Goal: Task Accomplishment & Management: Complete application form

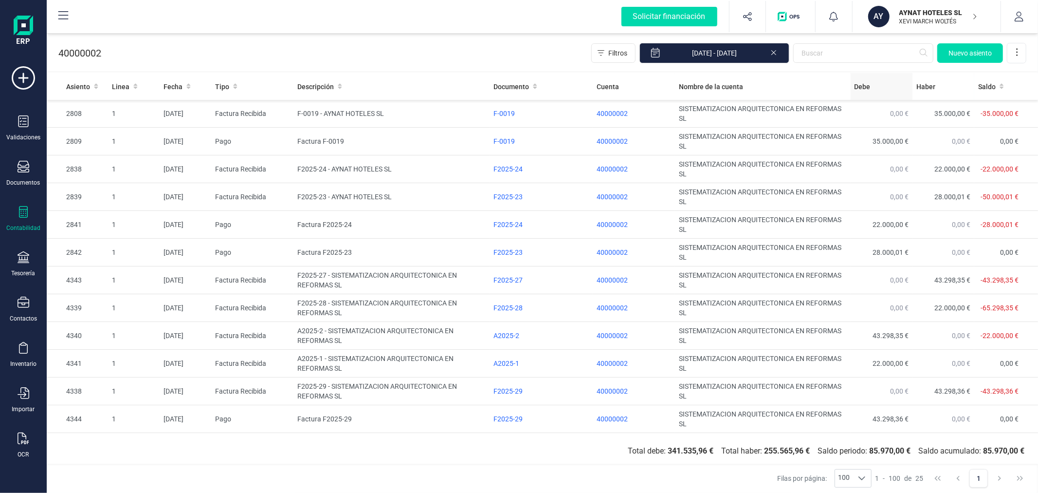
scroll to position [357, 0]
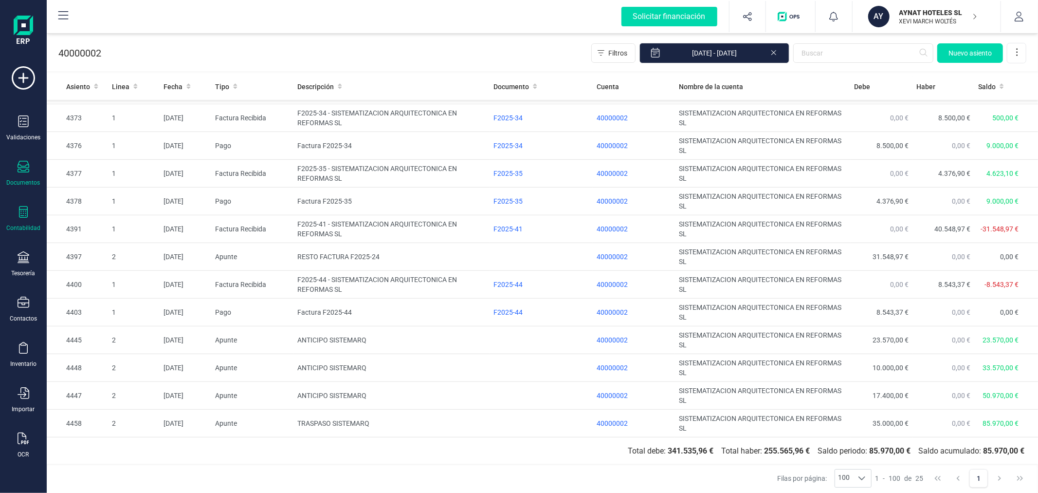
click at [33, 174] on div "Documentos" at bounding box center [23, 174] width 39 height 26
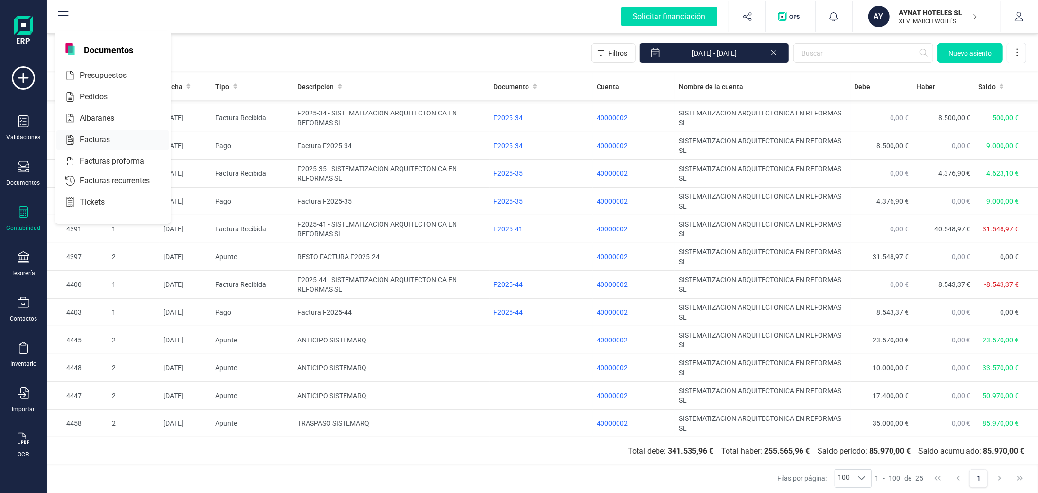
click at [117, 143] on div at bounding box center [119, 140] width 18 height 12
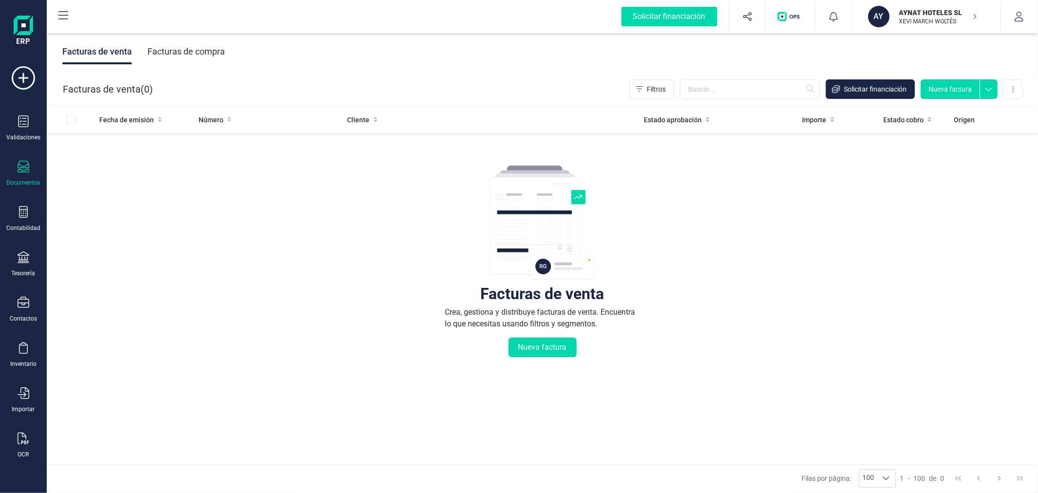
click at [187, 48] on div "Facturas de compra" at bounding box center [185, 51] width 77 height 25
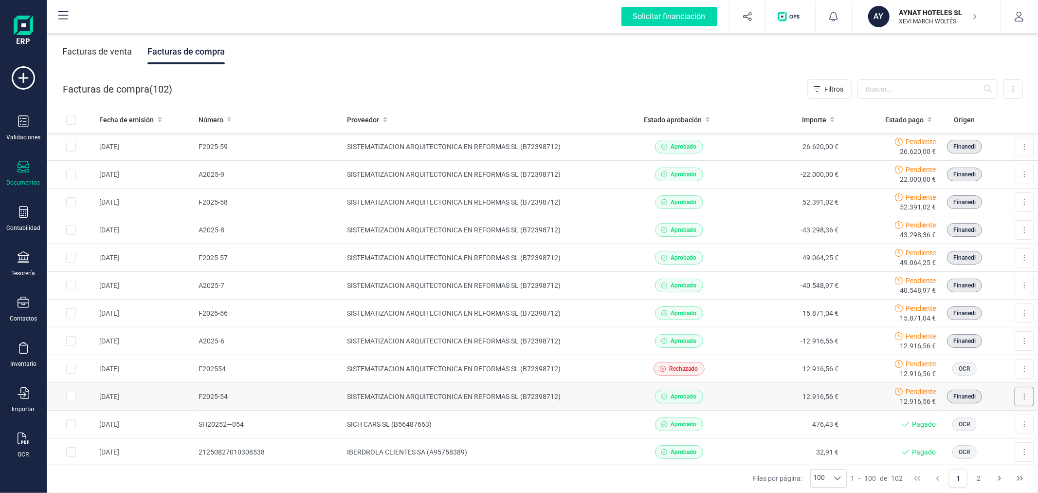
click at [1024, 396] on icon at bounding box center [1025, 396] width 2 height 8
click at [979, 439] on span "Marcar como pagada" at bounding box center [991, 440] width 65 height 10
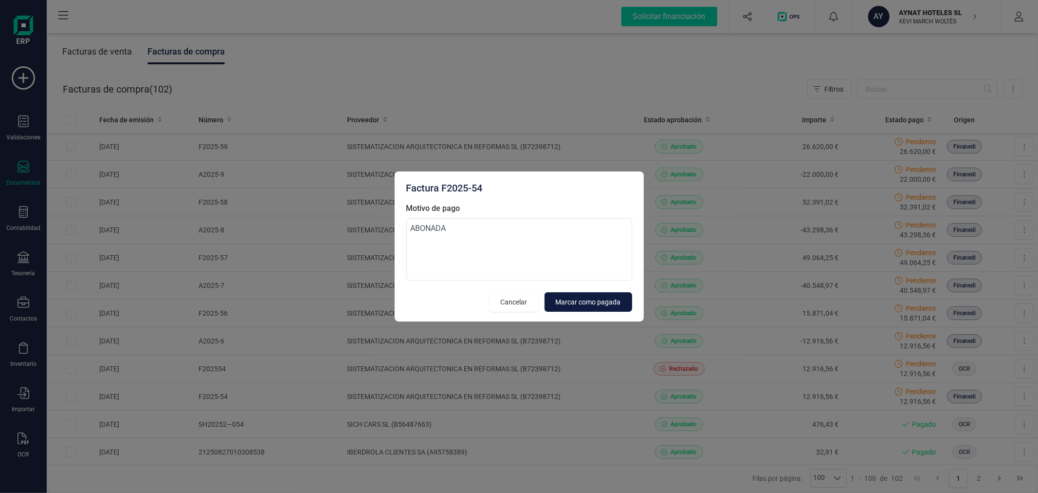
type textarea "ABONADA"
click at [602, 304] on span "Marcar como pagada" at bounding box center [588, 302] width 65 height 10
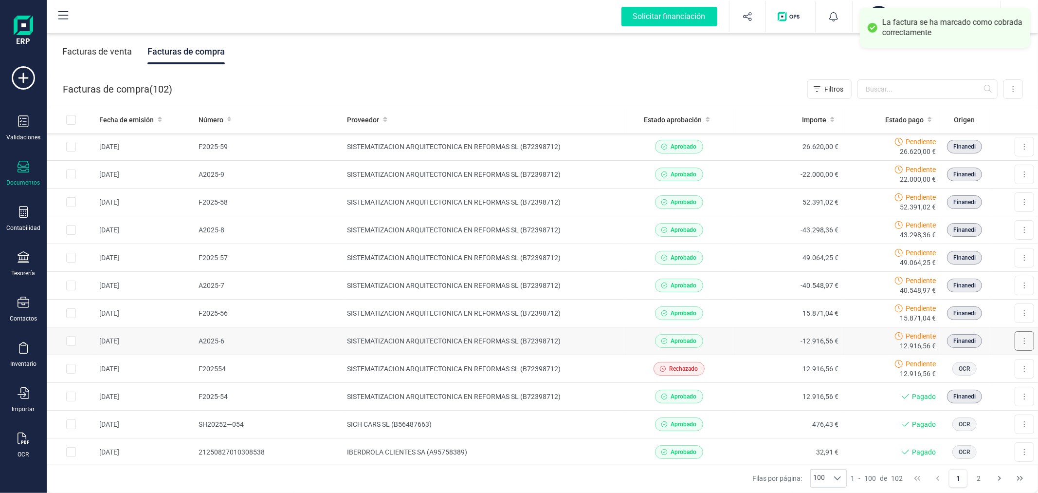
click at [1015, 341] on button at bounding box center [1024, 340] width 19 height 19
click at [965, 382] on span "Marcar como pagada" at bounding box center [991, 385] width 65 height 10
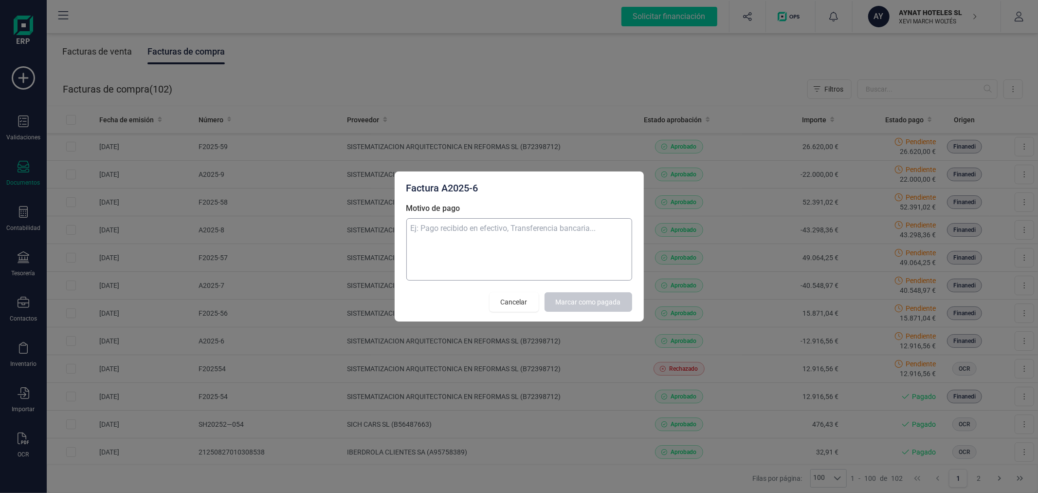
click at [474, 234] on textarea "Motivo de pago" at bounding box center [519, 249] width 226 height 62
type textarea "ABONO"
click at [565, 295] on button "Marcar como pagada" at bounding box center [589, 301] width 88 height 19
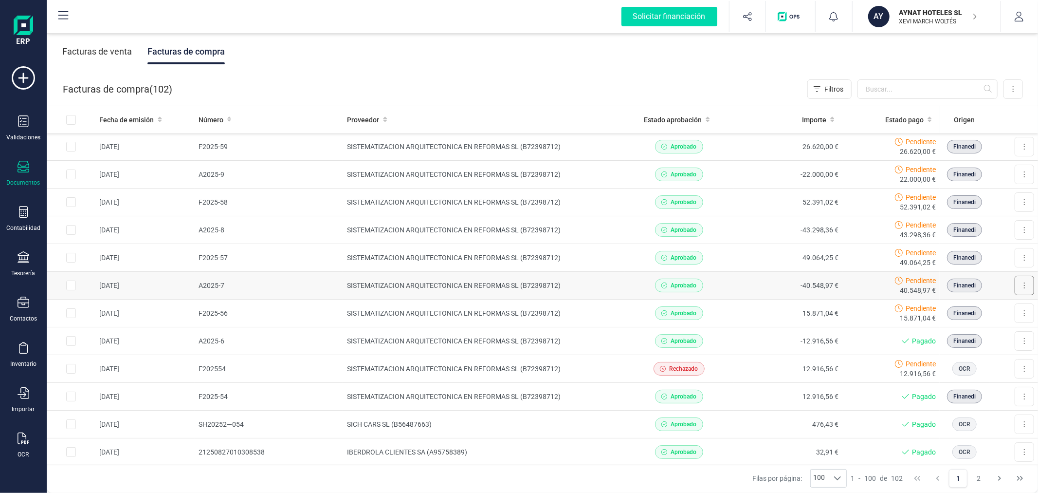
click at [1024, 285] on icon at bounding box center [1025, 285] width 2 height 8
click at [981, 328] on span "Marcar como pagada" at bounding box center [991, 329] width 65 height 10
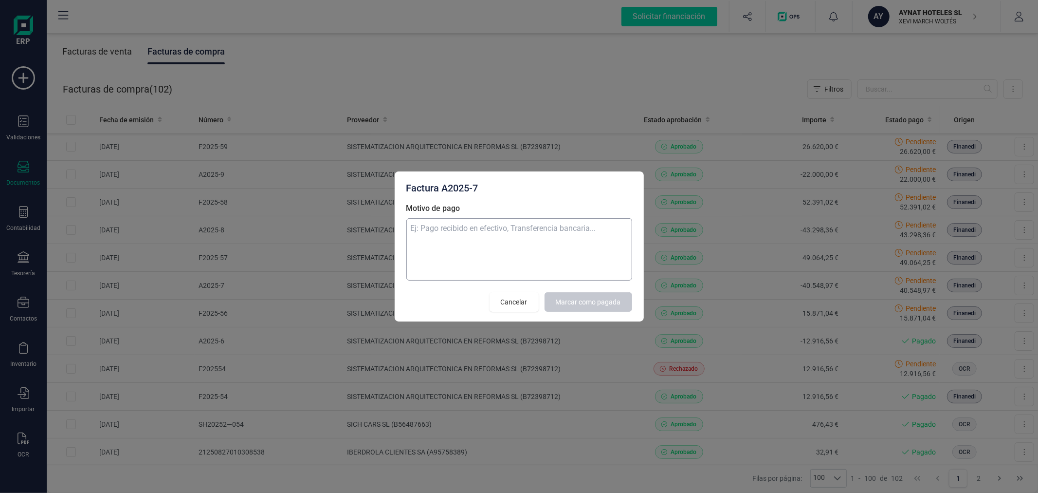
click at [523, 257] on textarea "Motivo de pago" at bounding box center [519, 249] width 226 height 62
type textarea "ABONO"
click at [573, 300] on span "Marcar como pagada" at bounding box center [588, 302] width 65 height 10
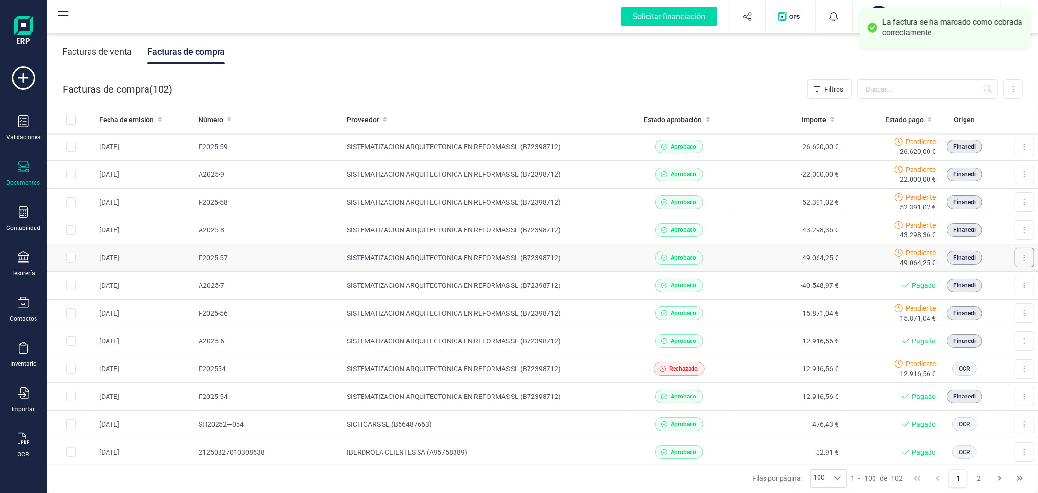
click at [1015, 257] on button at bounding box center [1024, 257] width 19 height 19
click at [986, 303] on span "Marcar como pagada" at bounding box center [991, 301] width 65 height 10
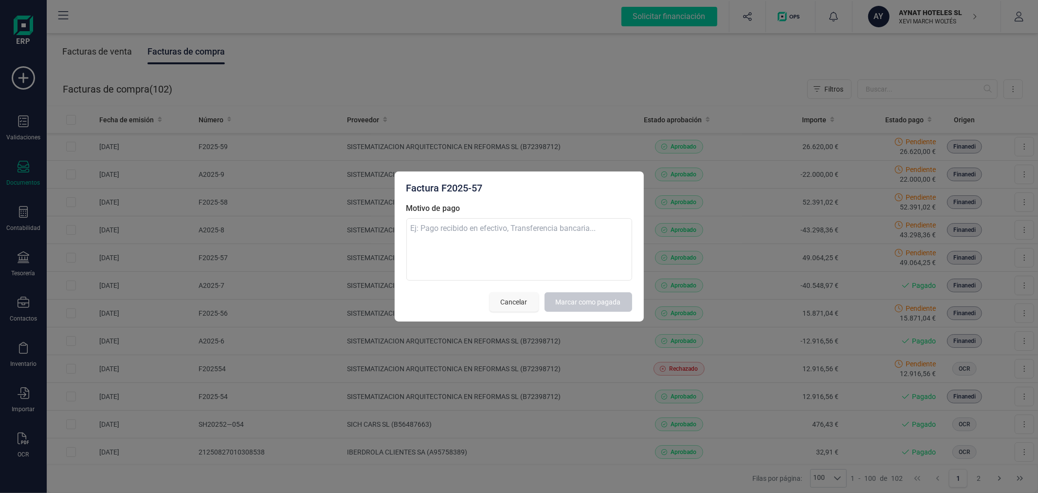
click at [528, 308] on button "Cancelar" at bounding box center [514, 301] width 49 height 19
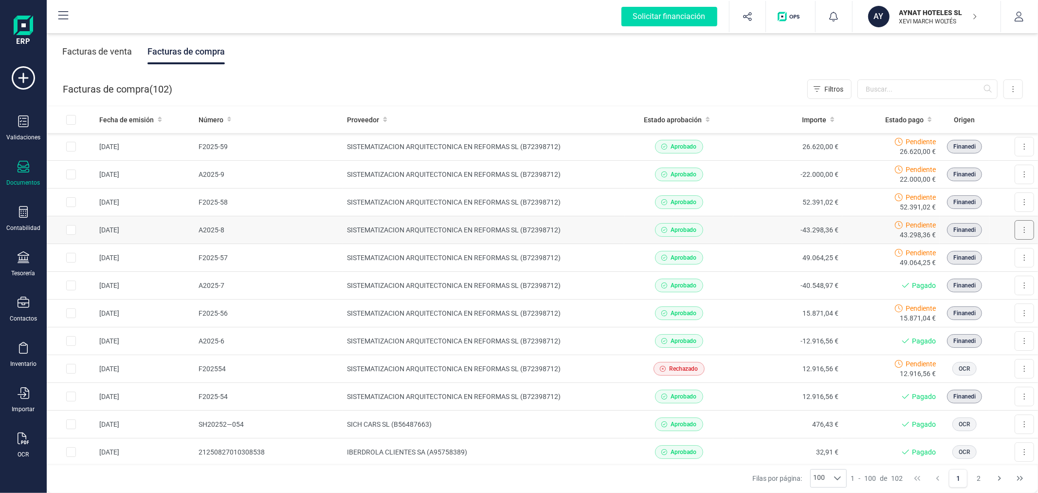
click at [1015, 230] on button at bounding box center [1024, 229] width 19 height 19
click at [970, 276] on span "Marcar como pagada" at bounding box center [991, 274] width 65 height 10
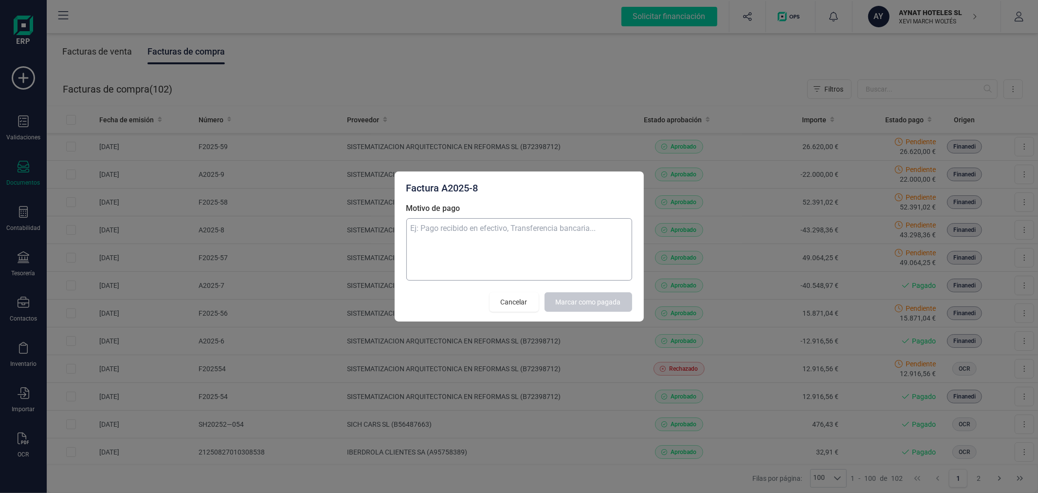
click at [493, 244] on textarea "Motivo de pago" at bounding box center [519, 249] width 226 height 62
type textarea "ABONO"
click at [586, 306] on span "Marcar como pagada" at bounding box center [588, 302] width 65 height 10
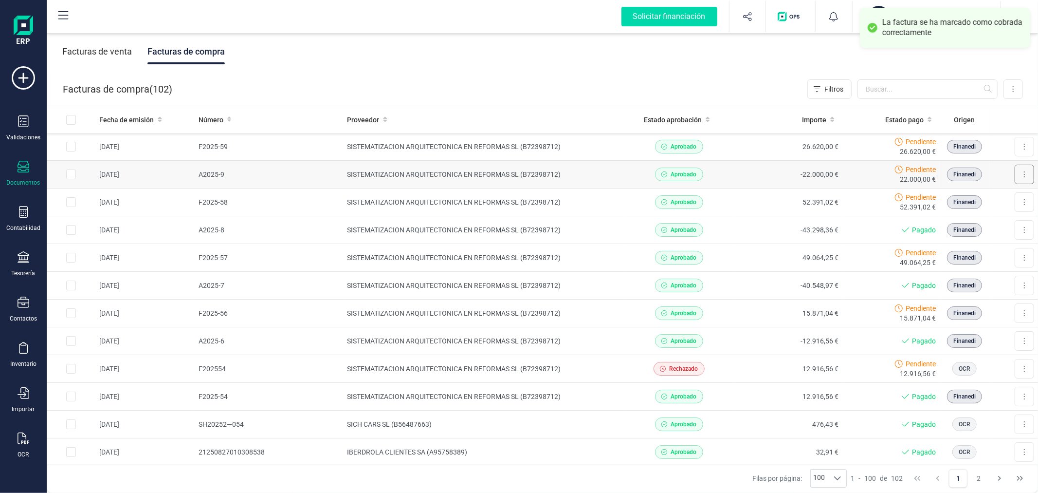
click at [1015, 174] on button at bounding box center [1024, 174] width 19 height 19
click at [970, 218] on span "Marcar como pagada" at bounding box center [991, 218] width 65 height 10
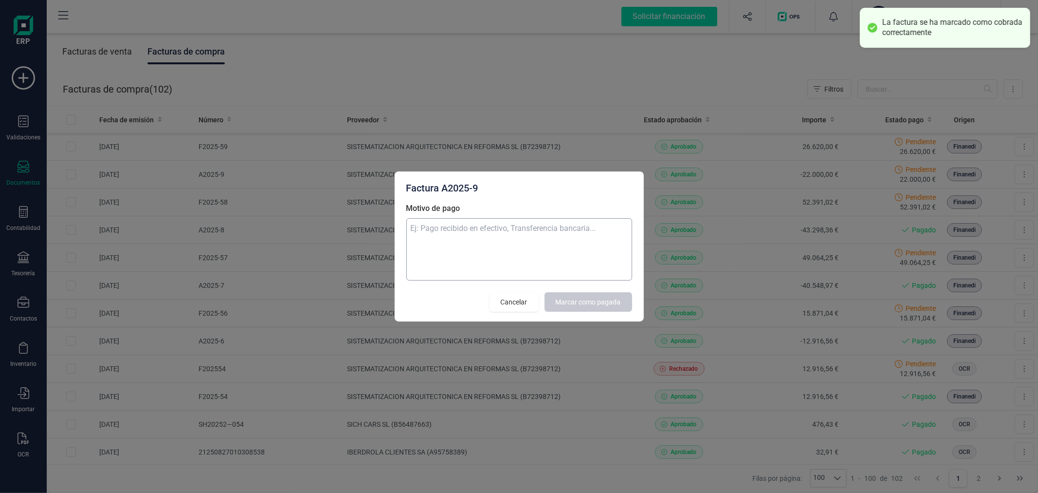
click at [511, 252] on textarea "Motivo de pago" at bounding box center [519, 249] width 226 height 62
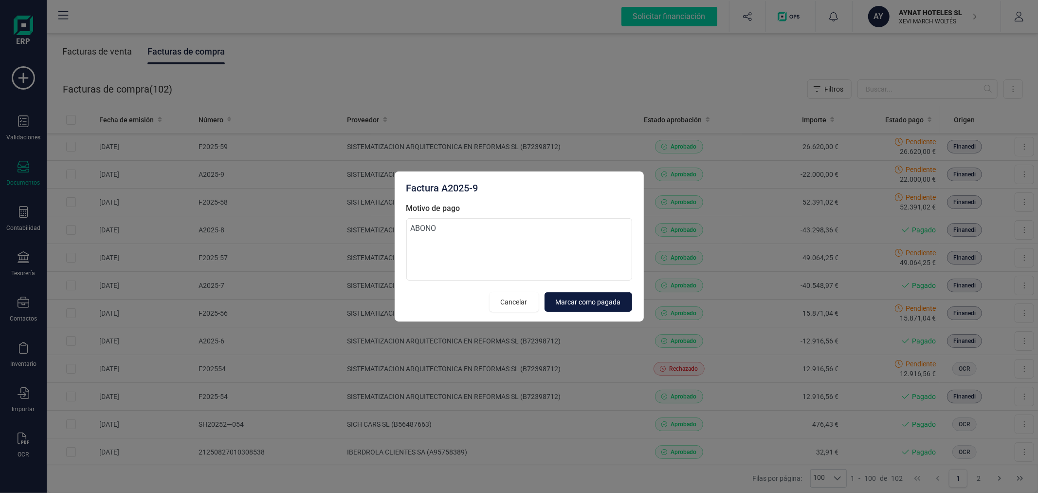
type textarea "ABONO"
click at [580, 298] on span "Marcar como pagada" at bounding box center [588, 302] width 65 height 10
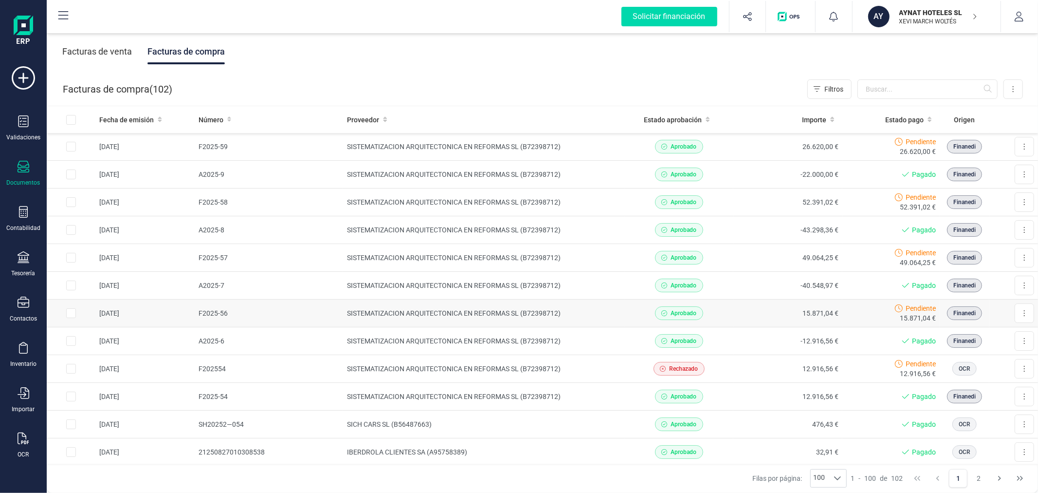
click at [476, 309] on td "SISTEMATIZACION ARQUITECTONICA EN REFORMAS SL (B72398712)" at bounding box center [483, 313] width 281 height 28
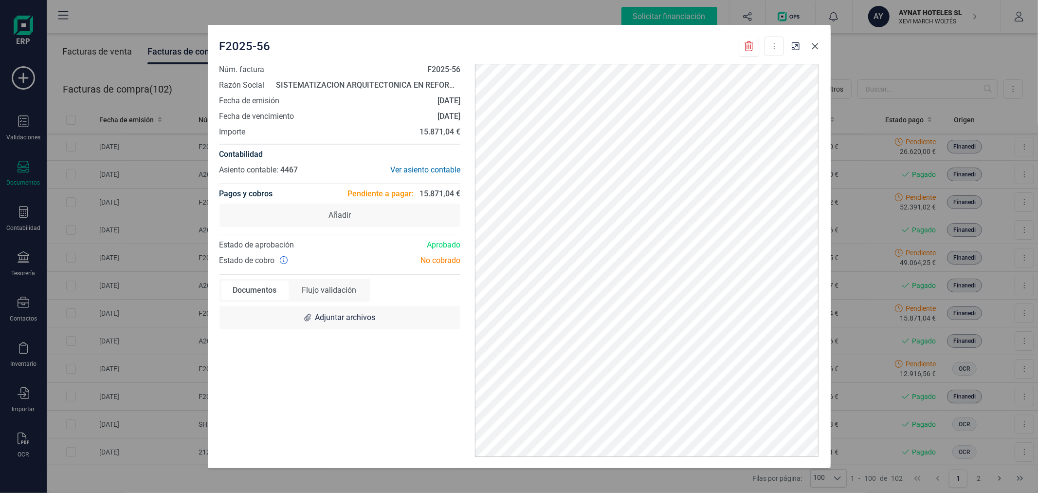
drag, startPoint x: 819, startPoint y: 44, endPoint x: 758, endPoint y: 61, distance: 63.3
click at [819, 44] on icon "button" at bounding box center [815, 46] width 8 height 8
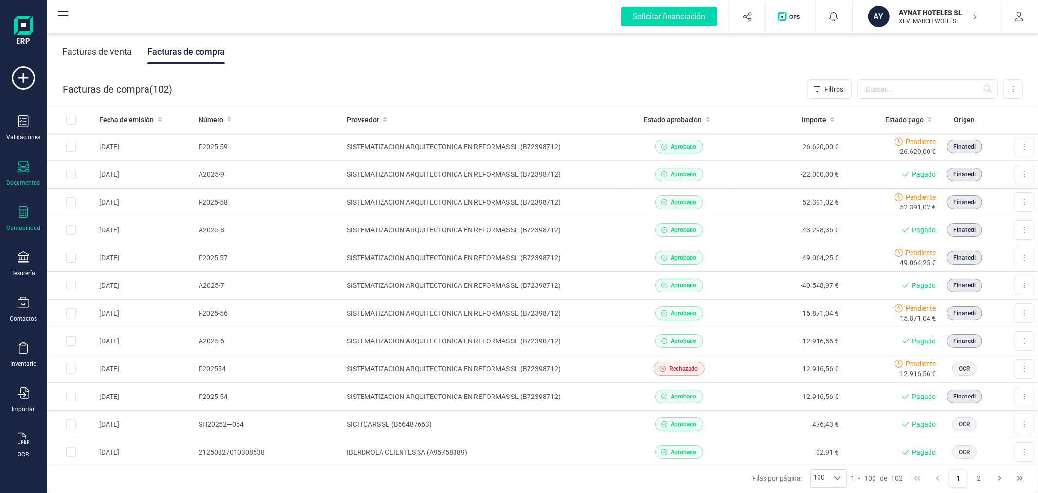
click at [28, 216] on icon at bounding box center [24, 212] width 12 height 12
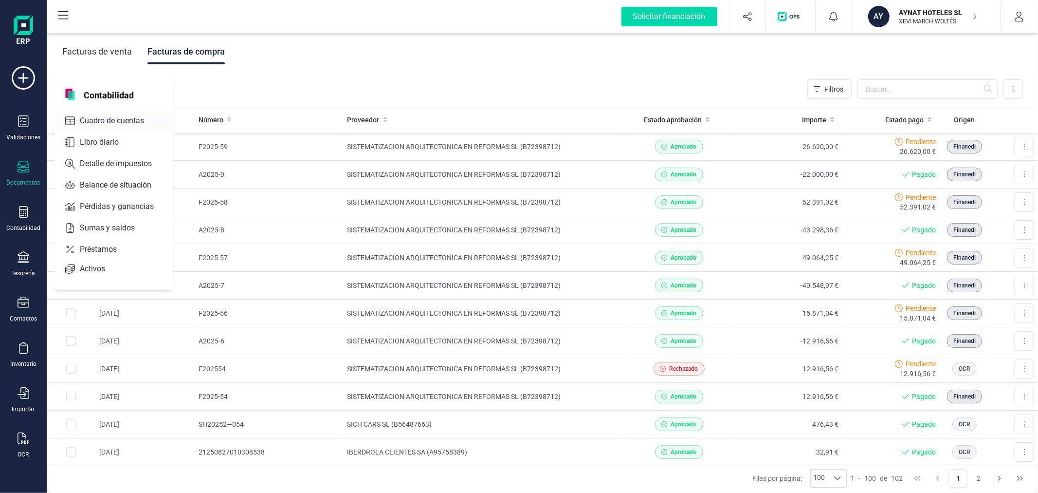
click at [125, 119] on span "Cuadro de cuentas" at bounding box center [119, 121] width 86 height 12
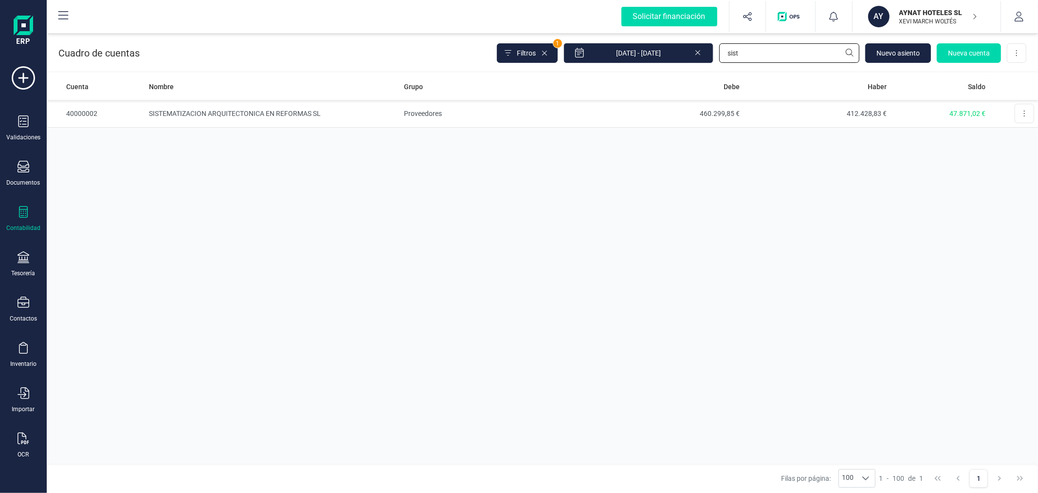
click at [806, 55] on input "sist" at bounding box center [789, 52] width 140 height 19
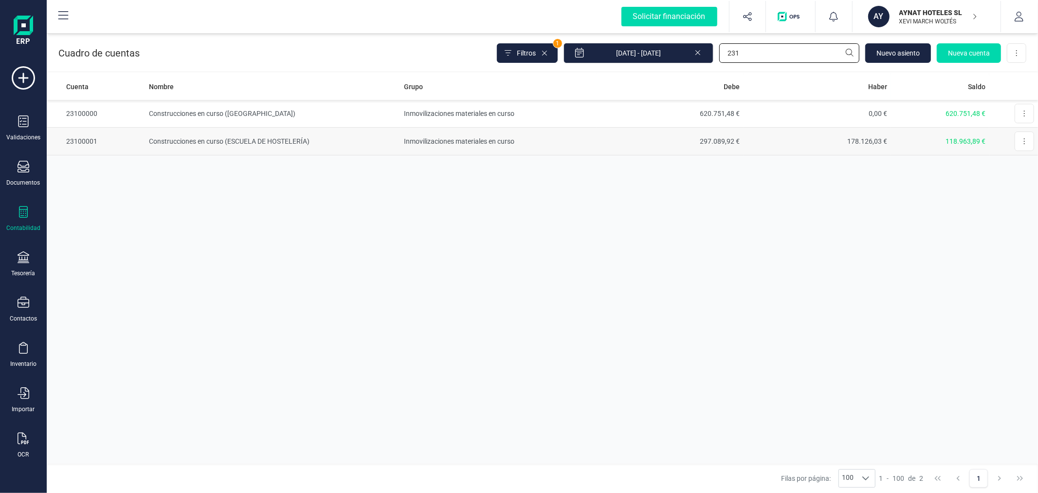
type input "231"
click at [392, 146] on td "Construcciones en curso (ESCUELA DE HOSTELERÍA)" at bounding box center [272, 142] width 255 height 28
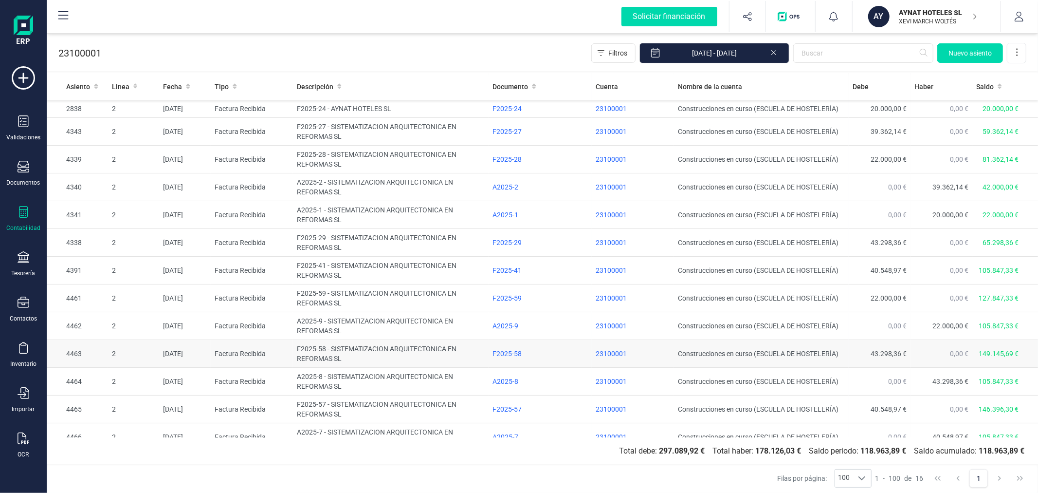
scroll to position [97, 0]
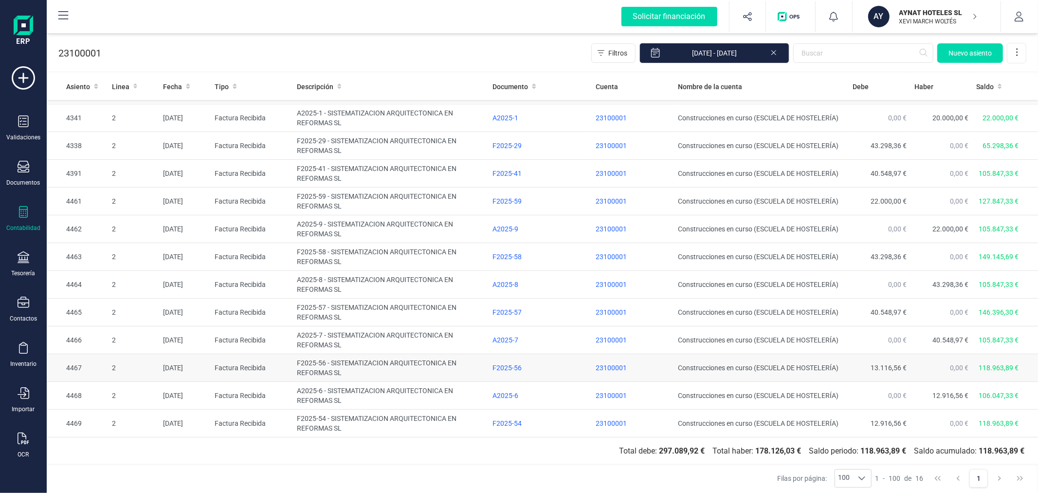
click at [398, 366] on td "F2025-56 - SISTEMATIZACION ARQUITECTONICA EN REFORMAS SL" at bounding box center [391, 368] width 196 height 28
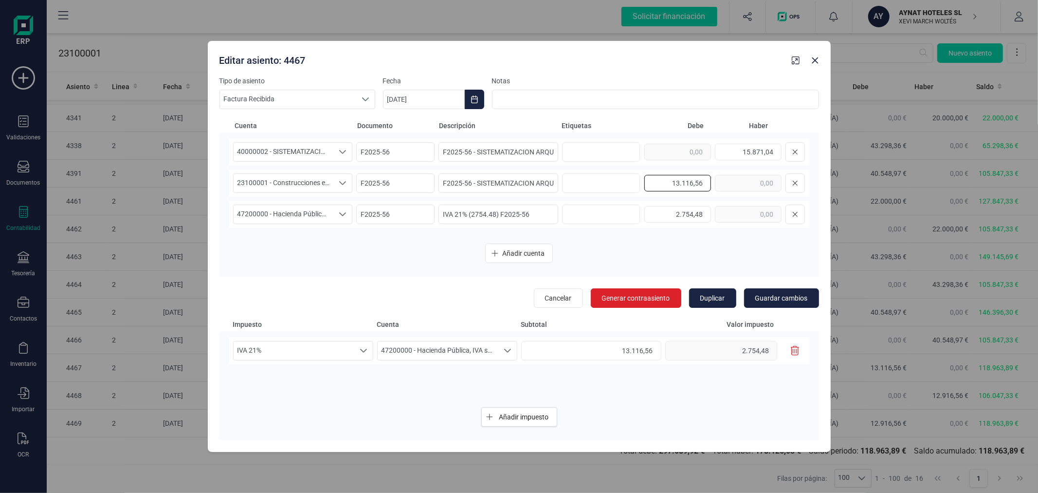
click at [665, 183] on input "13.116,56" at bounding box center [677, 183] width 67 height 17
click at [529, 181] on input "F2025-56 - SISTEMATIZACION ARQUITECTONICA EN REFORMAS SL" at bounding box center [499, 182] width 120 height 19
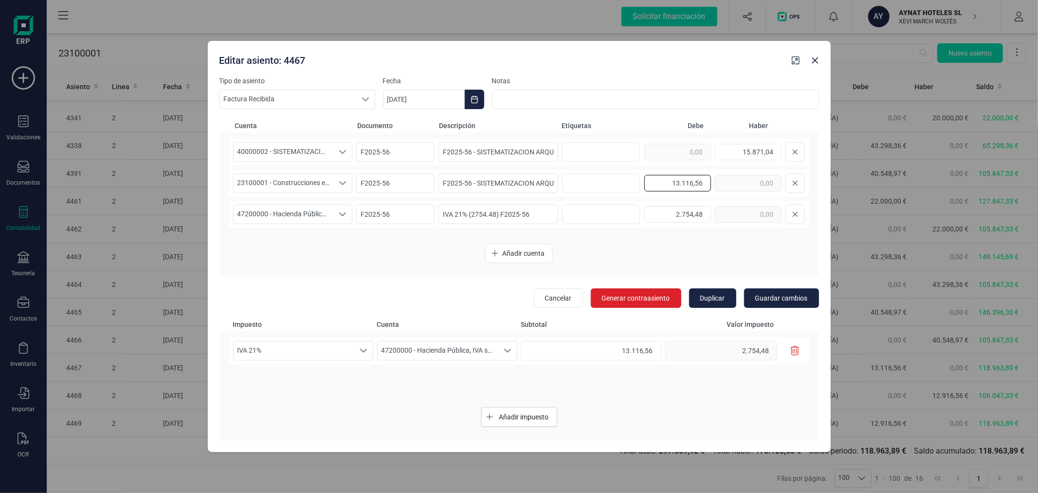
click at [665, 185] on input "13.116,56" at bounding box center [677, 183] width 67 height 17
type input "5.790,06"
click at [507, 252] on span "Añadir cuenta" at bounding box center [523, 253] width 42 height 10
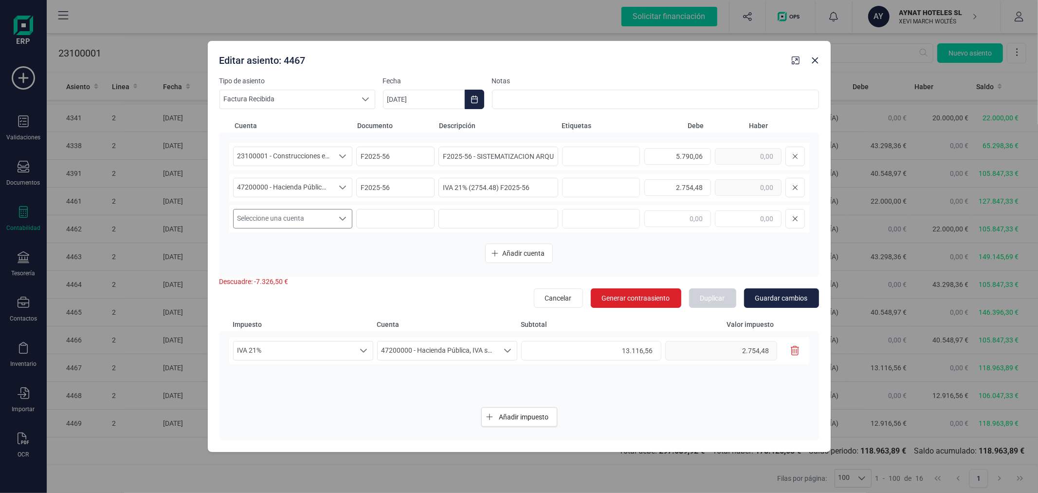
click at [272, 222] on span "Seleccione una cuenta" at bounding box center [284, 218] width 100 height 18
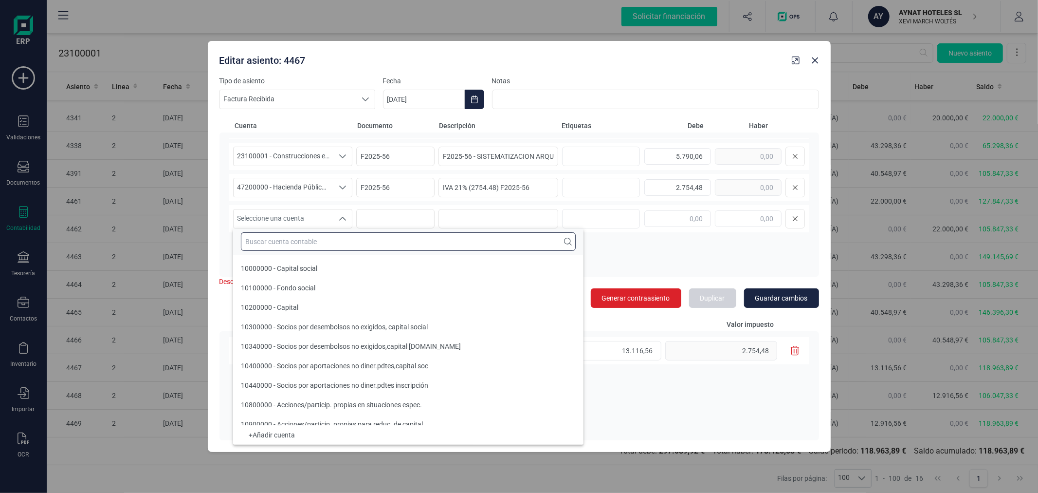
click at [302, 240] on input "text" at bounding box center [408, 241] width 335 height 18
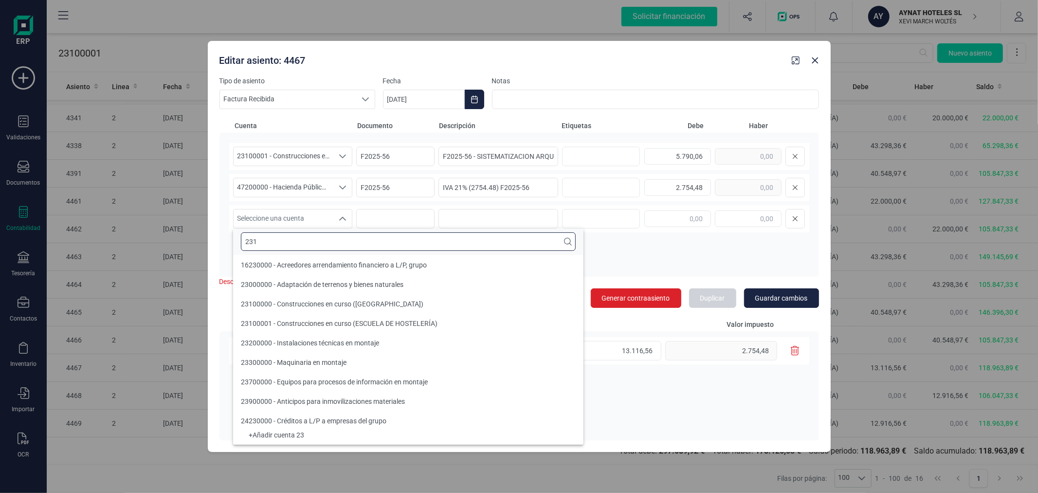
scroll to position [0, 0]
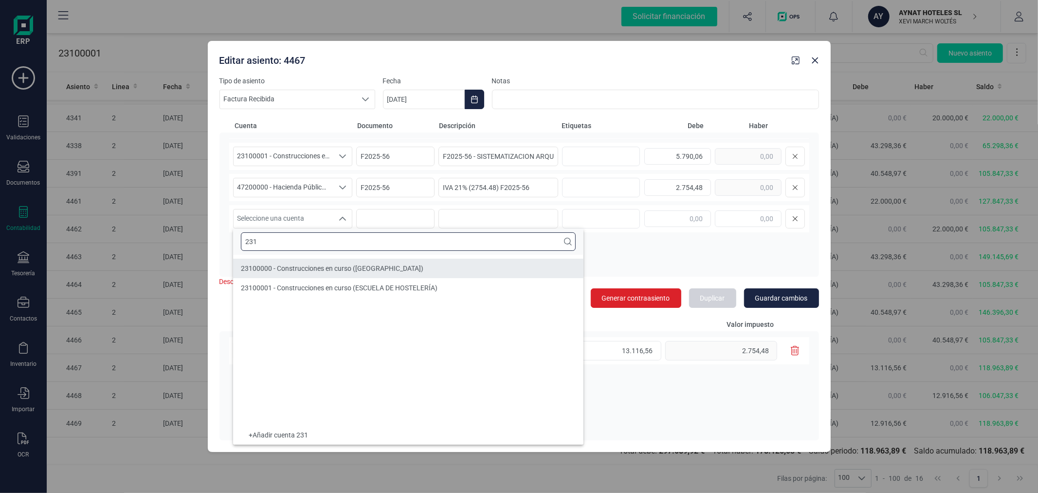
type input "231"
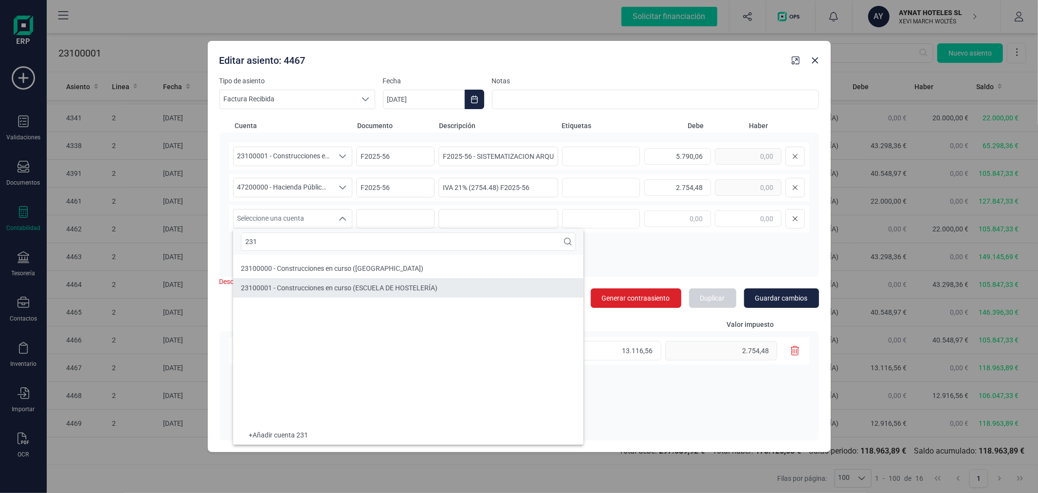
click at [332, 293] on li "23100001 - Construcciones en curso (ESCUELA DE HOSTELERÍA)" at bounding box center [408, 287] width 350 height 19
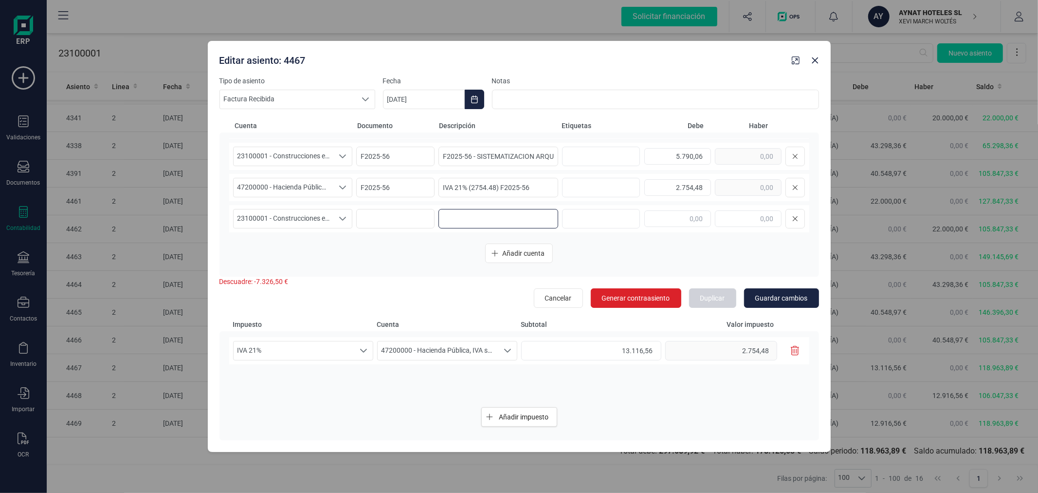
click at [473, 221] on input at bounding box center [499, 218] width 120 height 19
paste input "F2025-56 - SISTEMATIZACION ARQUITECTONICA EN REFORMAS SL"
type input "F2025-56 - SISTEMATIZACION ARQUITECTONICA EN REFORMAS SL"
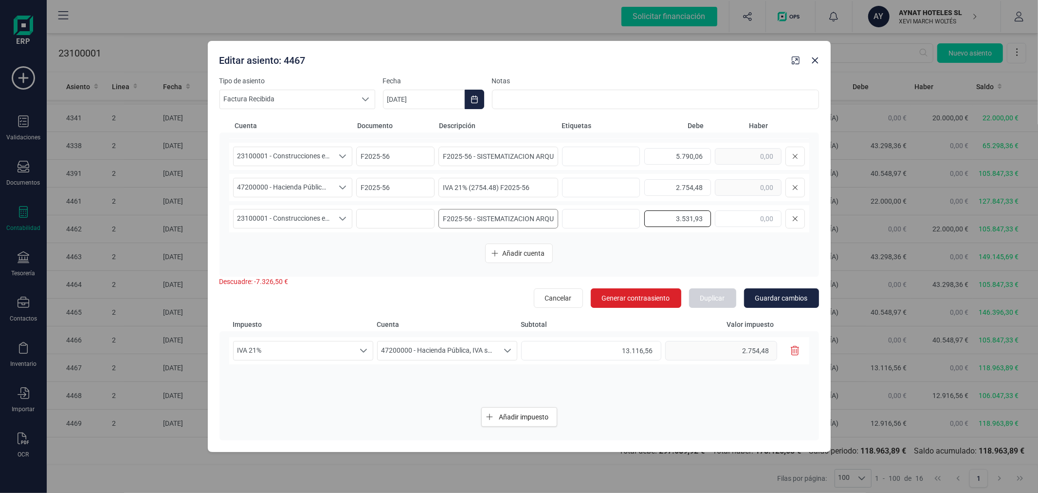
type input "3.531,93"
click at [518, 254] on span "Añadir cuenta" at bounding box center [523, 253] width 42 height 10
click at [286, 215] on span "Seleccione una cuenta" at bounding box center [284, 218] width 100 height 18
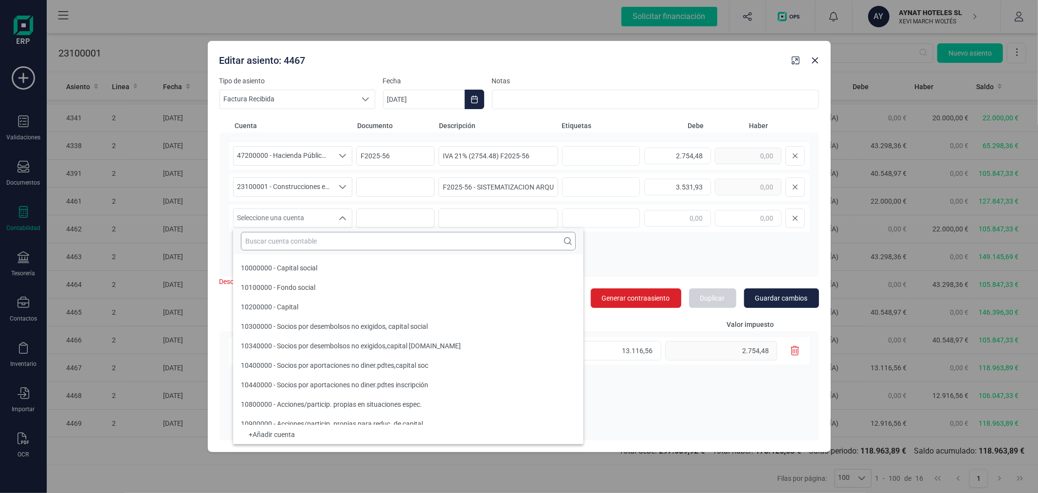
click at [309, 240] on input "text" at bounding box center [408, 241] width 335 height 18
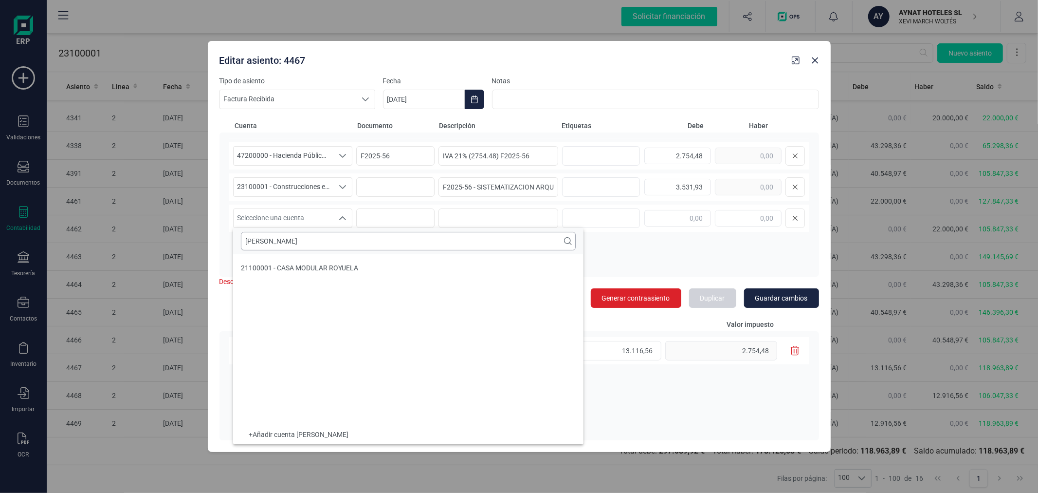
scroll to position [0, 0]
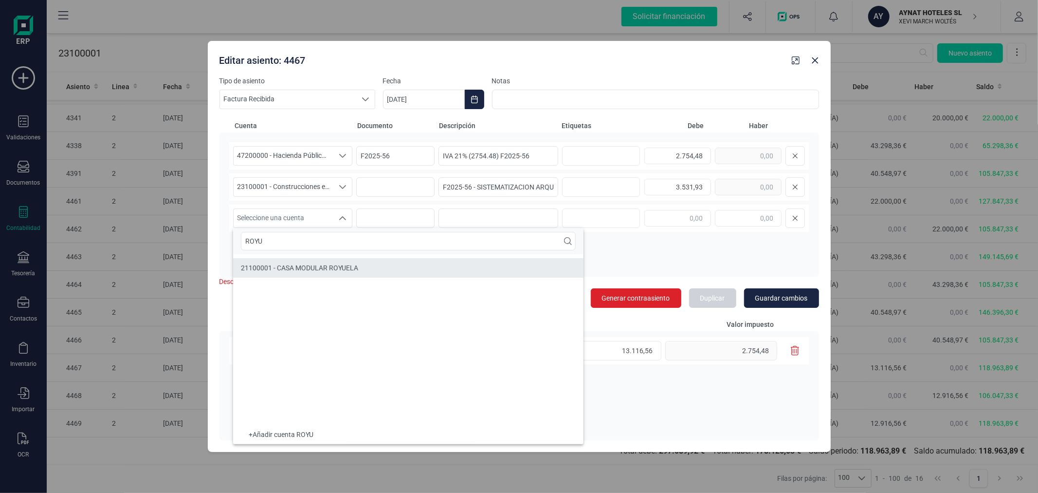
type input "ROYU"
click at [332, 270] on span "21100001 - CASA MODULAR ROYUELA" at bounding box center [299, 268] width 117 height 8
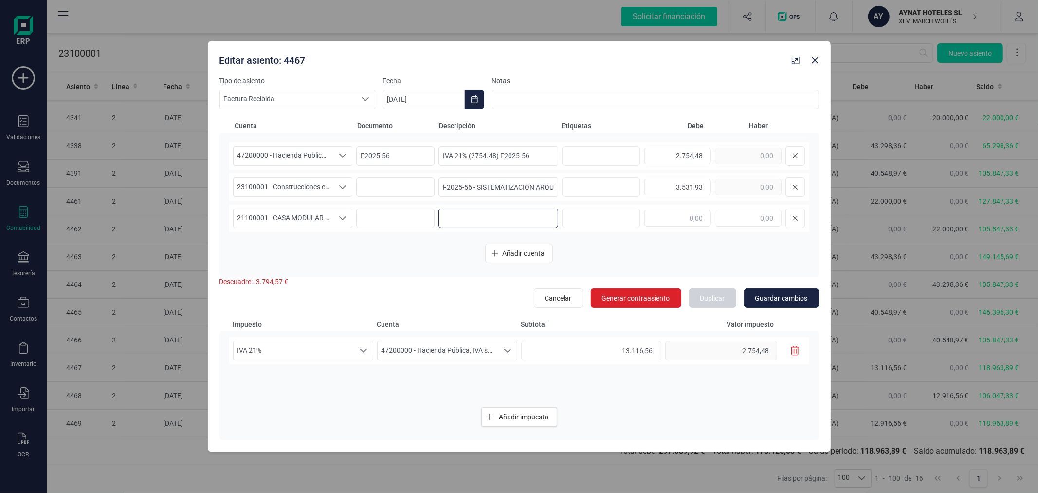
click at [463, 215] on input at bounding box center [499, 217] width 120 height 19
paste input "F2025-56 - SISTEMATIZACION ARQUITECTONICA EN REFORMAS SL"
type input "F2025-56 - SISTEMATIZACION ARQUITECTONICA EN REFORMAS SL"
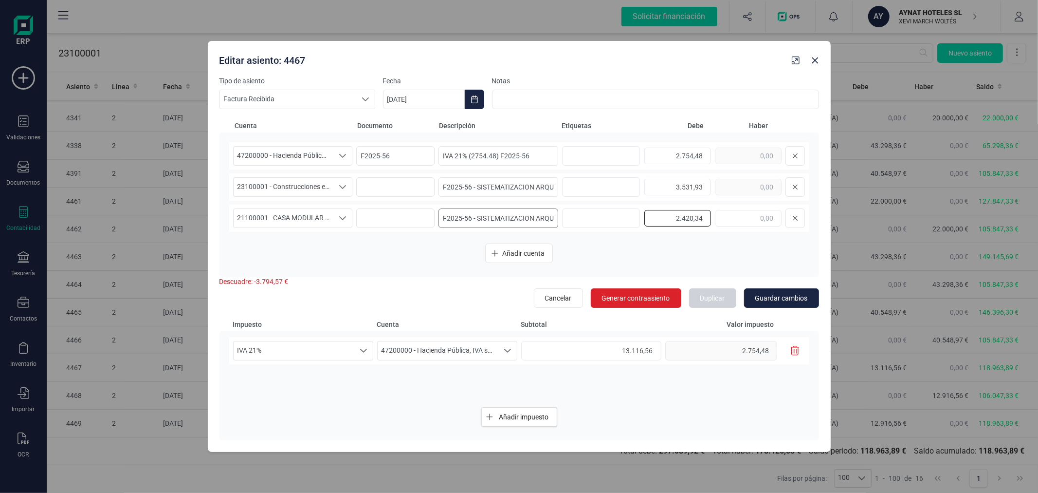
type input "2.420,34"
click at [528, 251] on span "Añadir cuenta" at bounding box center [523, 253] width 42 height 10
click at [299, 218] on span "Seleccione una cuenta" at bounding box center [284, 218] width 100 height 18
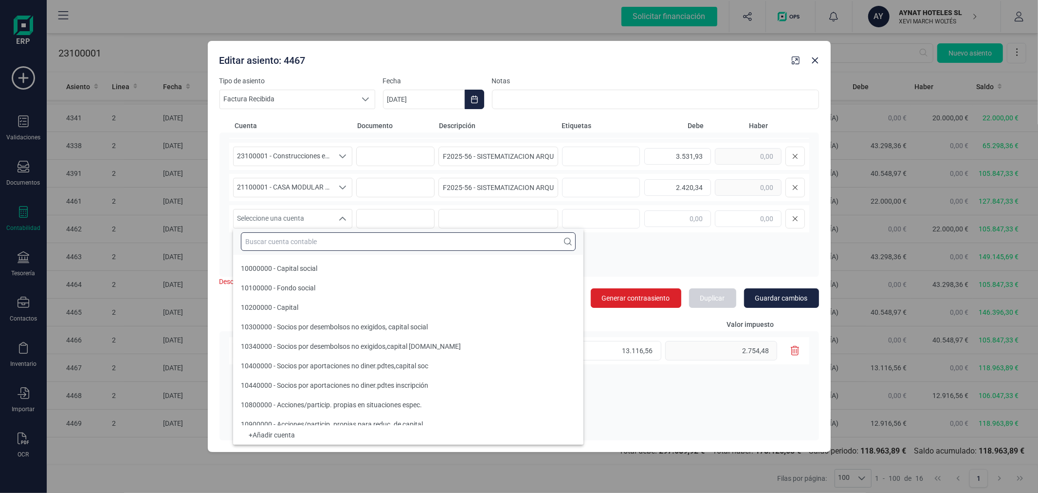
drag, startPoint x: 298, startPoint y: 241, endPoint x: 298, endPoint y: 255, distance: 13.2
click at [298, 246] on input "text" at bounding box center [408, 241] width 335 height 18
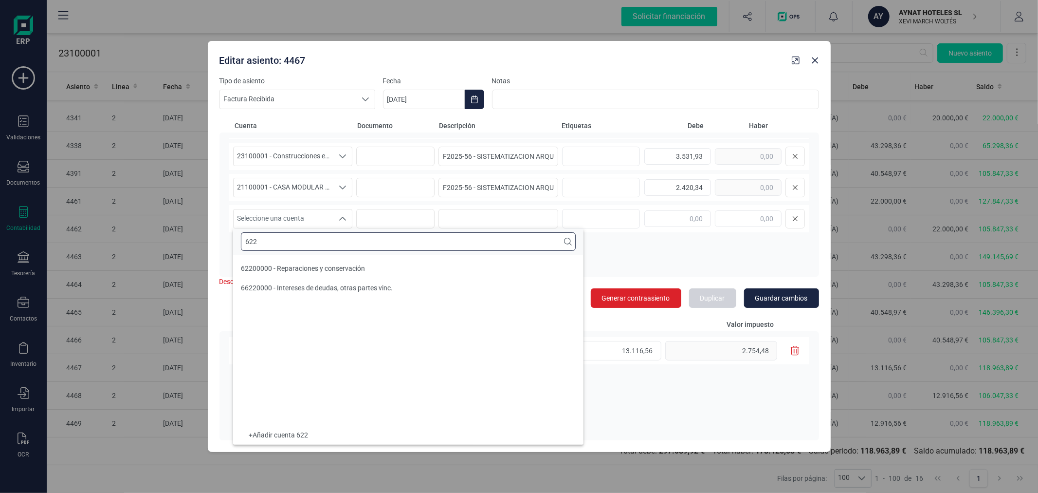
scroll to position [0, 0]
type input "622"
click at [314, 263] on div "62200000 - Reparaciones y conservación" at bounding box center [303, 268] width 124 height 10
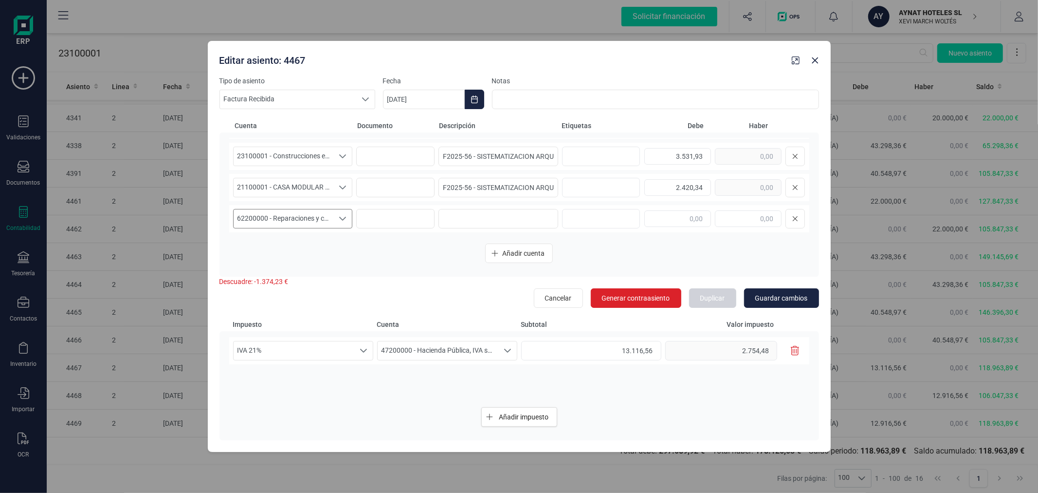
click at [318, 217] on span "62200000 - Reparaciones y conservación" at bounding box center [284, 218] width 100 height 18
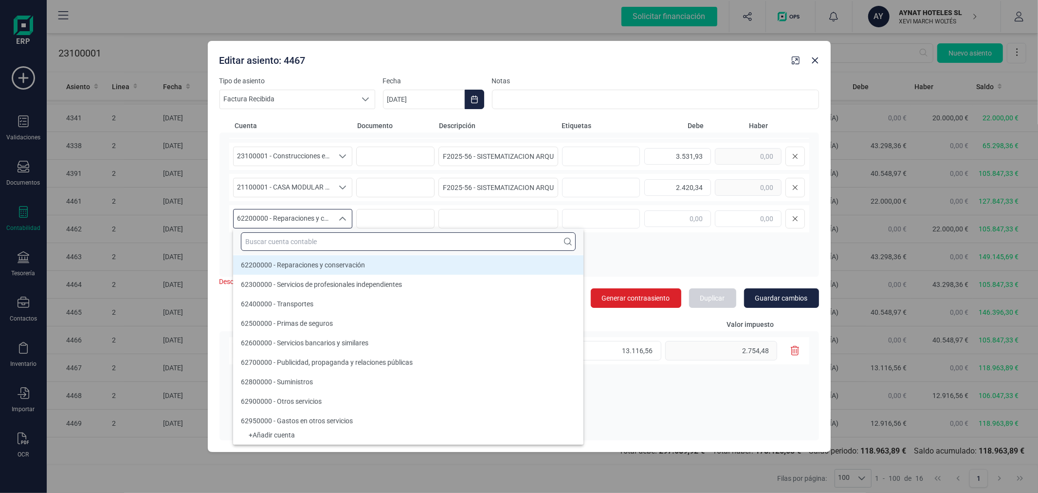
click at [313, 237] on input "text" at bounding box center [408, 241] width 335 height 18
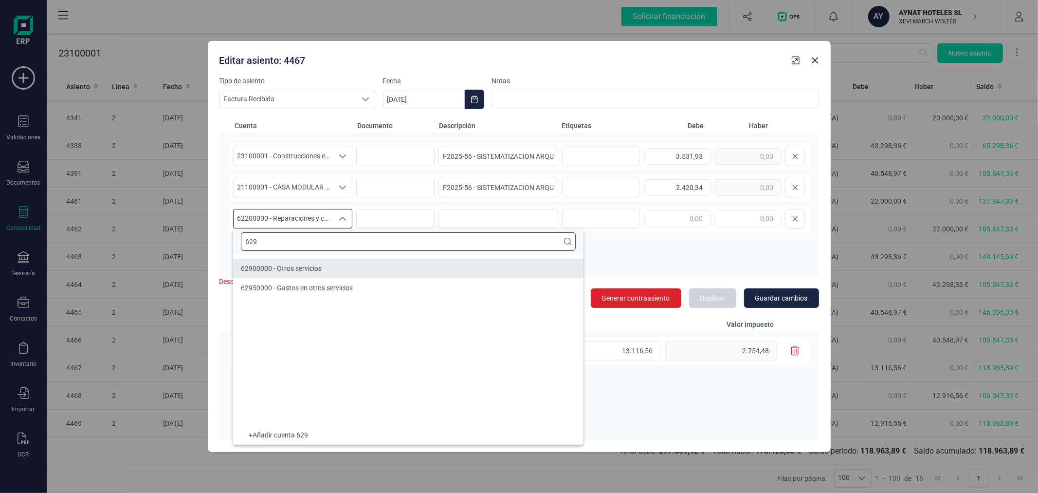
type input "629"
click at [320, 266] on span "62900000 - Otros servicios" at bounding box center [281, 268] width 81 height 8
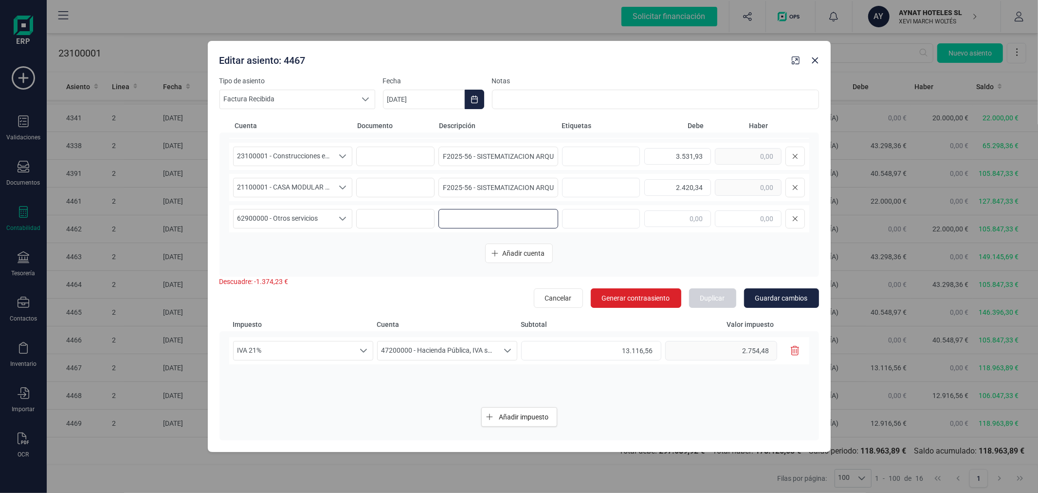
click at [495, 213] on input at bounding box center [499, 218] width 120 height 19
paste input "F2025-56 - SISTEMATIZACION ARQUITECTONICA EN REFORMAS SL"
type input "F2025-56 - SISTEMATIZACION ARQUITECTONICA EN REFORMAS SL"
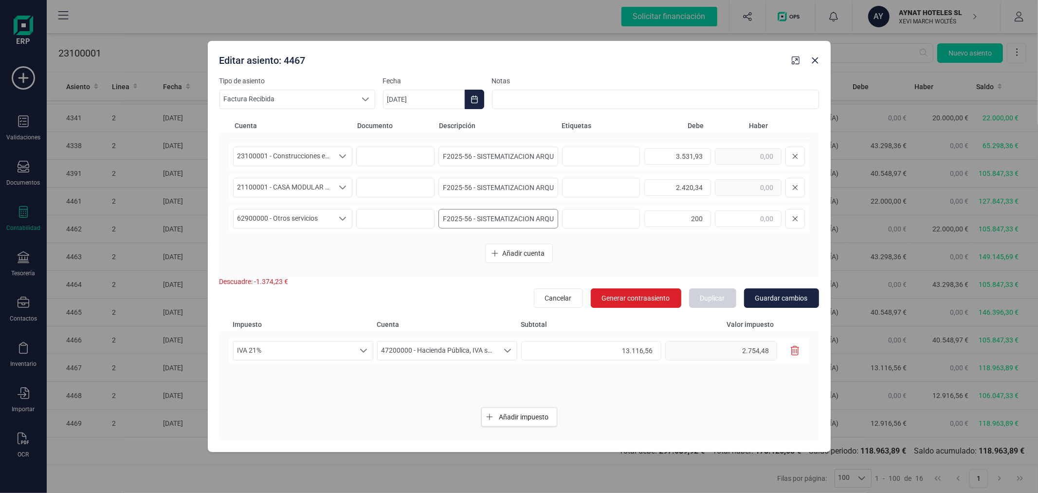
type input "200,00"
click at [508, 257] on span "Añadir cuenta" at bounding box center [523, 253] width 42 height 10
click at [294, 221] on span "Seleccione una cuenta" at bounding box center [284, 218] width 100 height 18
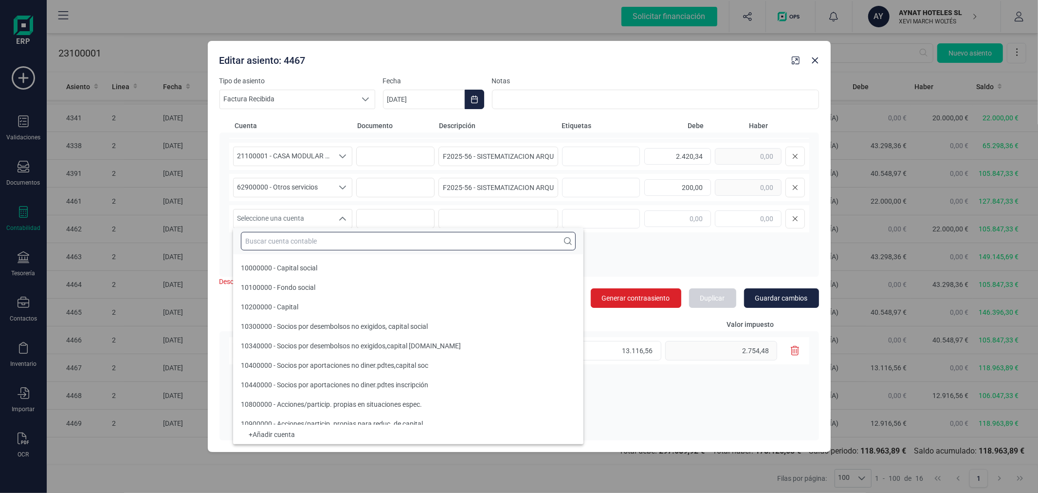
click at [291, 244] on input "text" at bounding box center [408, 241] width 335 height 18
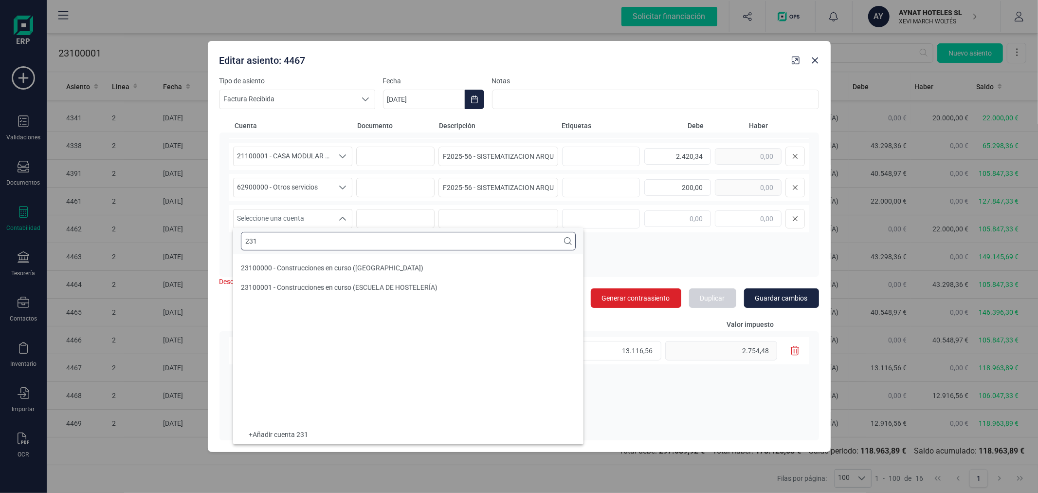
scroll to position [0, 0]
type input "231"
click at [314, 287] on span "23100001 - Construcciones en curso (ESCUELA DE HOSTELERÍA)" at bounding box center [339, 287] width 197 height 8
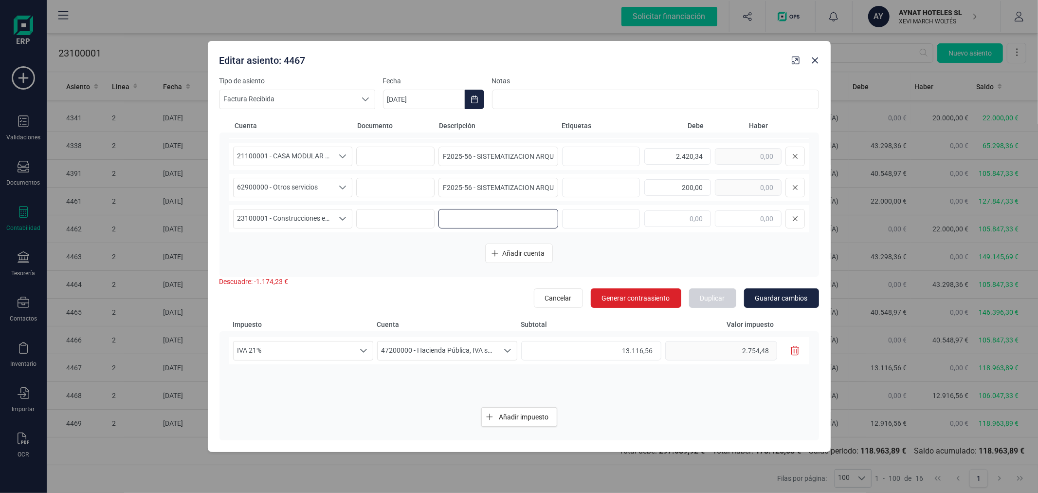
paste input "F2025-56 - SISTEMATIZACION ARQUITECTONICA EN REFORMAS SL"
type input "F2025-56 - SISTEMATIZACION ARQUITECTONICA EN REFORMAS SL"
type input "1.174,23"
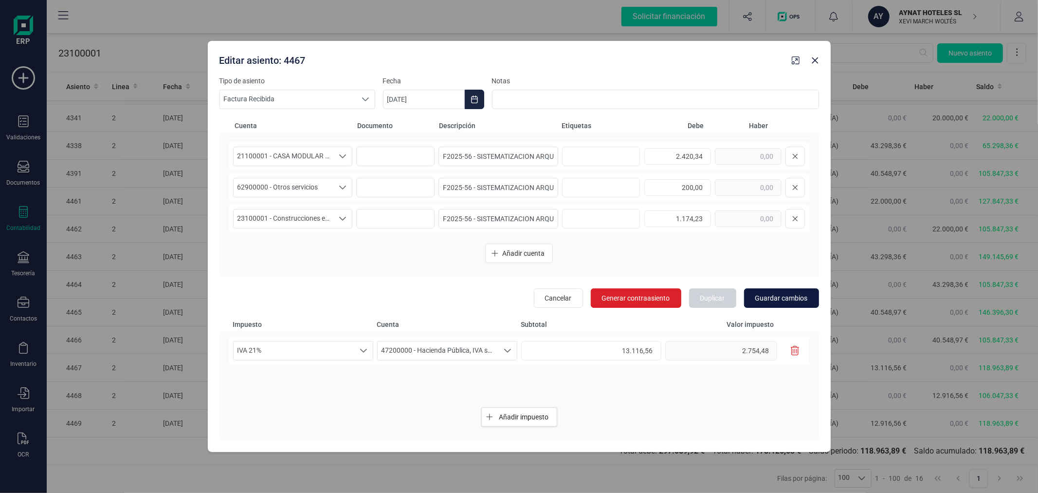
click at [790, 297] on span "Guardar cambios" at bounding box center [781, 298] width 53 height 10
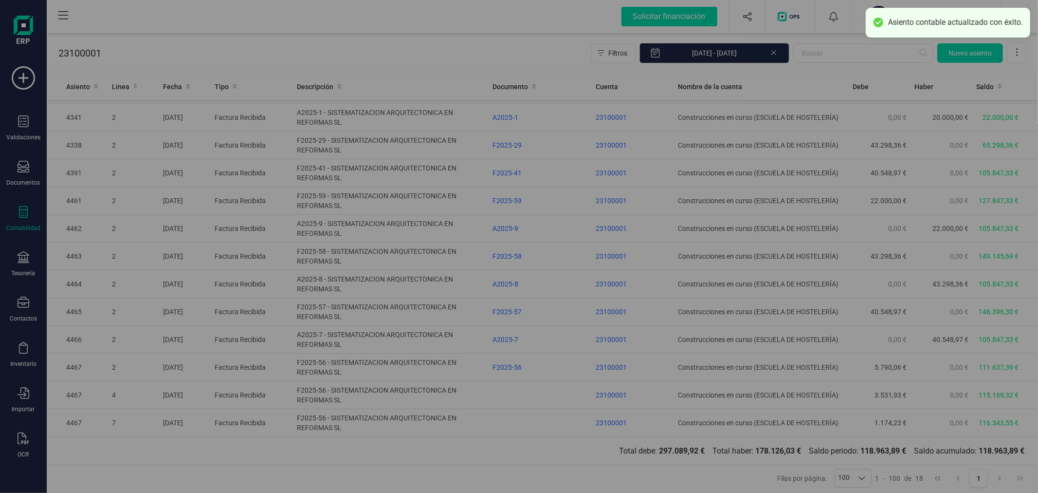
type input "16/09/2025"
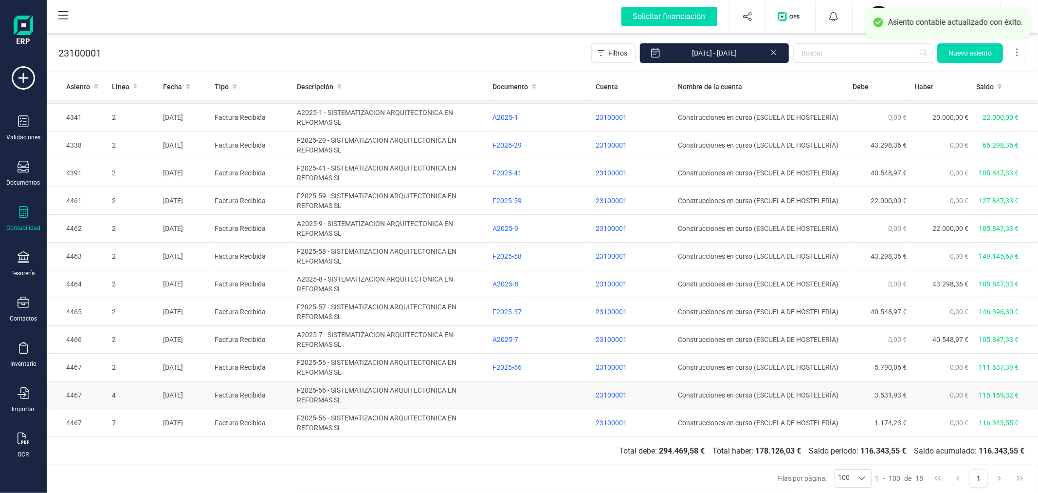
scroll to position [152, 0]
drag, startPoint x: 329, startPoint y: 112, endPoint x: 329, endPoint y: 104, distance: 8.8
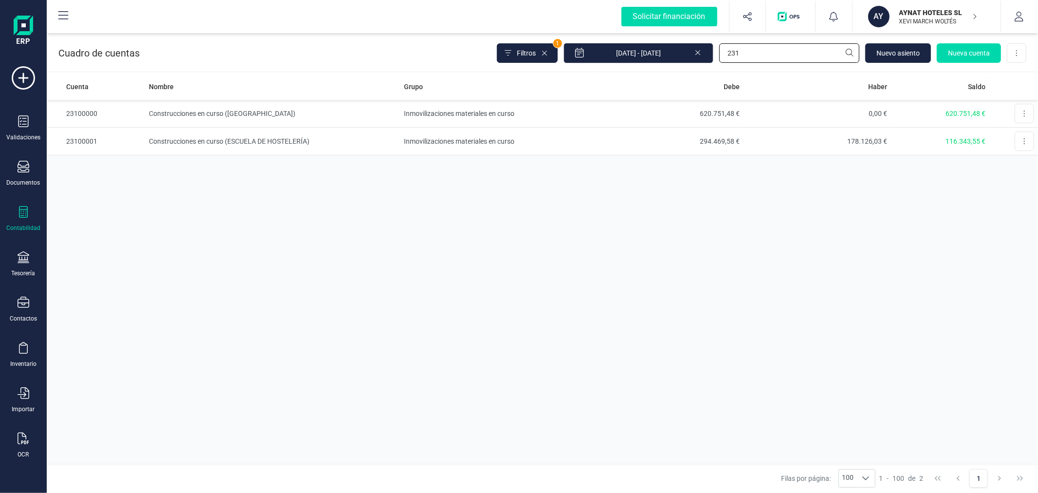
click at [748, 55] on input "231" at bounding box center [789, 52] width 140 height 19
type input "ROY"
click at [717, 115] on td "75.187,04 €" at bounding box center [669, 114] width 147 height 28
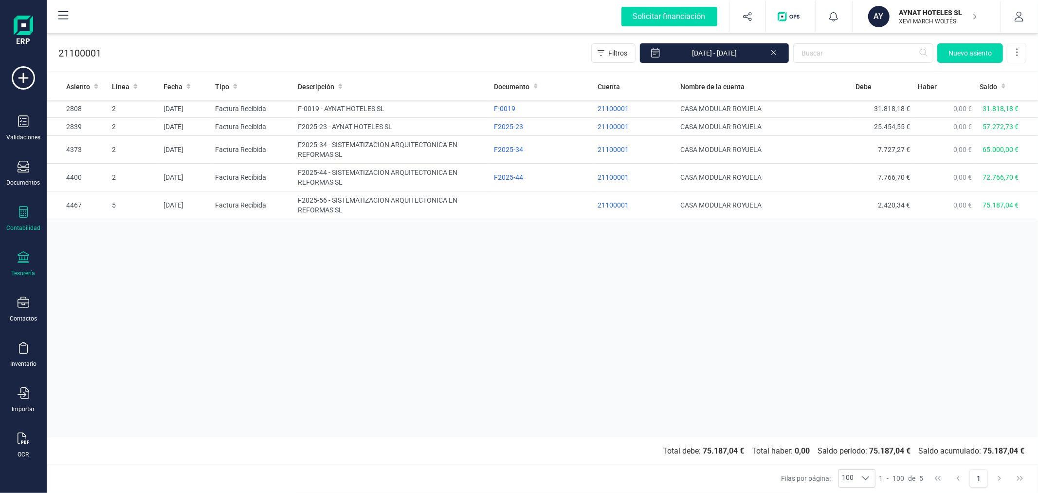
click at [17, 267] on div "Tesorería" at bounding box center [23, 264] width 39 height 26
click at [98, 212] on span "Cartera" at bounding box center [99, 209] width 46 height 12
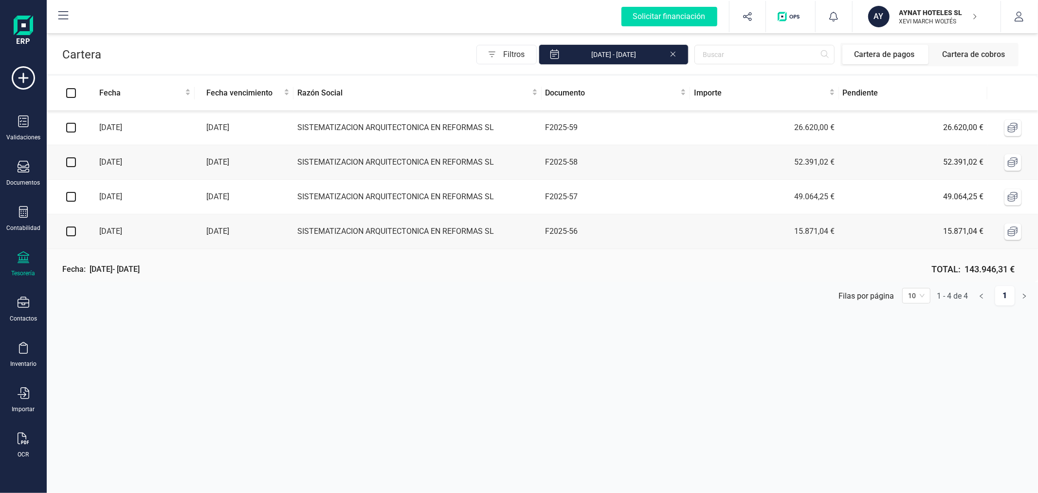
click at [71, 233] on input "checkbox" at bounding box center [71, 231] width 10 height 10
checkbox input "true"
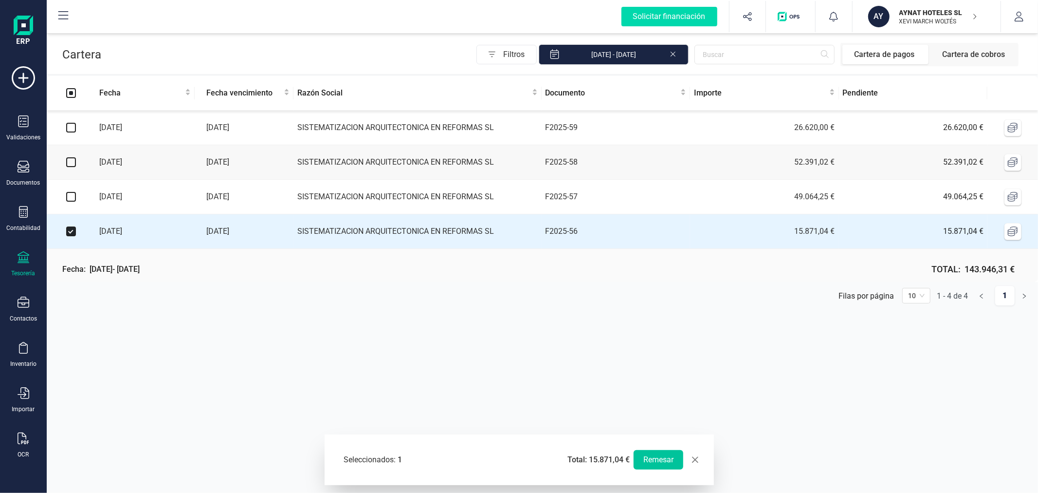
click at [660, 463] on button "Remesar" at bounding box center [659, 459] width 50 height 19
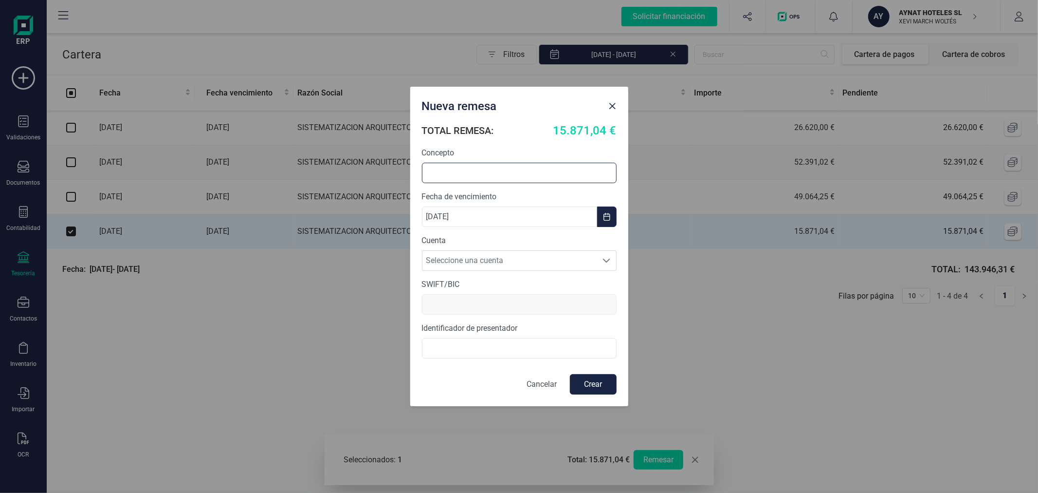
click at [448, 171] on input "text" at bounding box center [519, 173] width 195 height 20
type input "REMESA SISTEMARQ"
click at [472, 260] on span "Seleccione una cuenta" at bounding box center [510, 260] width 175 height 19
click at [473, 286] on li "ES8621006098951300148589" at bounding box center [519, 284] width 195 height 19
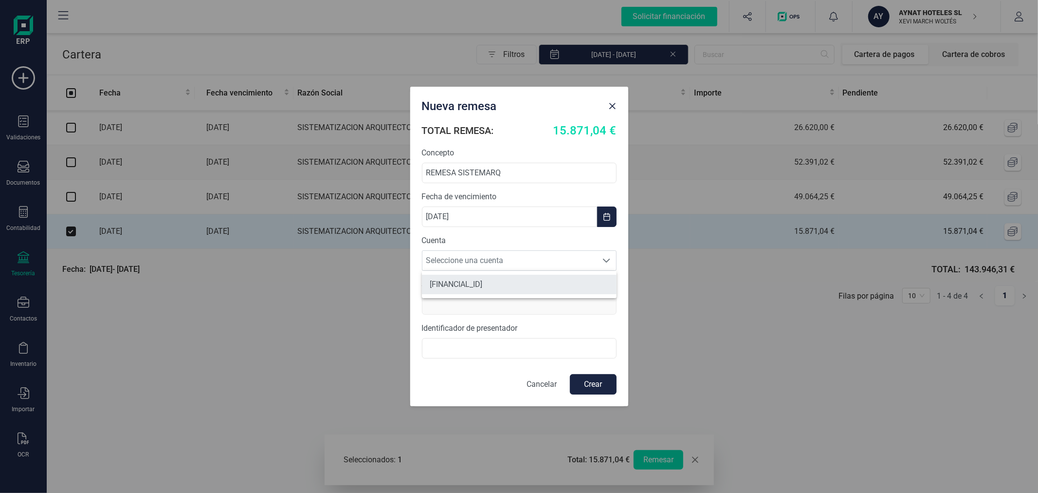
type input "CAIXESBBXXX"
type input "B40618266"
click at [598, 383] on button "Crear" at bounding box center [593, 384] width 47 height 20
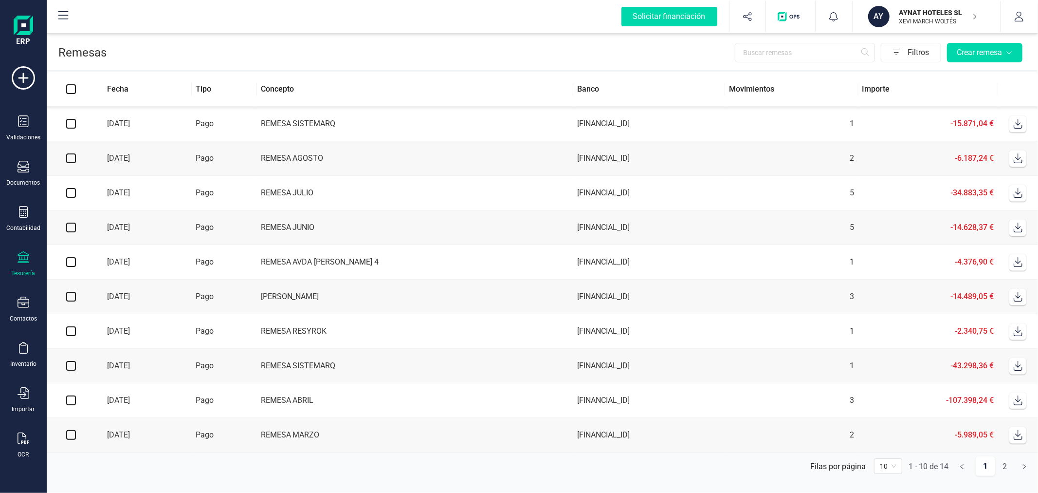
click at [1019, 124] on icon at bounding box center [1018, 124] width 10 height 10
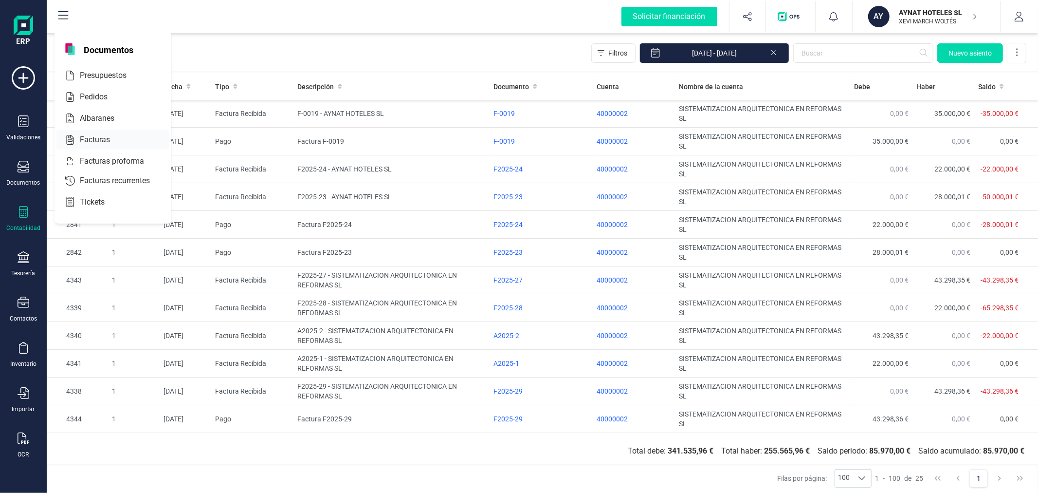
click at [89, 140] on span "Facturas" at bounding box center [102, 140] width 52 height 12
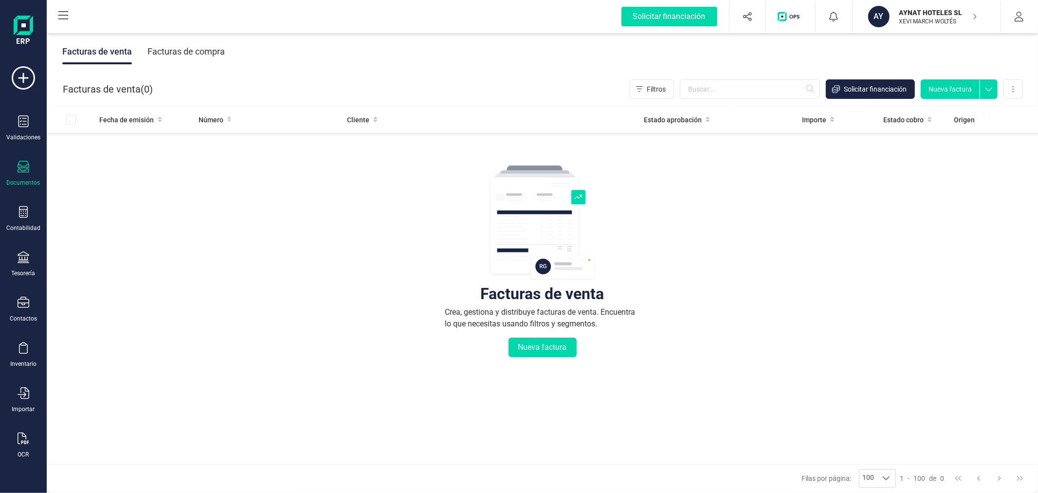
click at [167, 48] on div "Facturas de compra" at bounding box center [185, 51] width 77 height 25
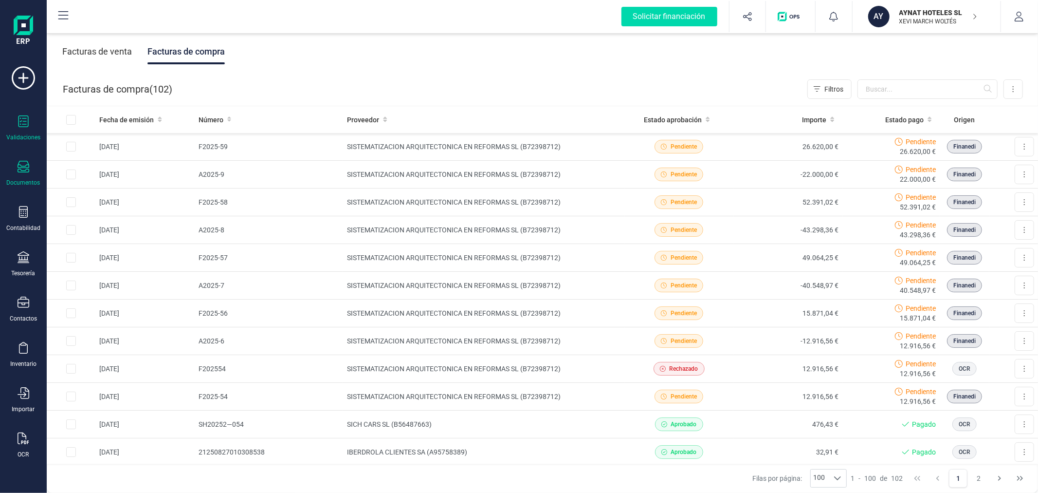
click at [18, 132] on div "Validaciones" at bounding box center [23, 128] width 39 height 26
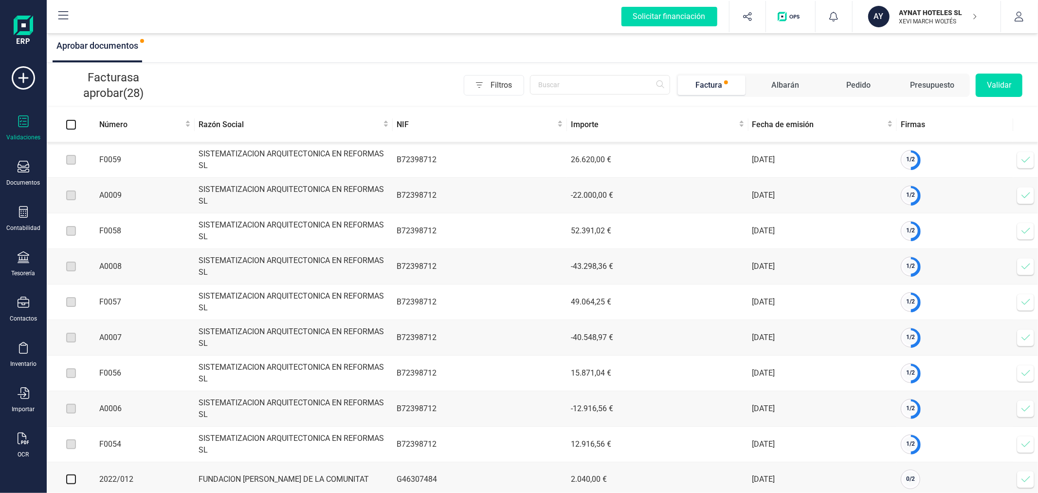
click at [1027, 160] on icon at bounding box center [1026, 160] width 8 height 6
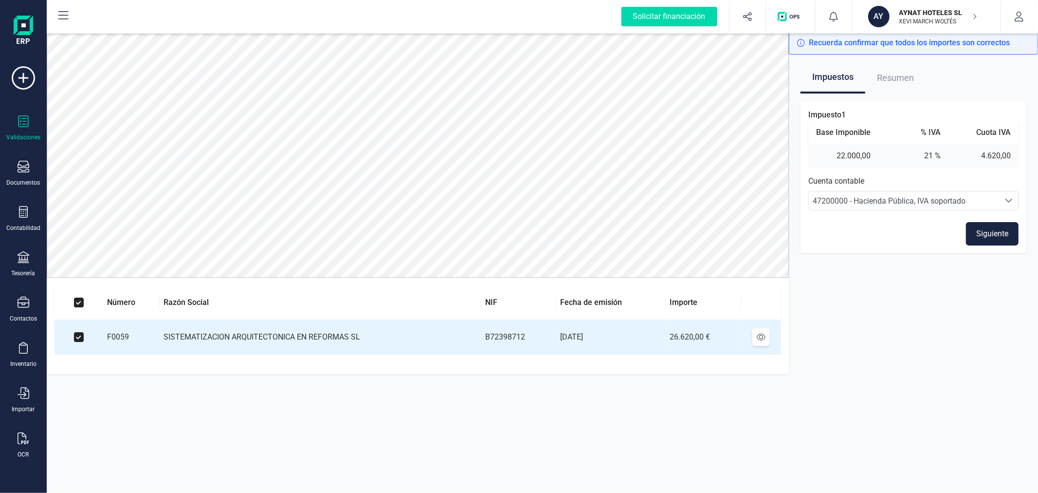
click at [984, 227] on button "Siguiente" at bounding box center [992, 233] width 53 height 23
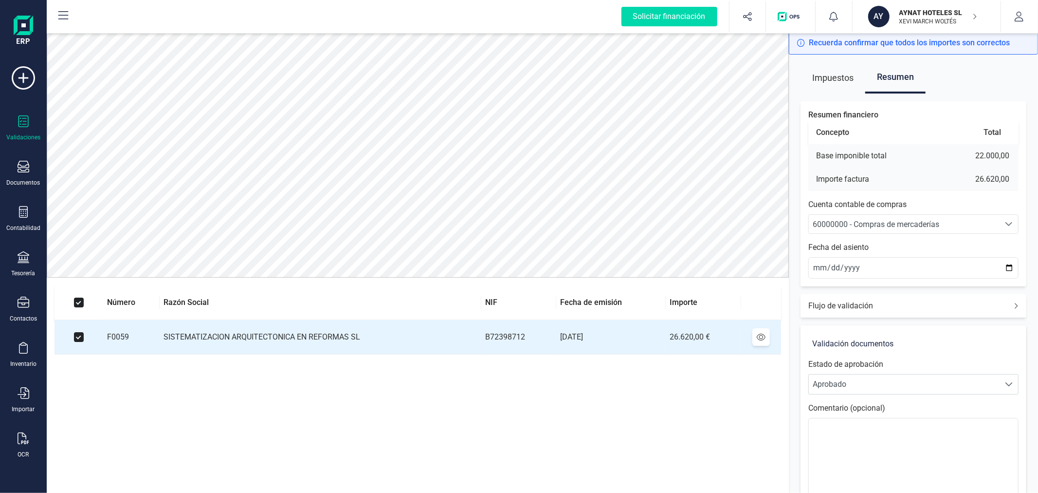
click at [889, 224] on span "60000000 - Compras de mercaderías" at bounding box center [876, 224] width 127 height 9
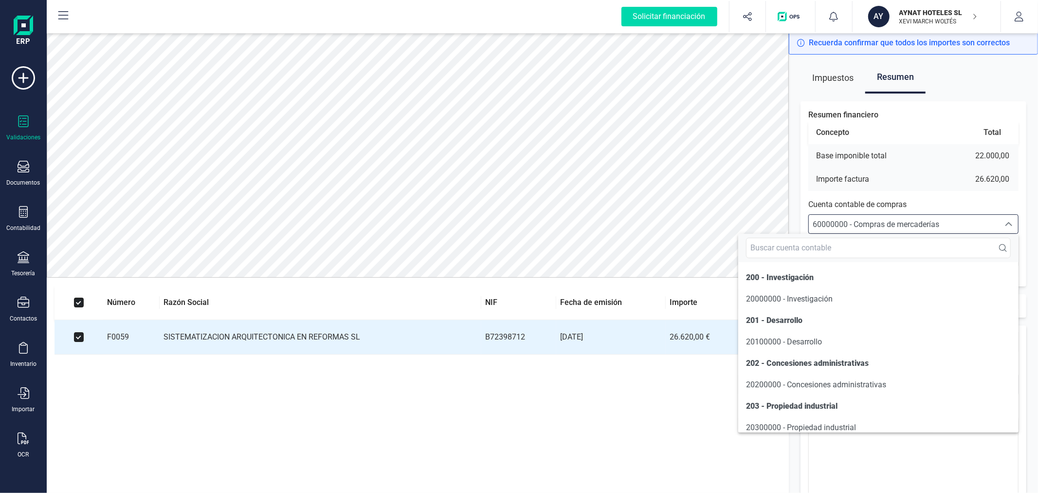
scroll to position [4809, 0]
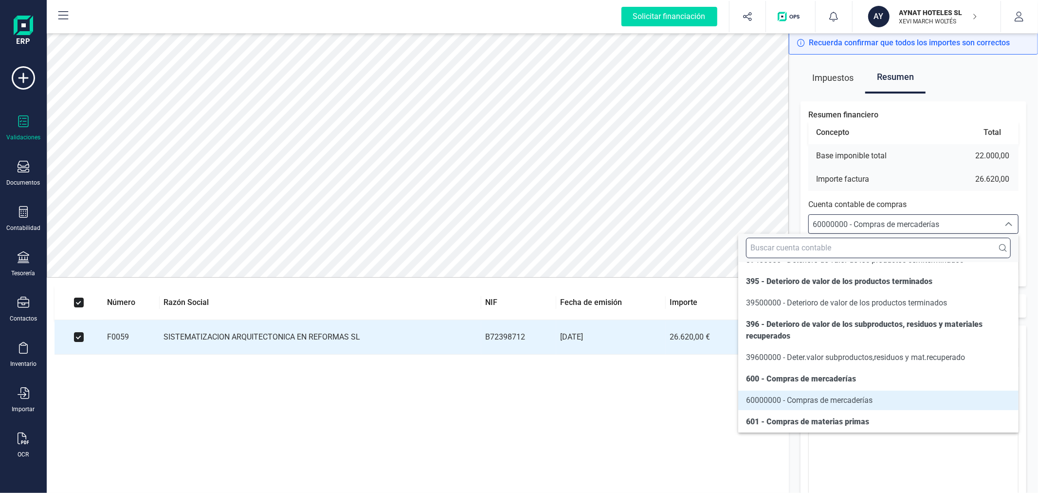
click at [869, 253] on input "text" at bounding box center [878, 248] width 265 height 20
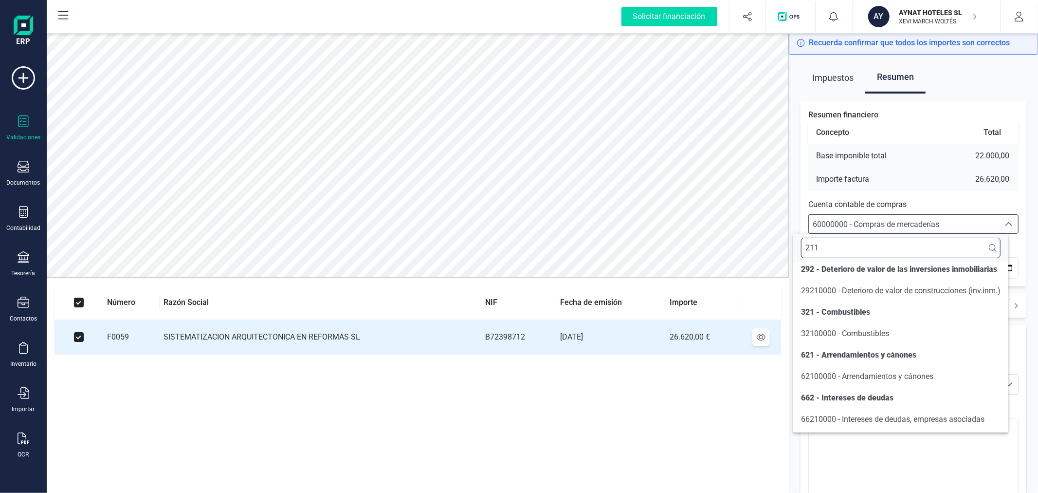
scroll to position [0, 0]
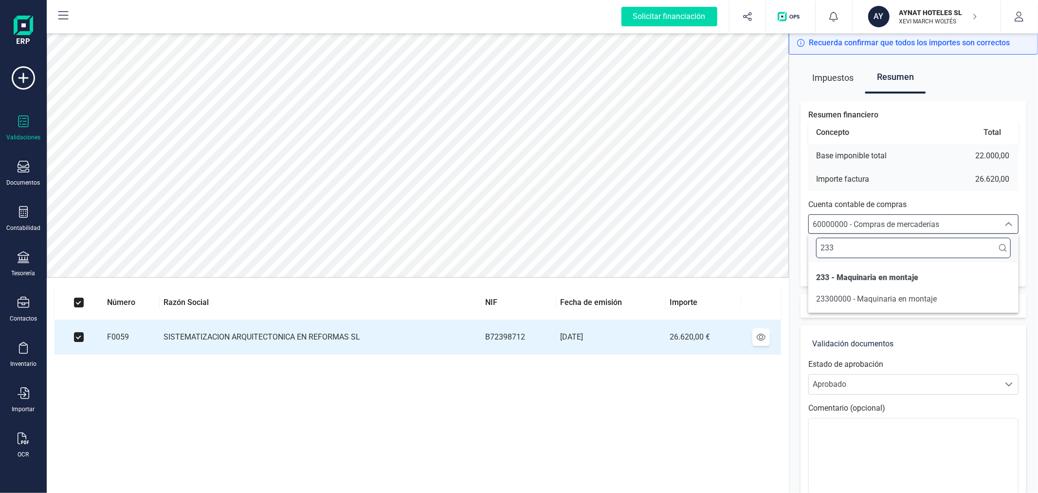
click at [869, 253] on input "233" at bounding box center [913, 248] width 195 height 20
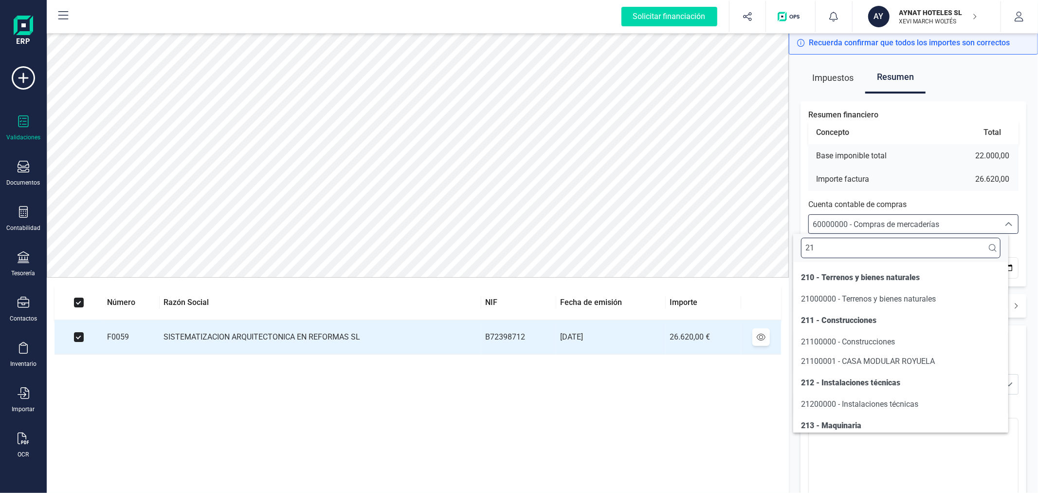
type input "2"
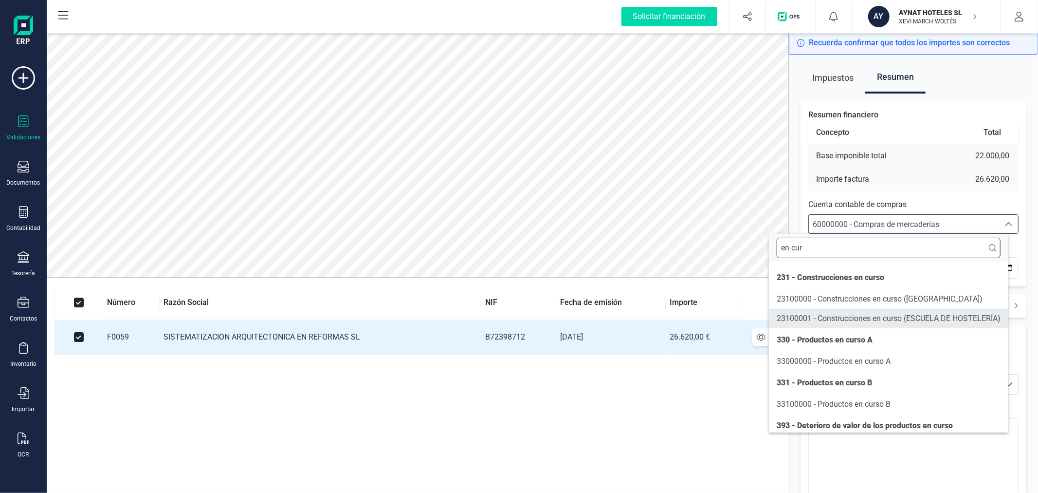
type input "en cur"
click at [891, 318] on span "23100001 - Construcciones en curso (ESCUELA DE HOSTELERÍA)" at bounding box center [889, 317] width 224 height 9
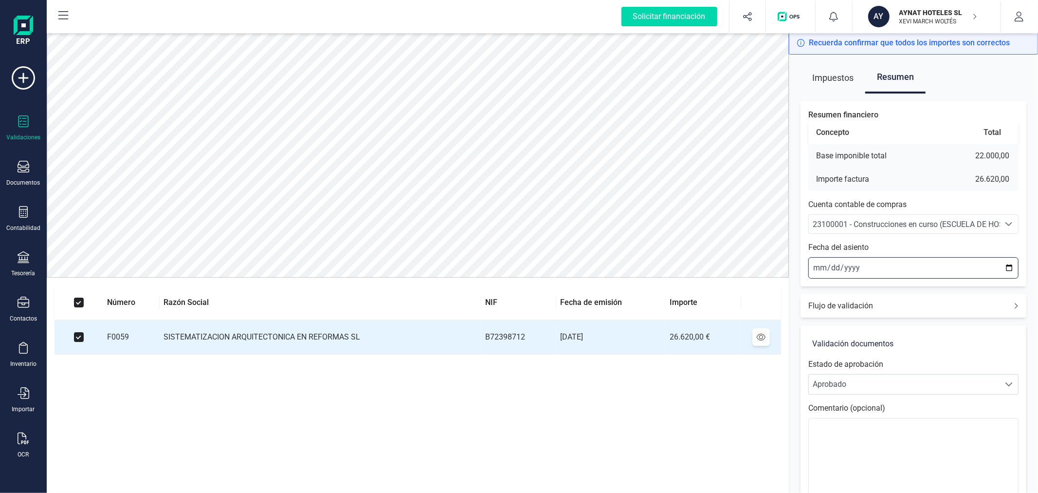
click at [1011, 269] on input "[DATE]" at bounding box center [914, 267] width 210 height 21
type input "[DATE]"
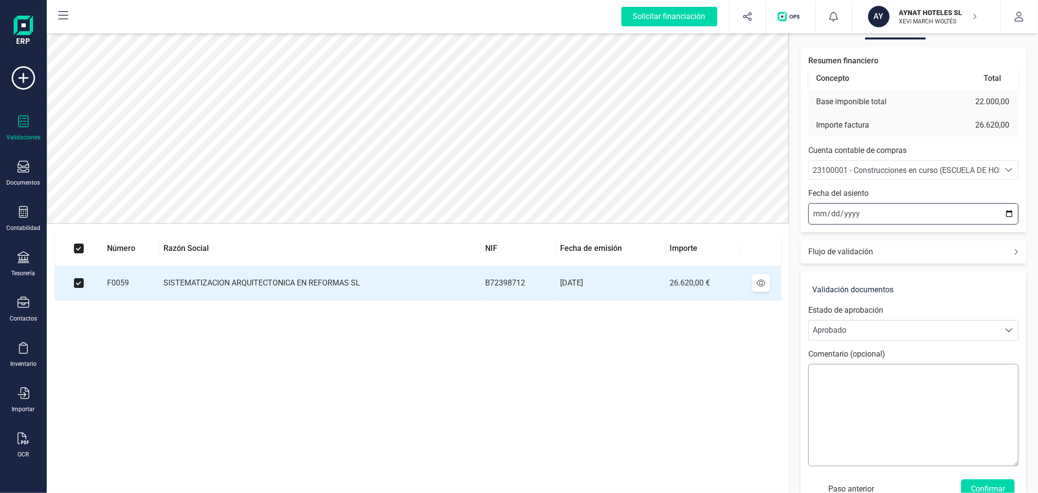
scroll to position [81, 0]
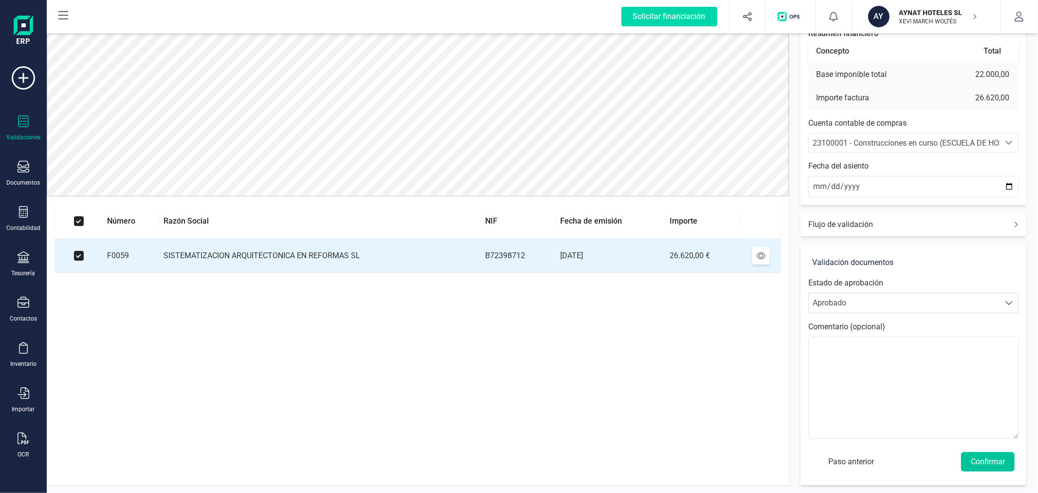
click at [992, 455] on button "Confirmar" at bounding box center [988, 461] width 54 height 19
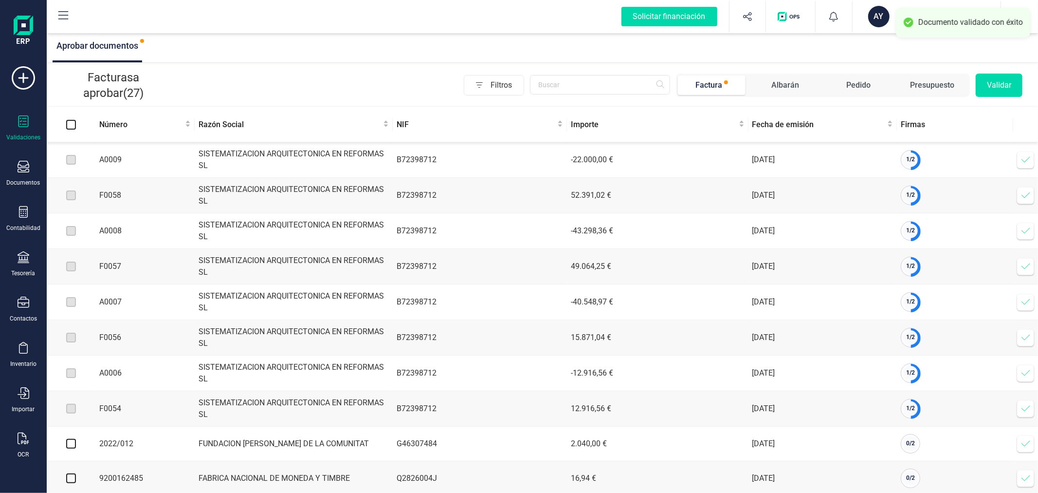
click at [1023, 163] on icon at bounding box center [1026, 160] width 10 height 10
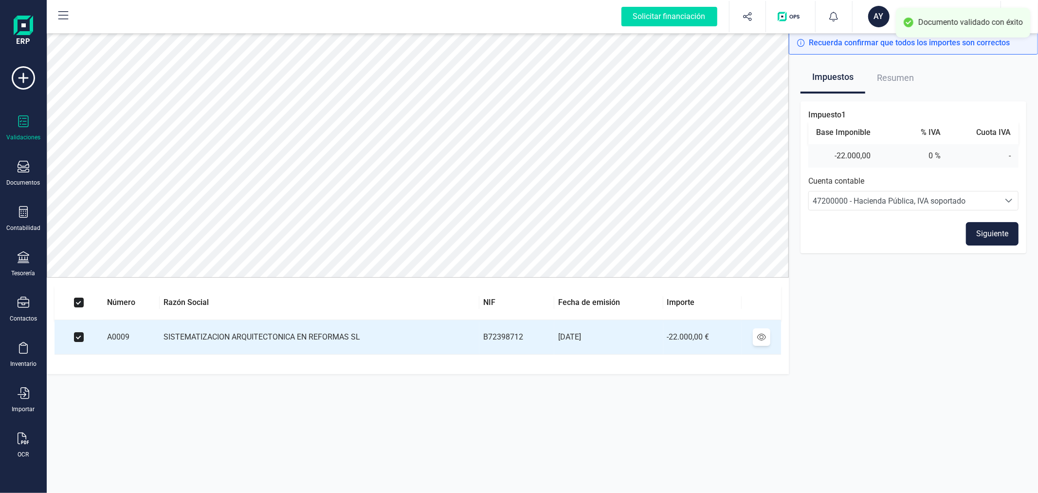
click at [982, 237] on button "Siguiente" at bounding box center [992, 233] width 53 height 23
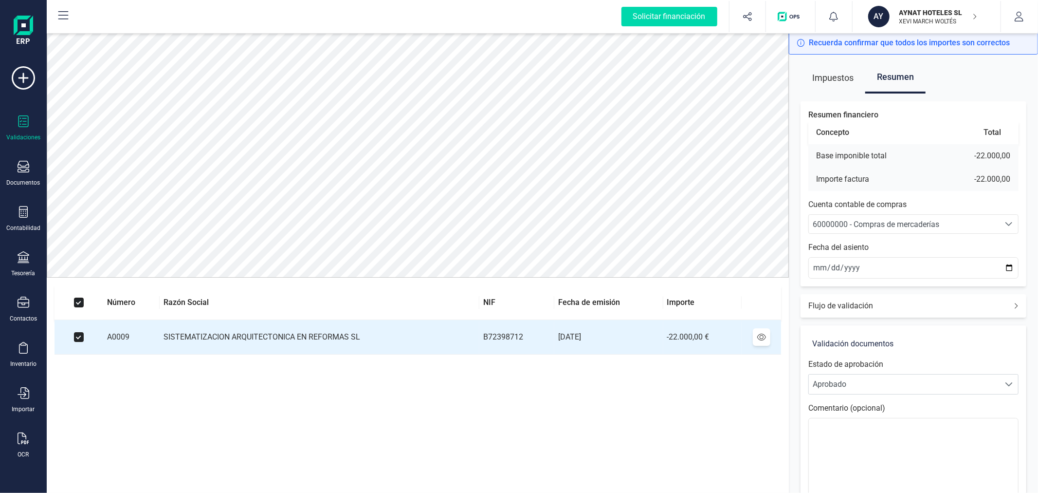
click at [864, 225] on span "60000000 - Compras de mercaderías" at bounding box center [876, 224] width 127 height 9
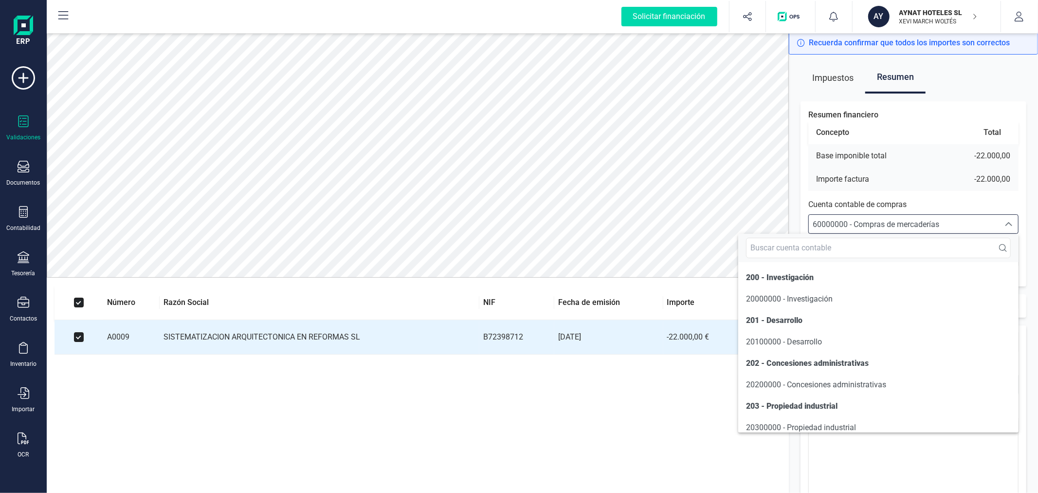
scroll to position [4809, 0]
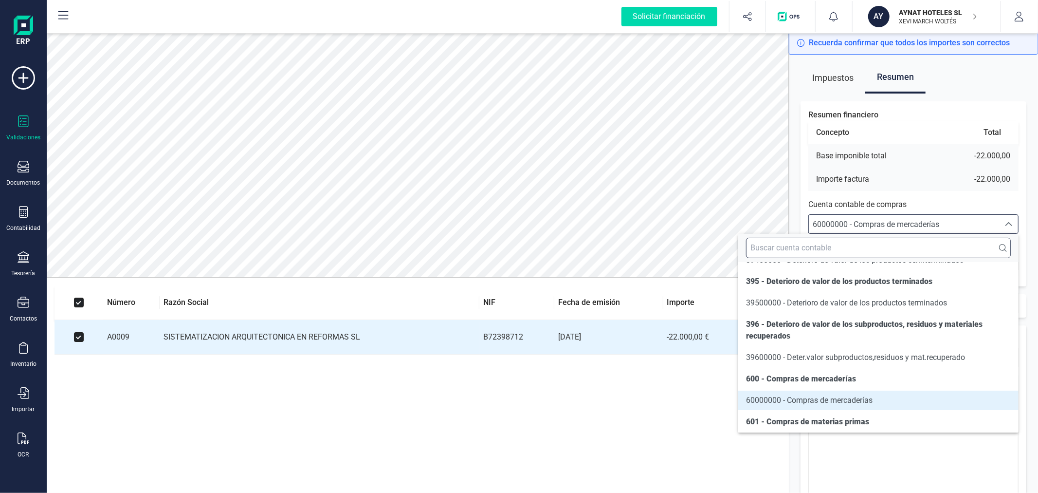
click at [866, 240] on input "text" at bounding box center [878, 248] width 265 height 20
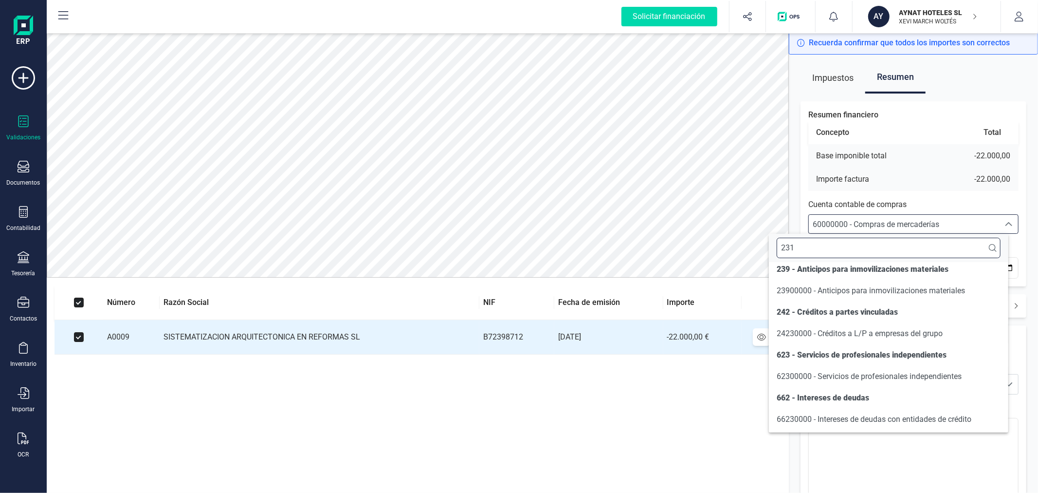
scroll to position [0, 0]
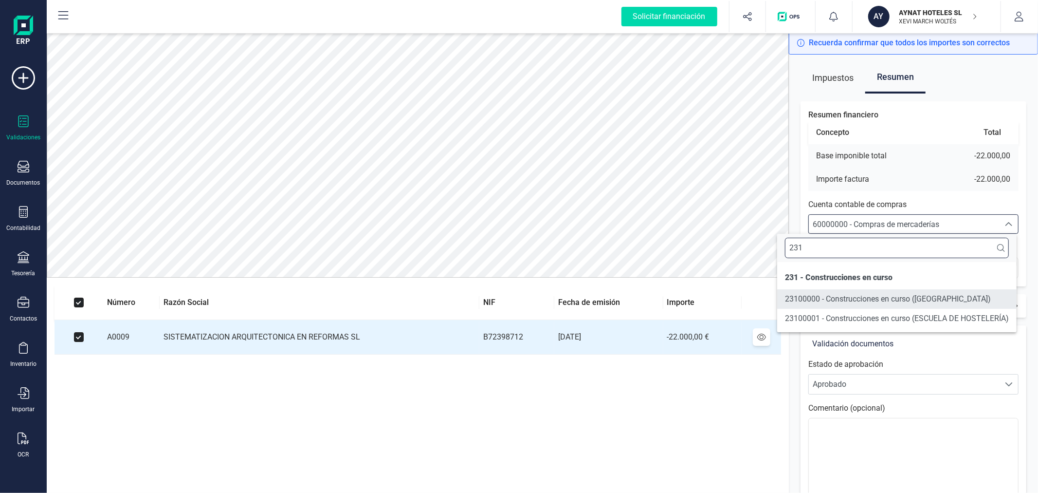
type input "231"
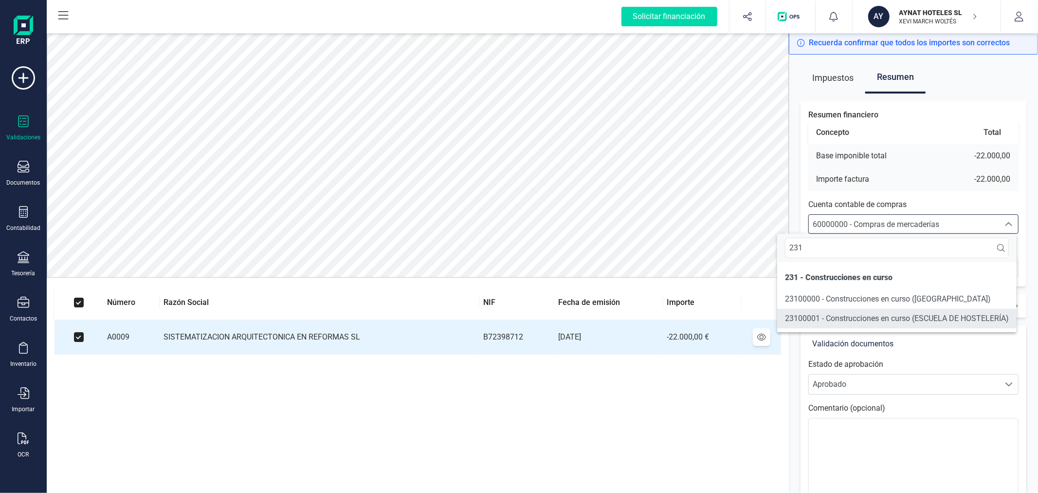
click at [869, 314] on span "23100001 - Construcciones en curso (ESCUELA DE HOSTELERÍA)" at bounding box center [897, 317] width 224 height 9
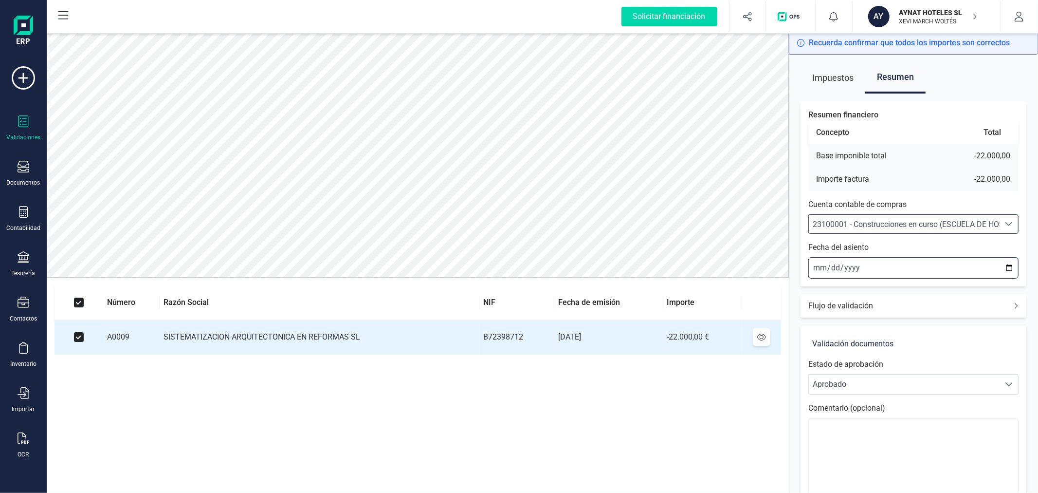
click at [1009, 268] on input "[DATE]" at bounding box center [914, 267] width 210 height 21
type input "[DATE]"
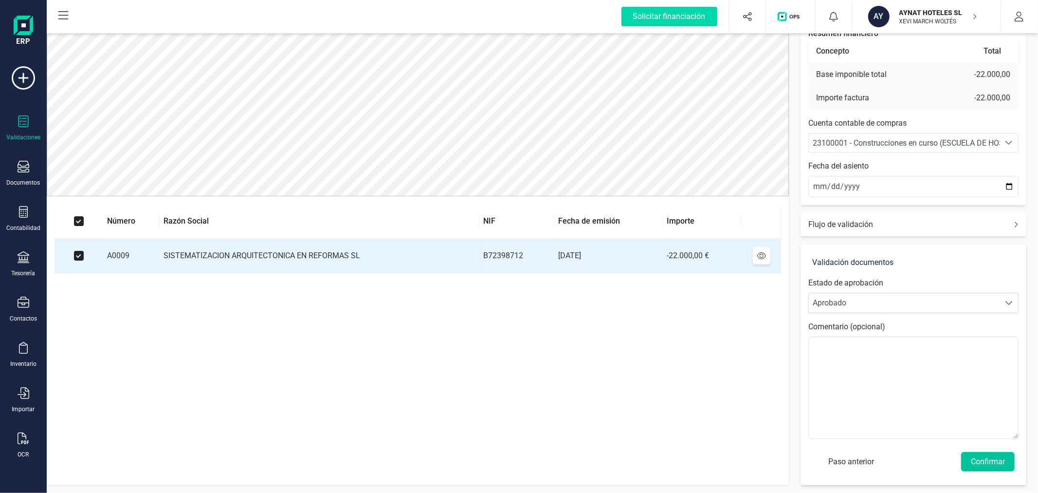
click at [981, 465] on button "Confirmar" at bounding box center [988, 461] width 54 height 19
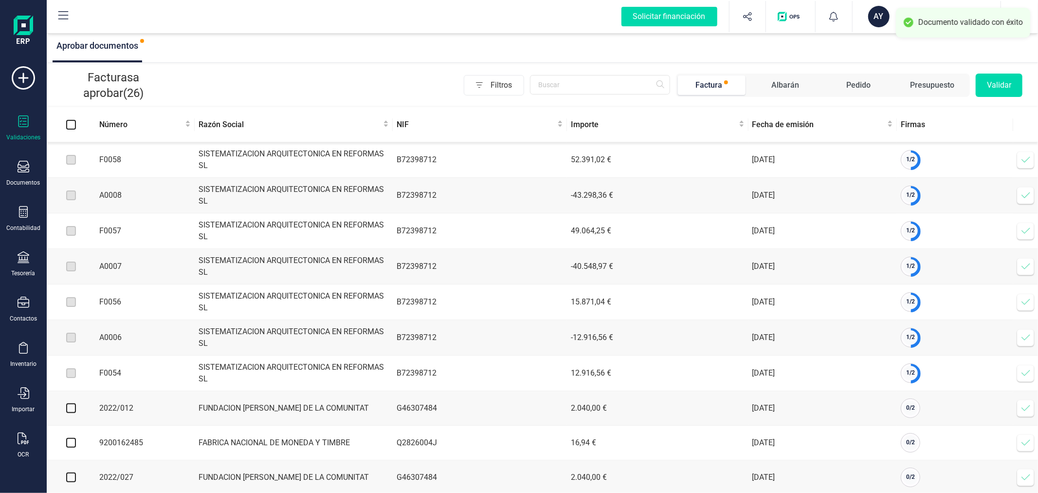
click at [1023, 160] on icon at bounding box center [1026, 160] width 10 height 10
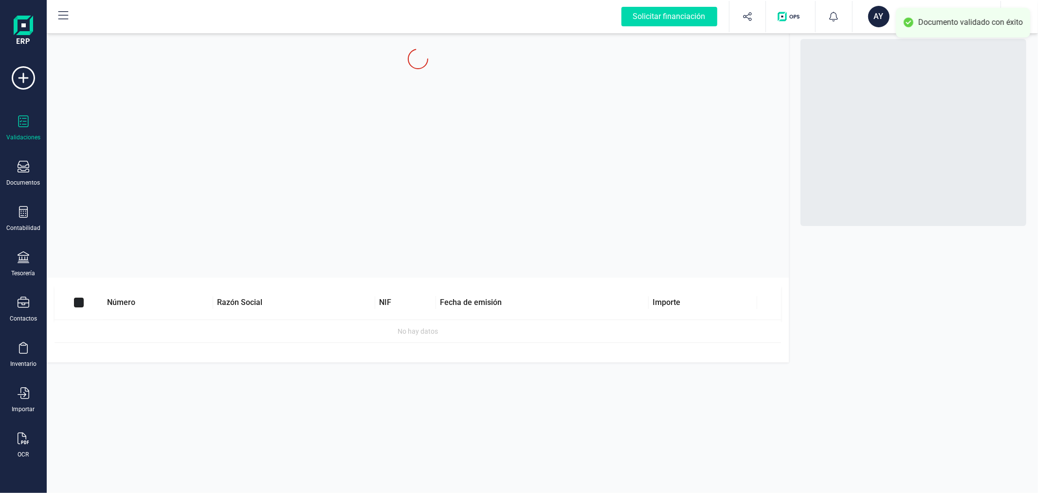
checkbox input "true"
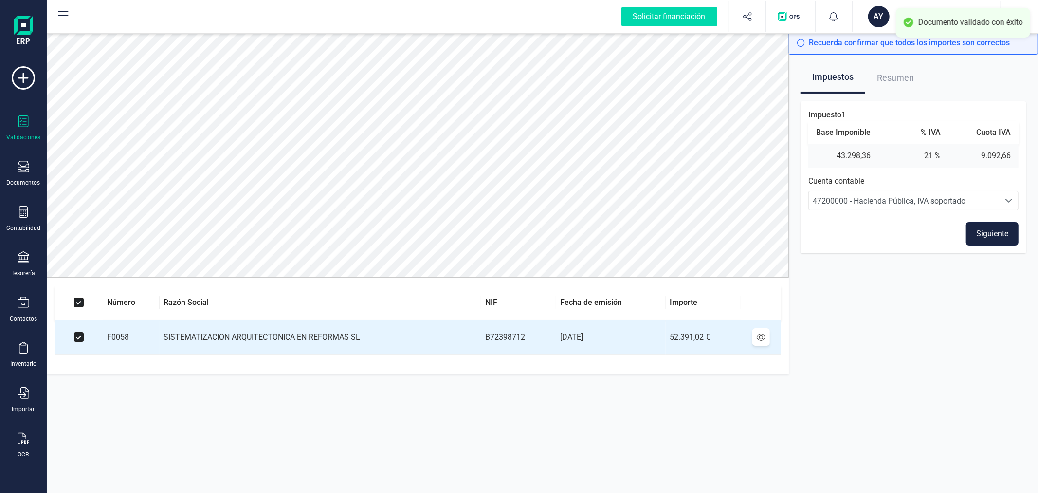
click at [986, 228] on button "Siguiente" at bounding box center [992, 233] width 53 height 23
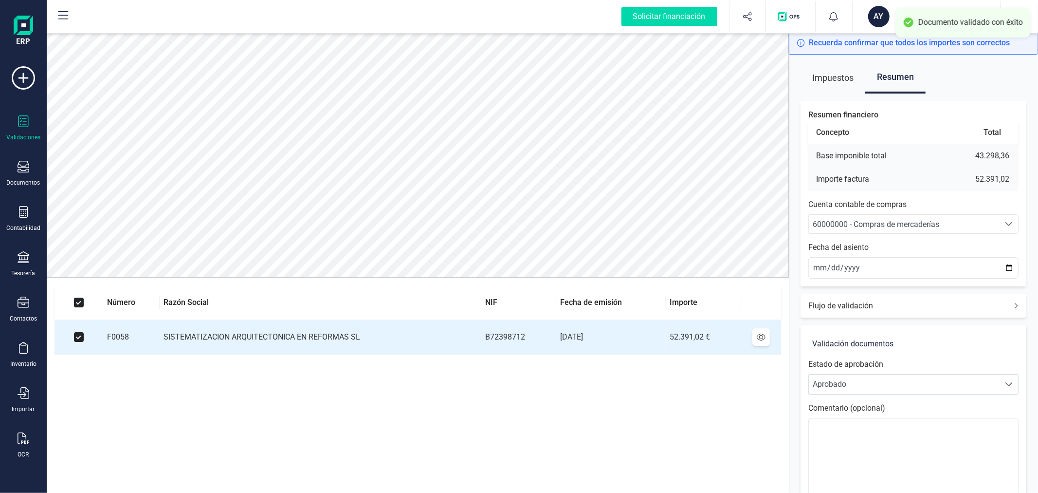
click at [899, 221] on span "60000000 - Compras de mercaderías" at bounding box center [876, 224] width 127 height 9
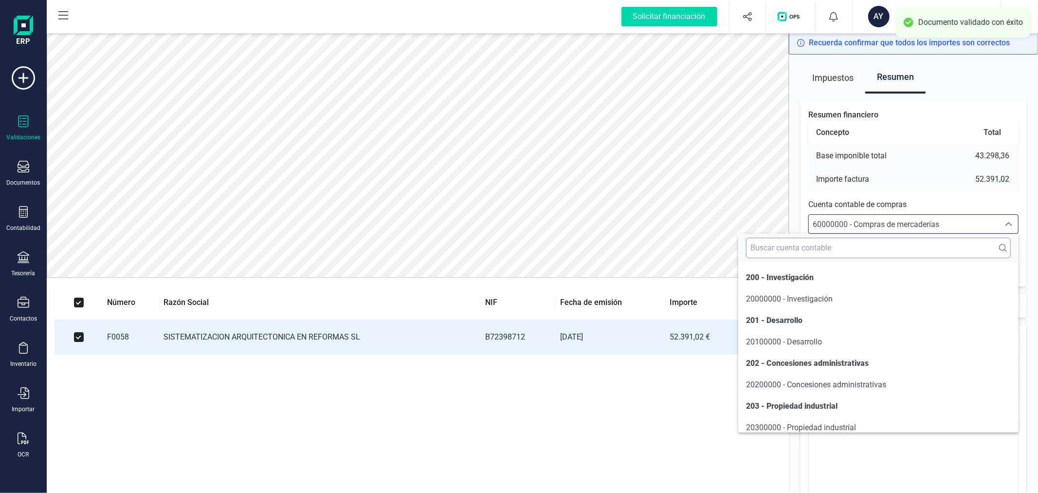
scroll to position [4809, 0]
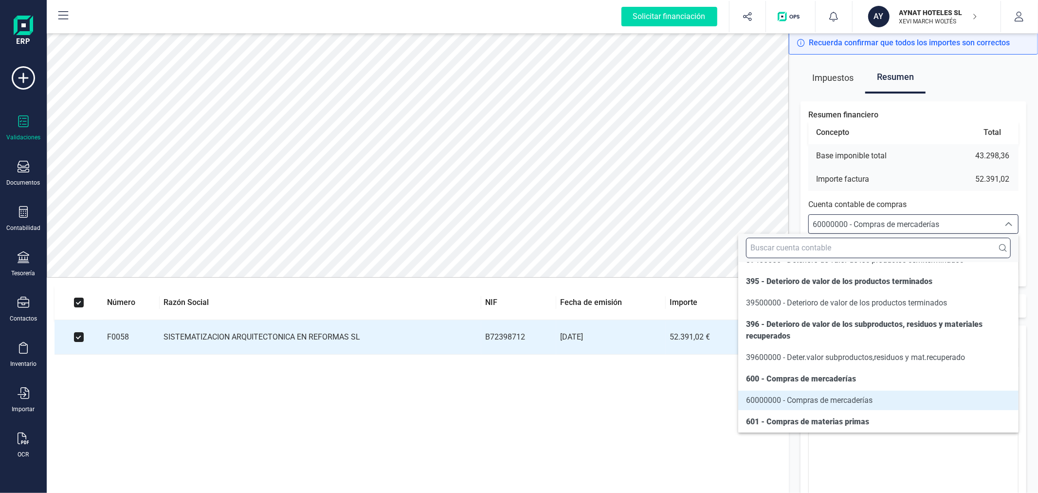
click at [896, 250] on input "text" at bounding box center [878, 248] width 265 height 20
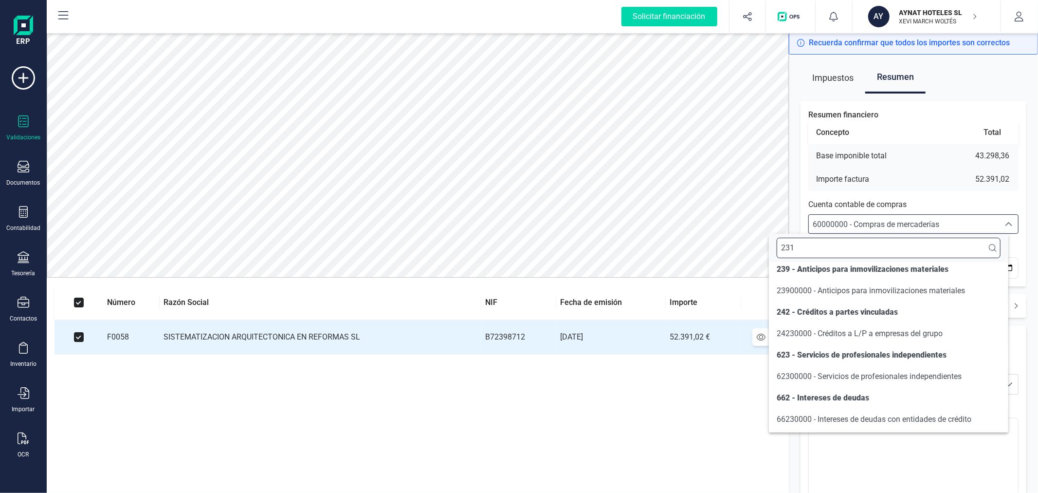
scroll to position [0, 0]
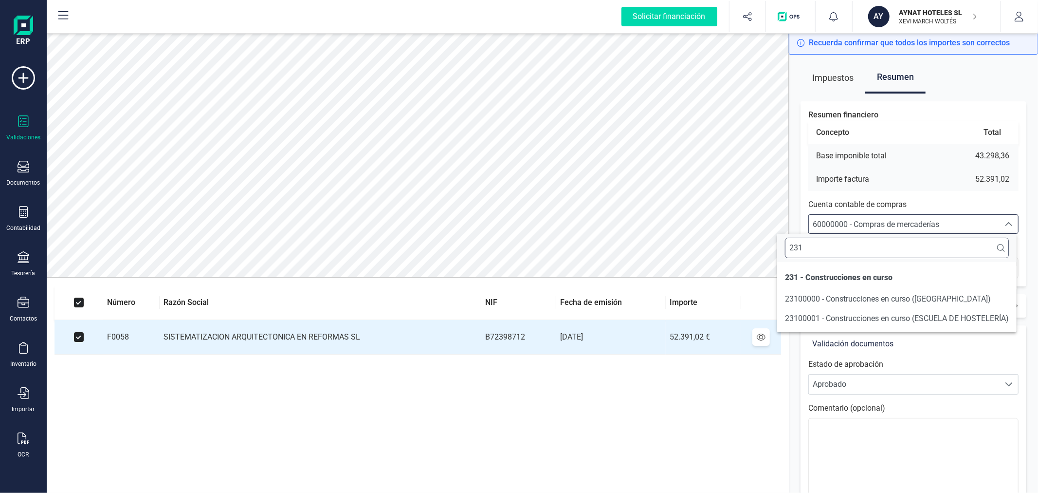
type input "231"
click at [883, 319] on span "23100001 - Construcciones en curso (ESCUELA DE HOSTELERÍA)" at bounding box center [897, 317] width 224 height 9
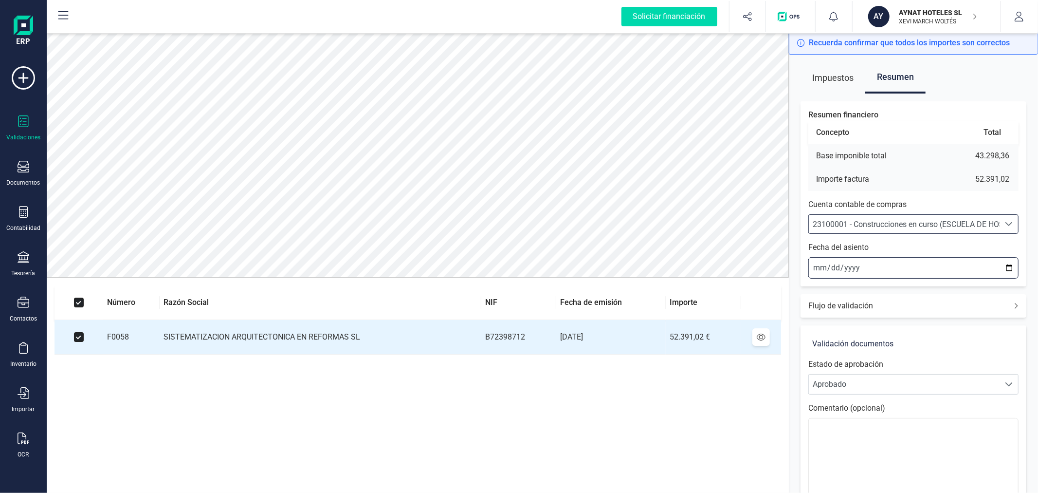
click at [1012, 268] on input "[DATE]" at bounding box center [914, 267] width 210 height 21
type input "[DATE]"
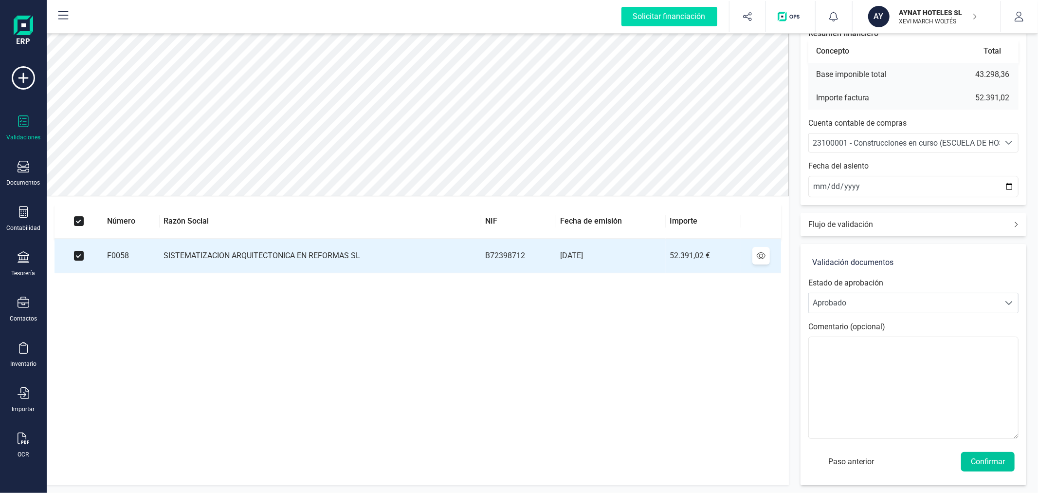
click at [988, 458] on button "Confirmar" at bounding box center [988, 461] width 54 height 19
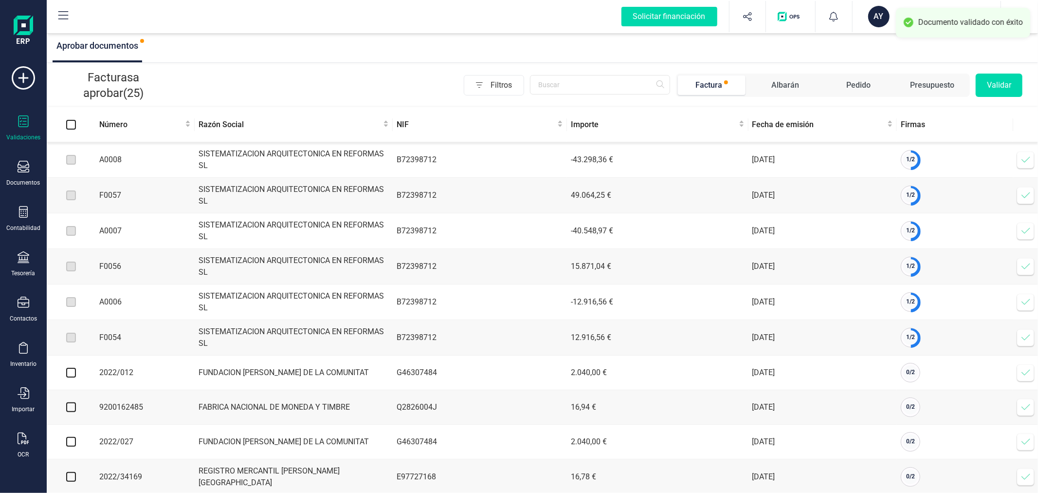
click at [1028, 162] on icon at bounding box center [1026, 160] width 10 height 10
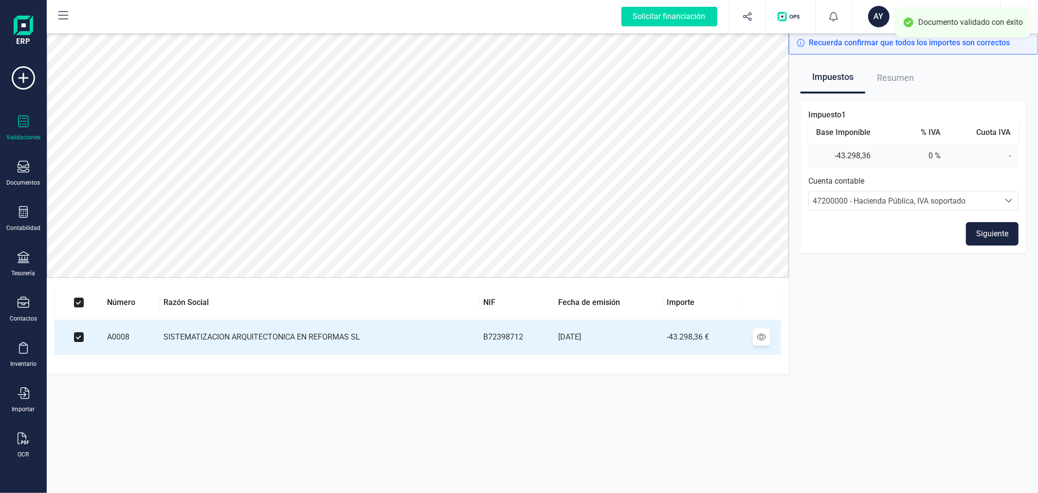
click at [986, 230] on button "Siguiente" at bounding box center [992, 233] width 53 height 23
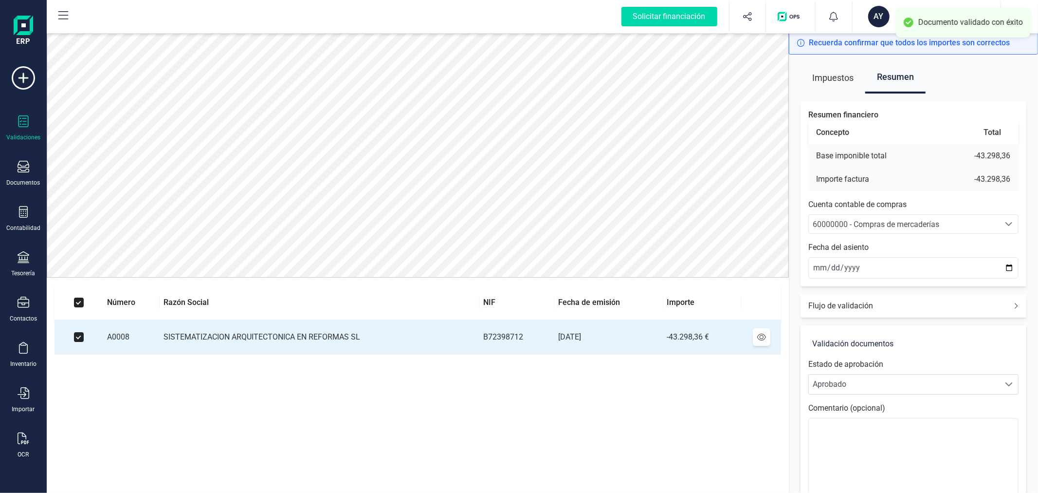
click at [902, 227] on span "60000000 - Compras de mercaderías" at bounding box center [876, 224] width 127 height 9
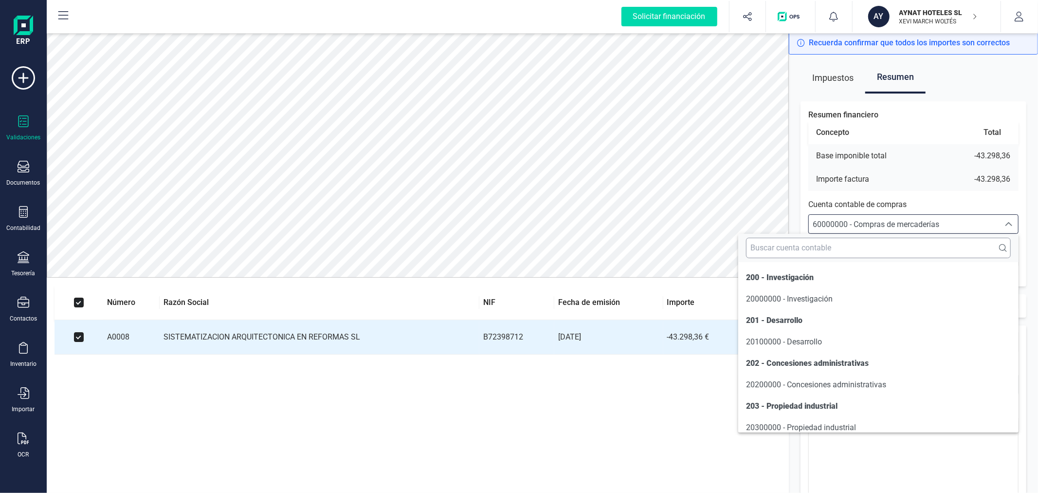
scroll to position [4809, 0]
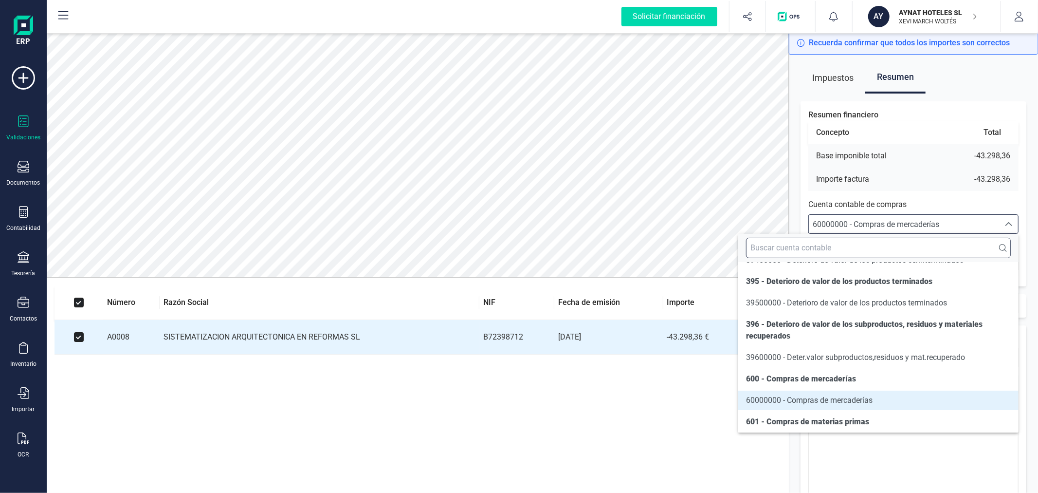
click at [896, 251] on input "text" at bounding box center [878, 248] width 265 height 20
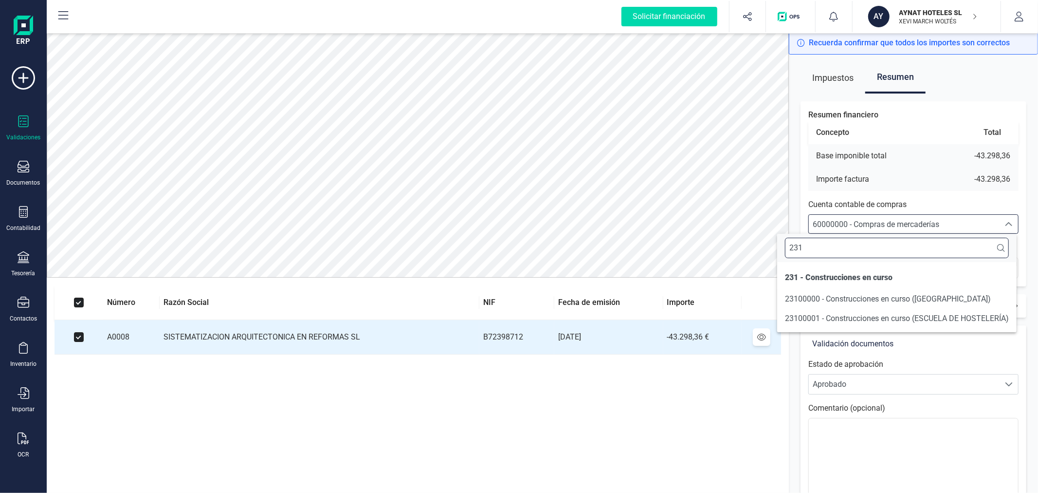
scroll to position [0, 0]
type input "231"
click at [913, 320] on span "23100001 - Construcciones en curso (ESCUELA DE HOSTELERÍA)" at bounding box center [897, 317] width 224 height 9
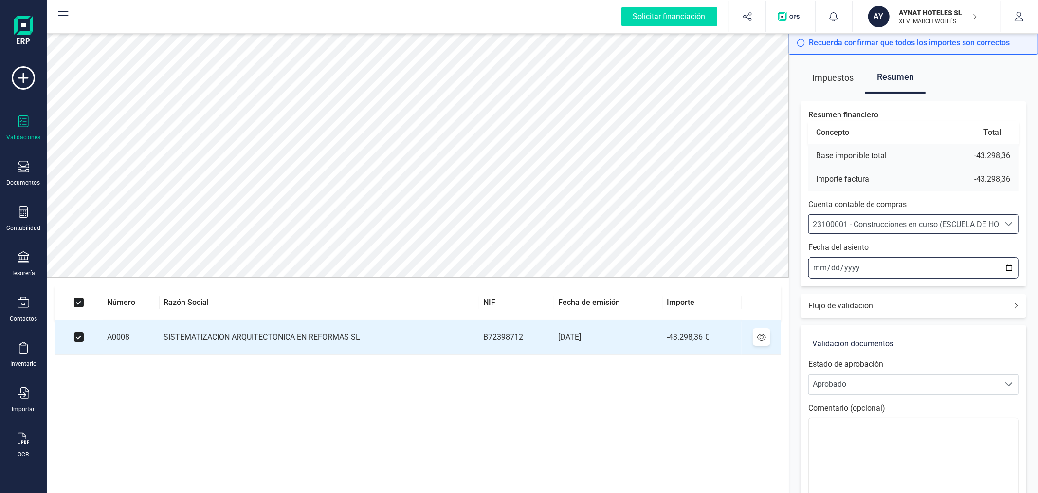
click at [1008, 268] on input "[DATE]" at bounding box center [914, 267] width 210 height 21
type input "[DATE]"
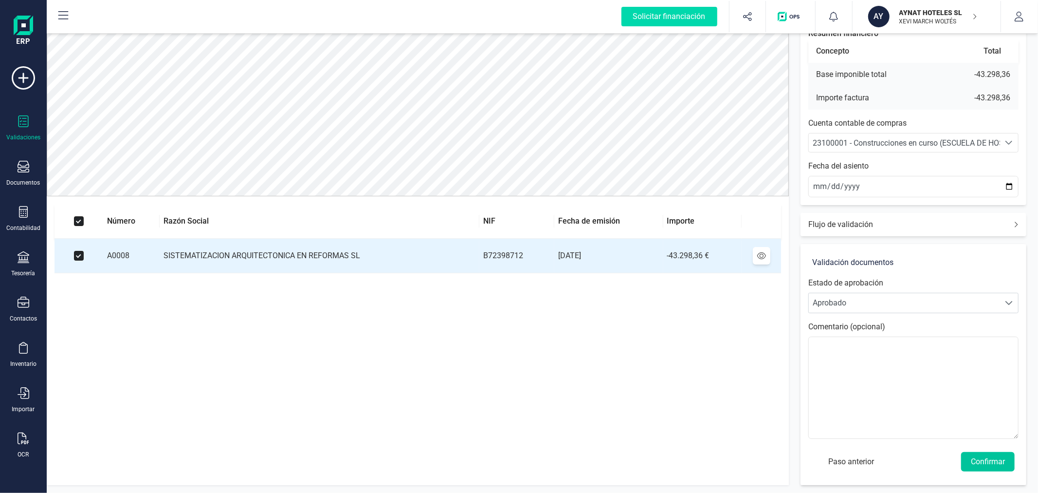
click at [987, 458] on button "Confirmar" at bounding box center [988, 461] width 54 height 19
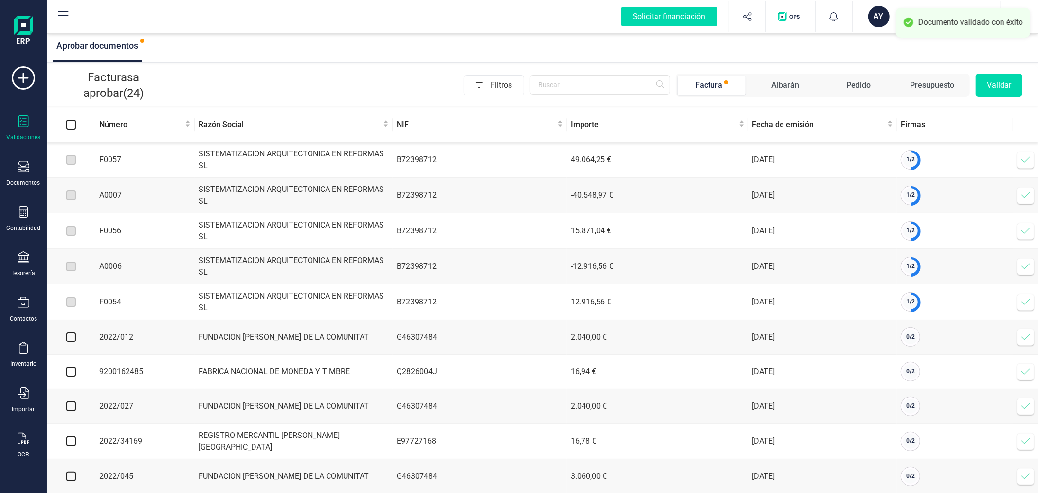
click at [1021, 159] on icon at bounding box center [1026, 160] width 10 height 10
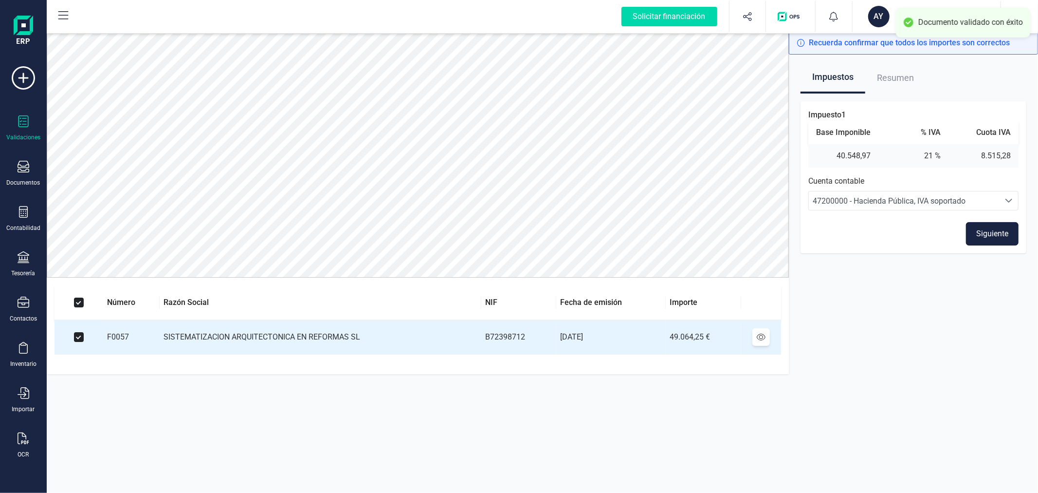
click at [1000, 230] on button "Siguiente" at bounding box center [992, 233] width 53 height 23
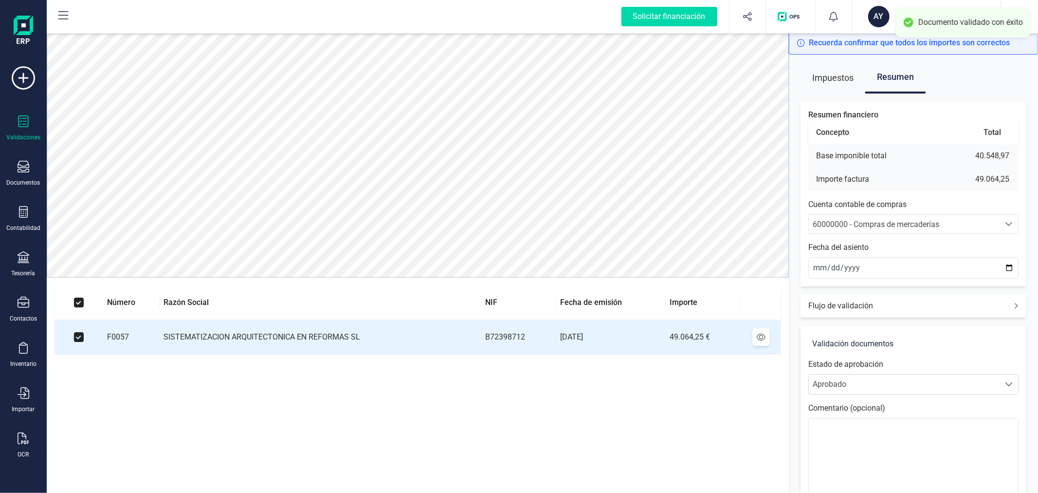
click at [921, 217] on span "60000000 - Compras de mercaderías" at bounding box center [904, 224] width 191 height 18
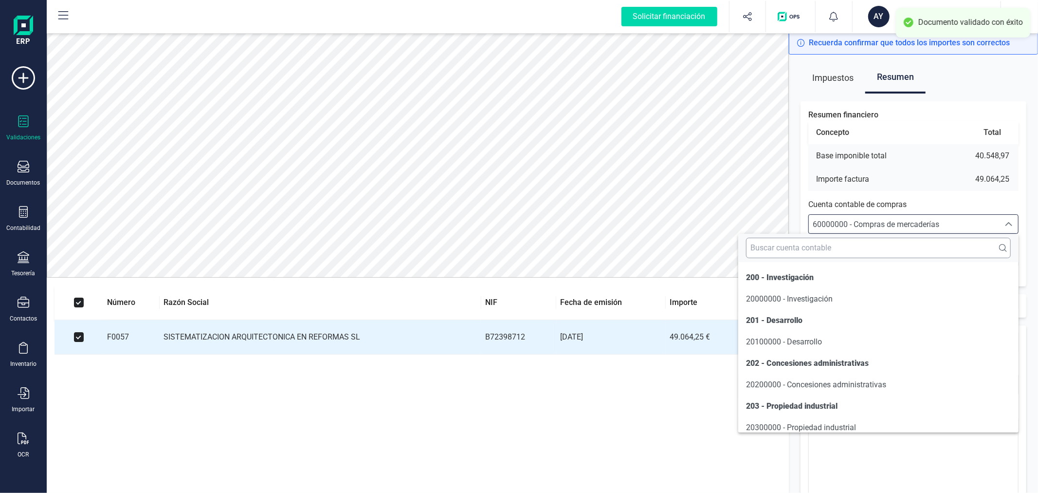
scroll to position [4809, 0]
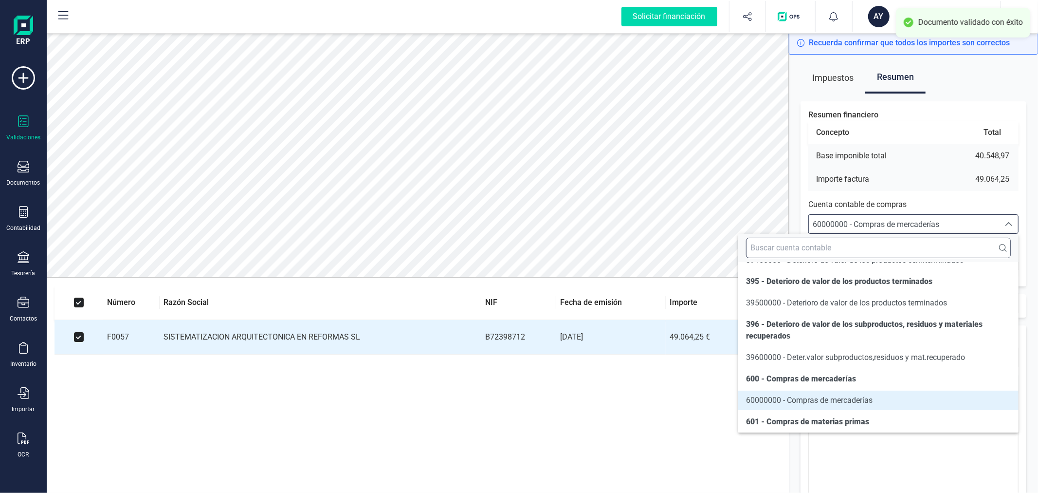
click at [925, 240] on input "text" at bounding box center [878, 248] width 265 height 20
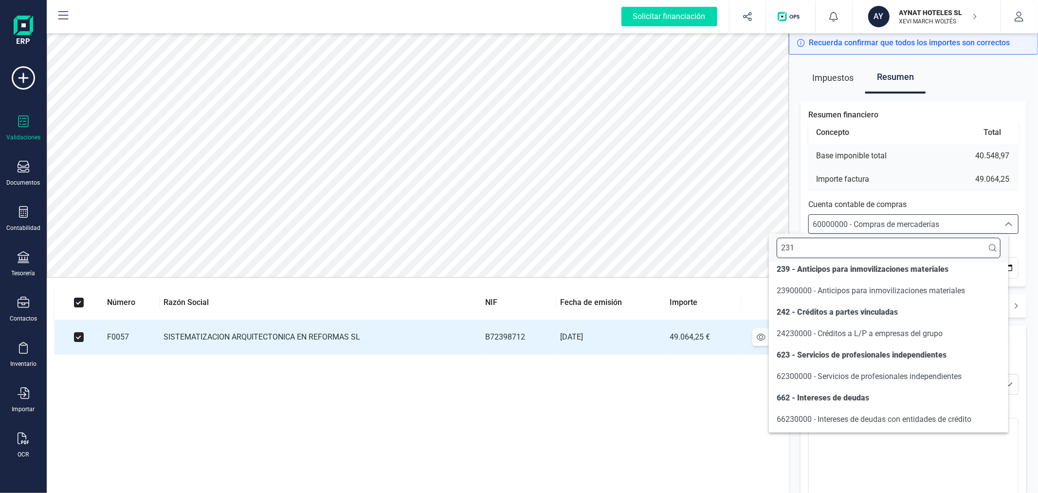
scroll to position [0, 0]
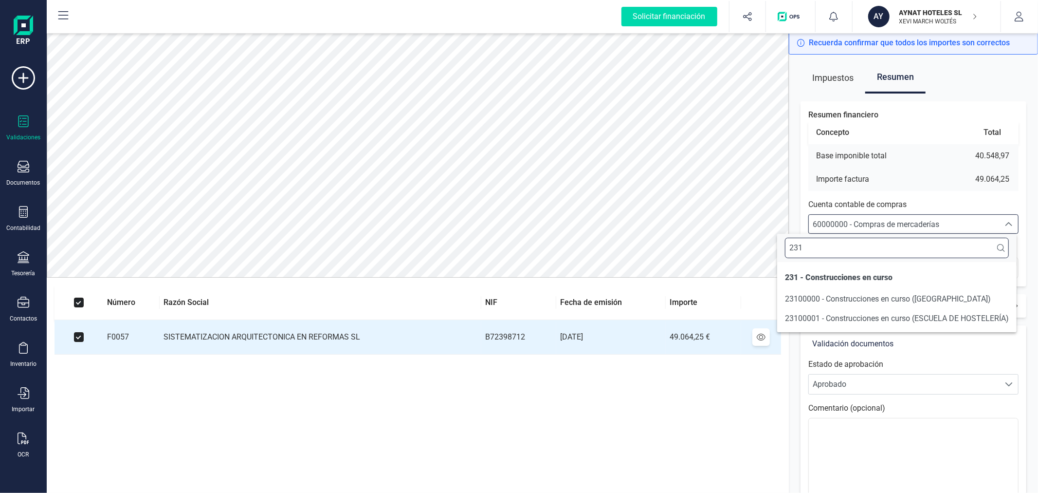
type input "231"
click at [952, 320] on span "23100001 - Construcciones en curso (ESCUELA DE HOSTELERÍA)" at bounding box center [897, 317] width 224 height 9
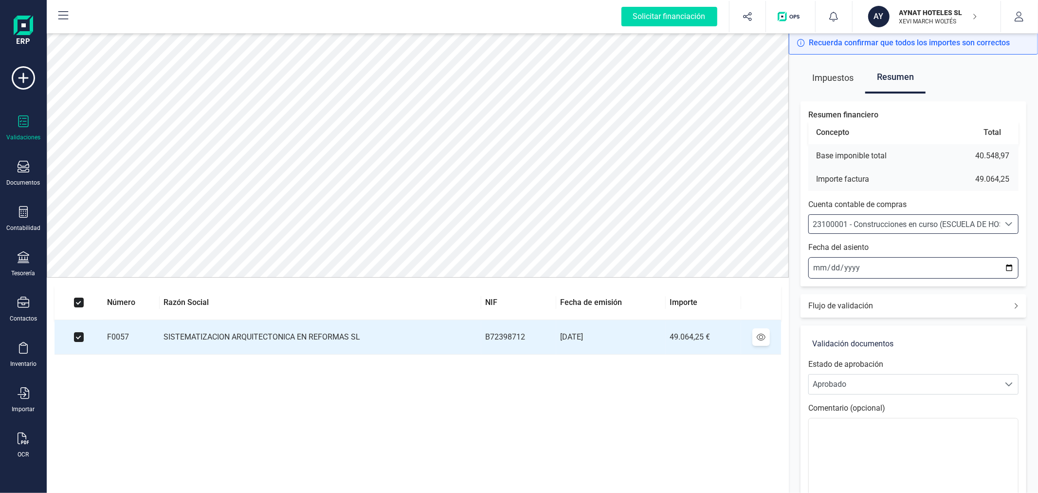
click at [1008, 272] on input "[DATE]" at bounding box center [914, 267] width 210 height 21
type input "[DATE]"
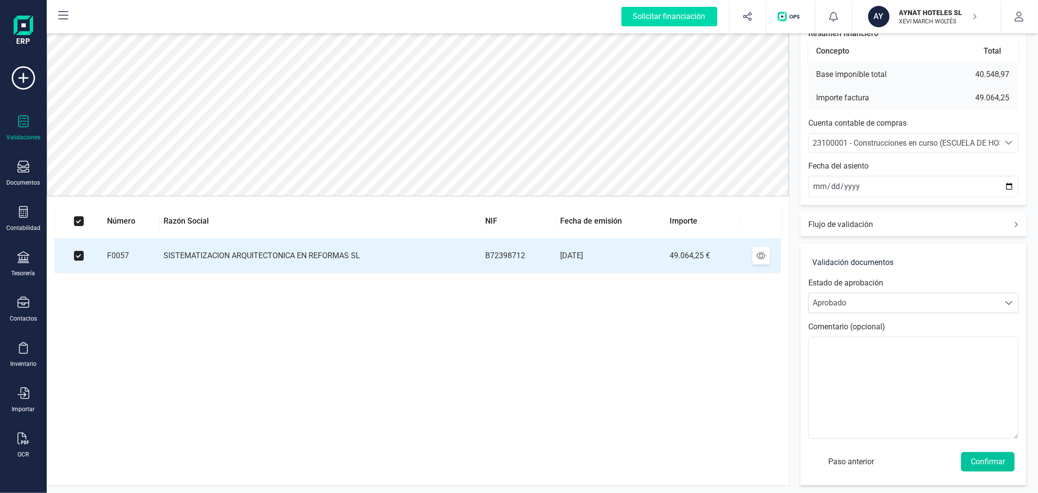
click at [989, 459] on button "Confirmar" at bounding box center [988, 461] width 54 height 19
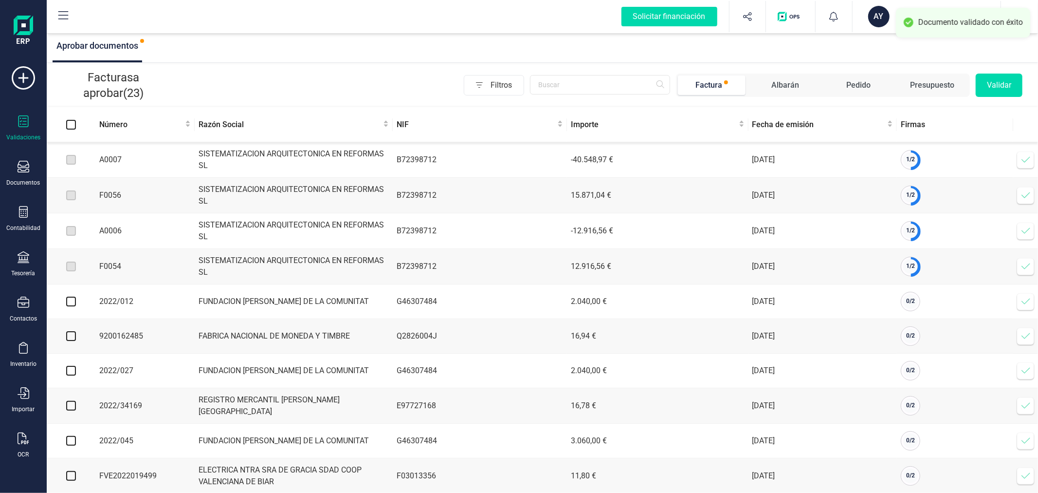
click at [1028, 159] on icon at bounding box center [1026, 160] width 8 height 6
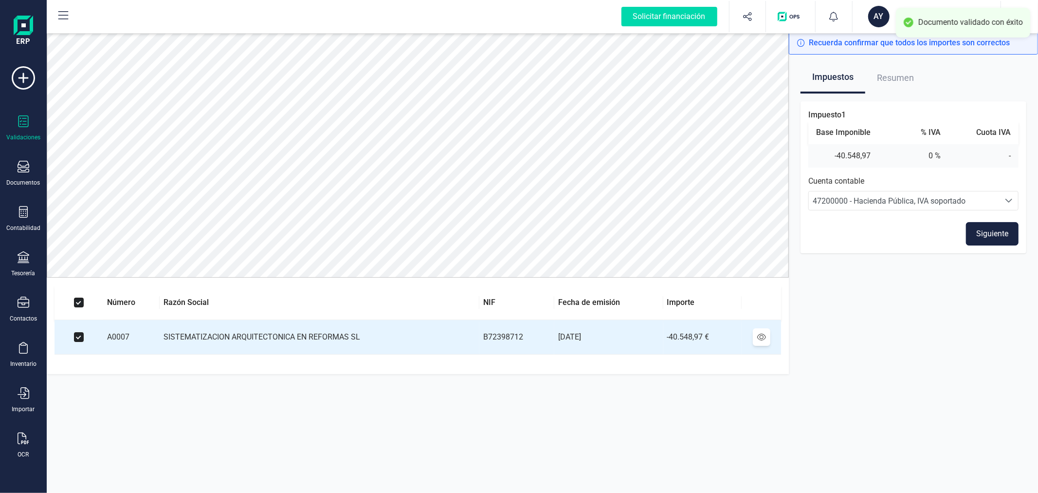
click at [990, 234] on button "Siguiente" at bounding box center [992, 233] width 53 height 23
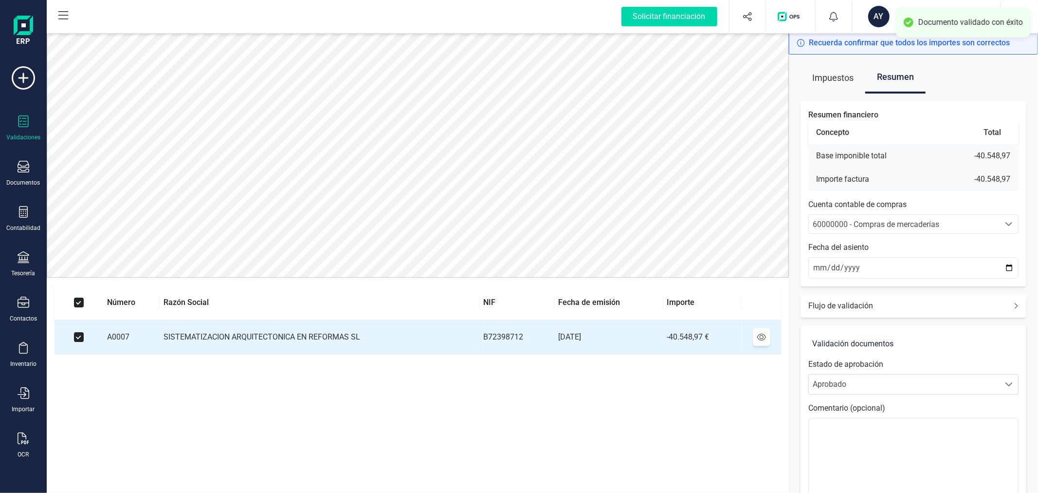
click at [895, 223] on span "60000000 - Compras de mercaderías" at bounding box center [876, 224] width 127 height 9
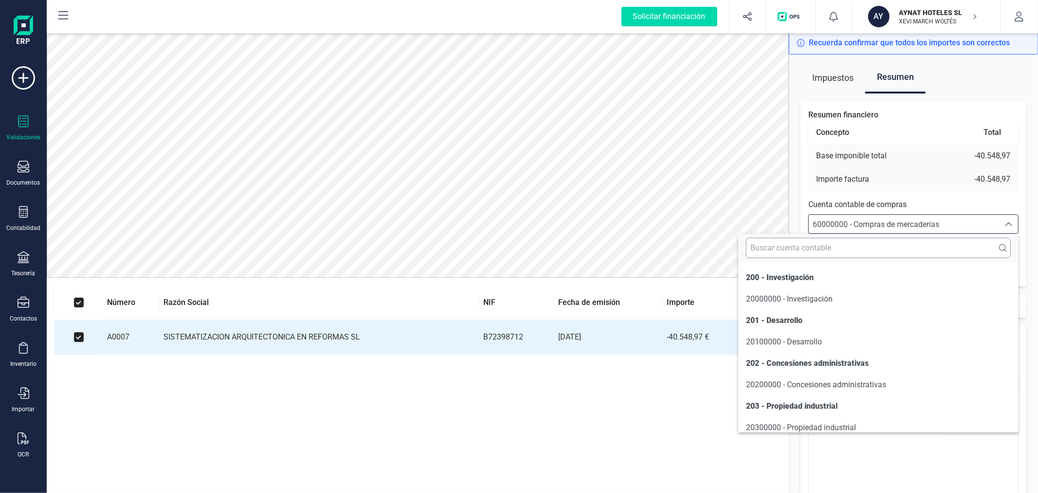
scroll to position [4809, 0]
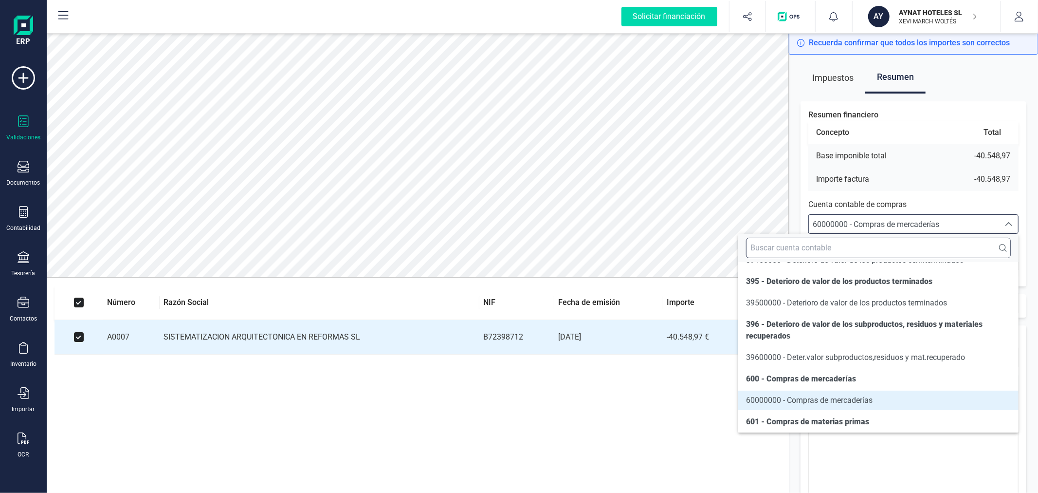
click at [892, 243] on input "text" at bounding box center [878, 248] width 265 height 20
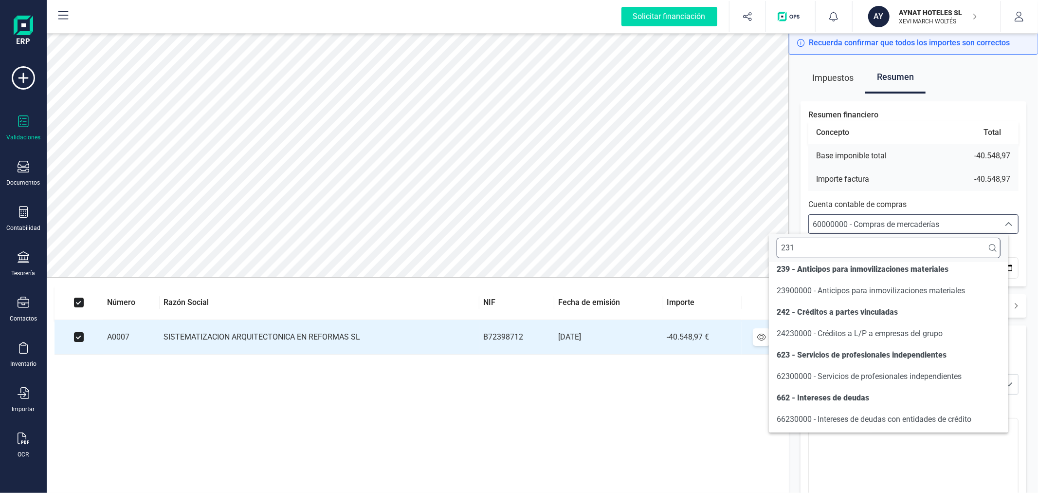
scroll to position [0, 0]
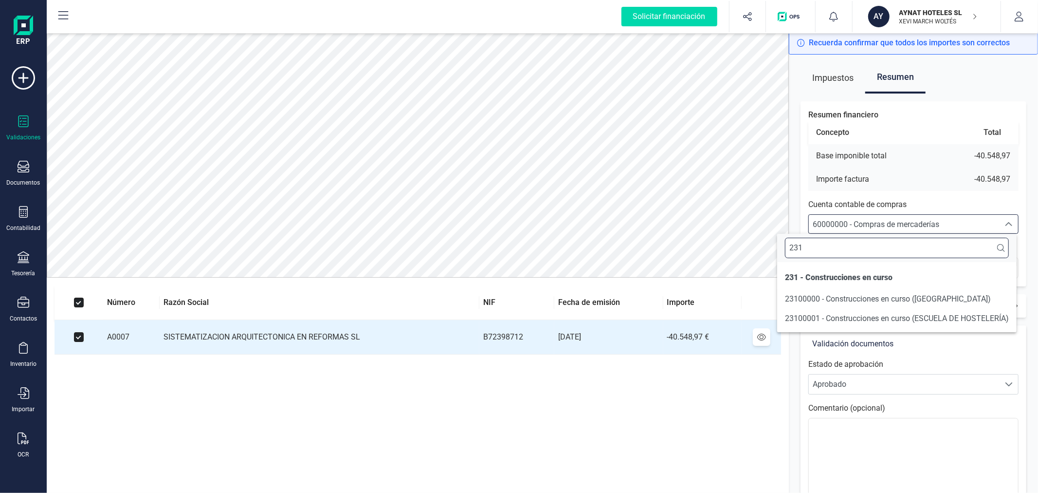
type input "231"
click at [916, 317] on span "23100001 - Construcciones en curso (ESCUELA DE HOSTELERÍA)" at bounding box center [897, 317] width 224 height 9
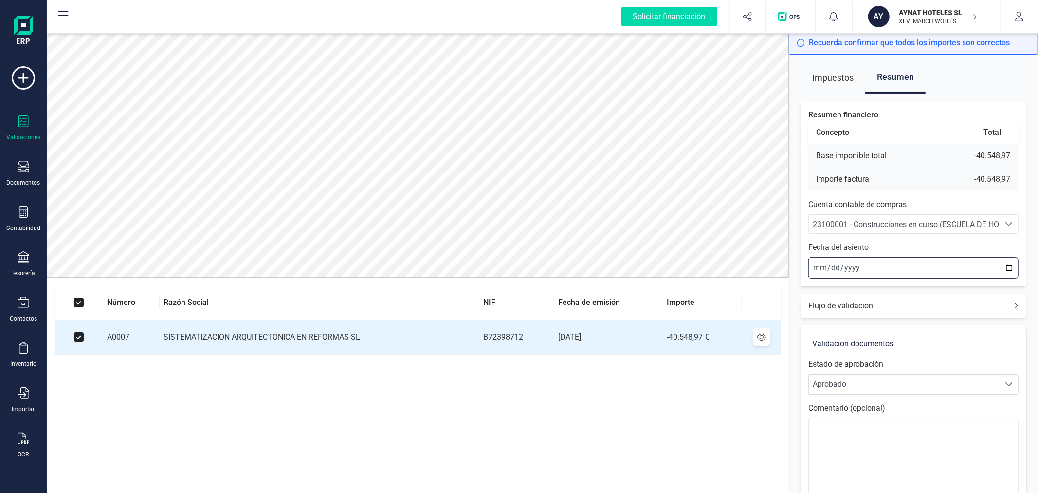
click at [1013, 266] on input "[DATE]" at bounding box center [914, 267] width 210 height 21
type input "[DATE]"
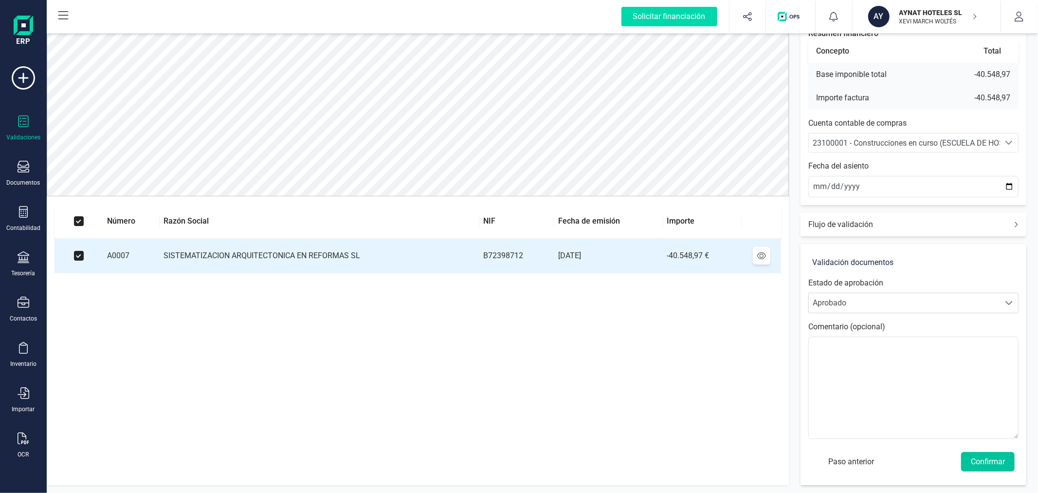
click at [990, 458] on button "Confirmar" at bounding box center [988, 461] width 54 height 19
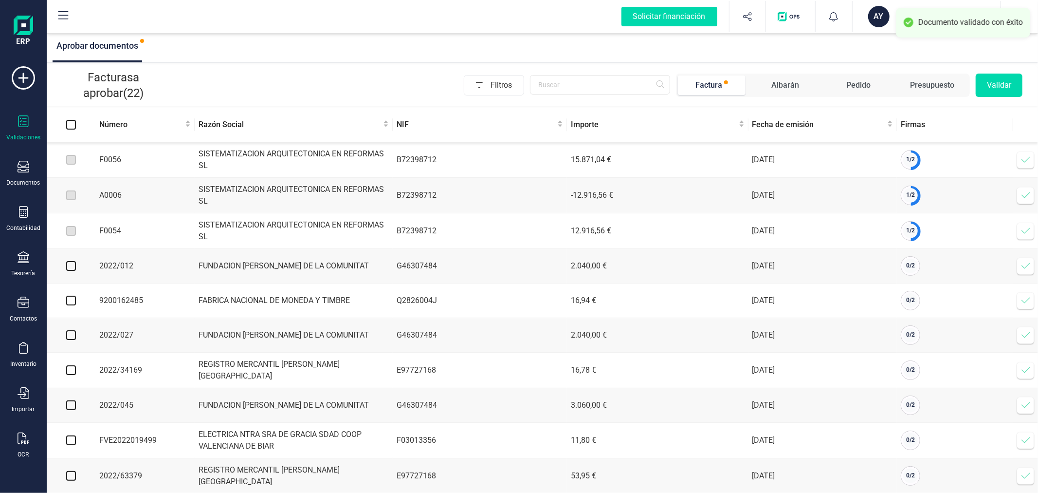
click at [1028, 158] on icon at bounding box center [1026, 160] width 10 height 10
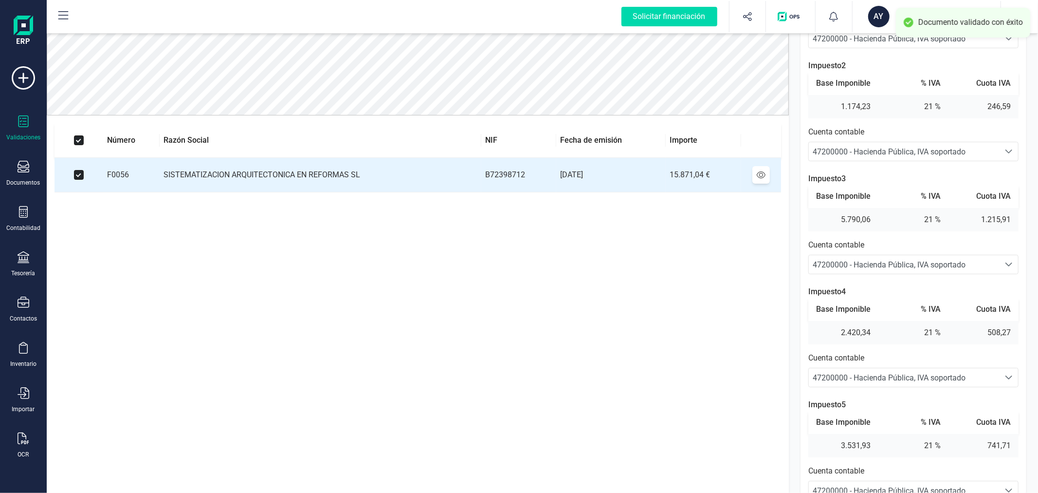
scroll to position [212, 0]
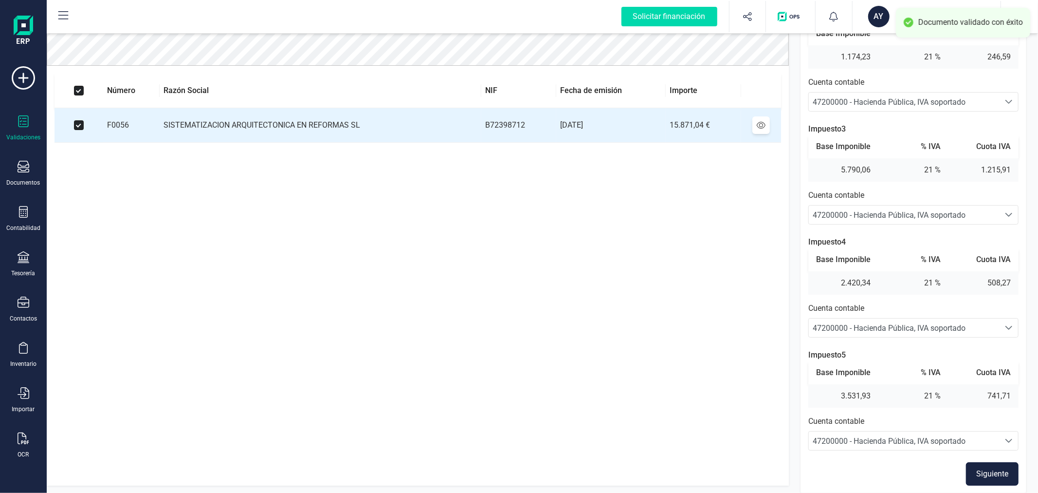
click at [987, 472] on button "Siguiente" at bounding box center [992, 473] width 53 height 23
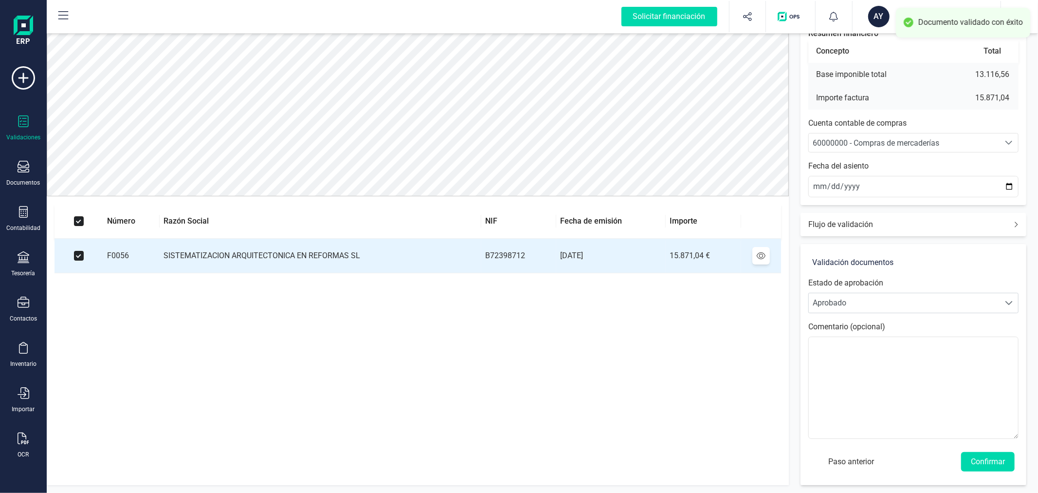
scroll to position [81, 0]
click at [1006, 144] on icon "Seleccione una cuenta" at bounding box center [1009, 143] width 8 height 8
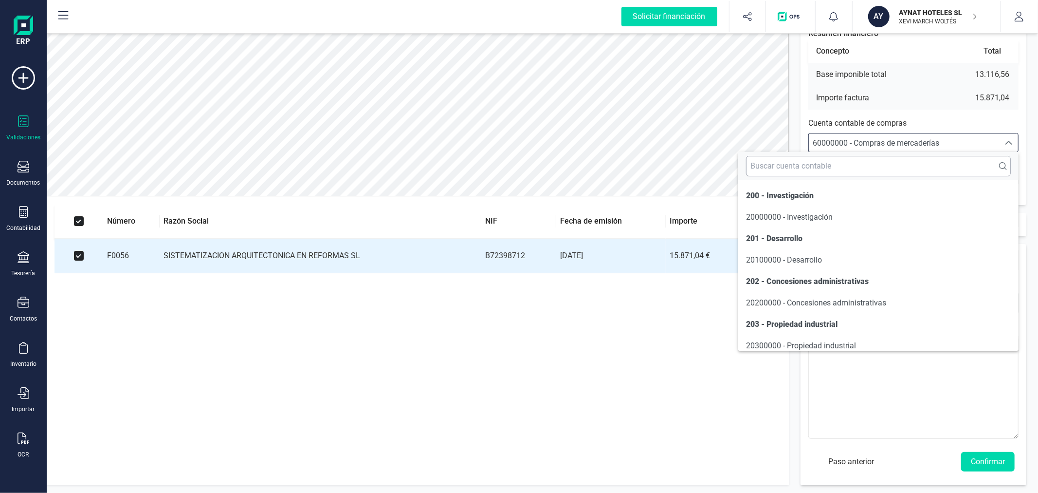
scroll to position [4809, 0]
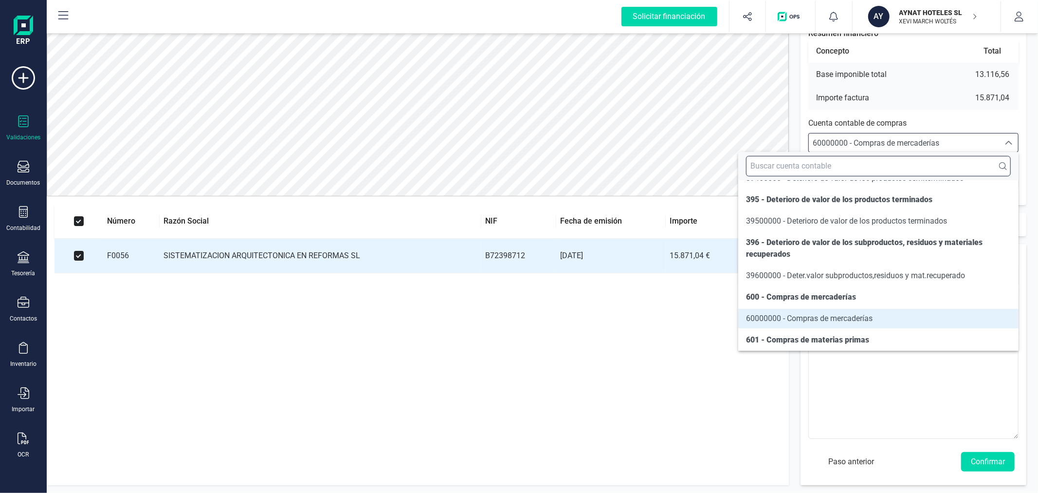
click at [922, 171] on input "text" at bounding box center [878, 166] width 265 height 20
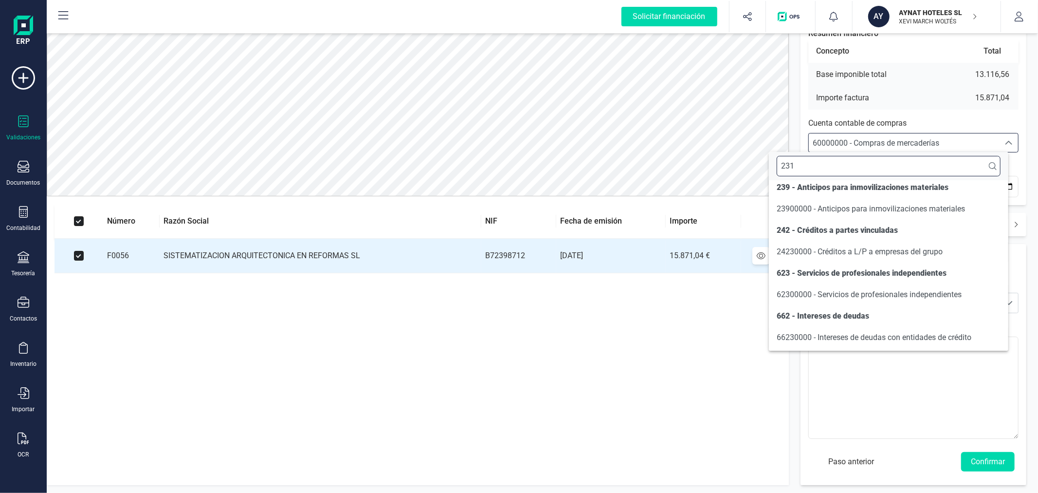
scroll to position [0, 0]
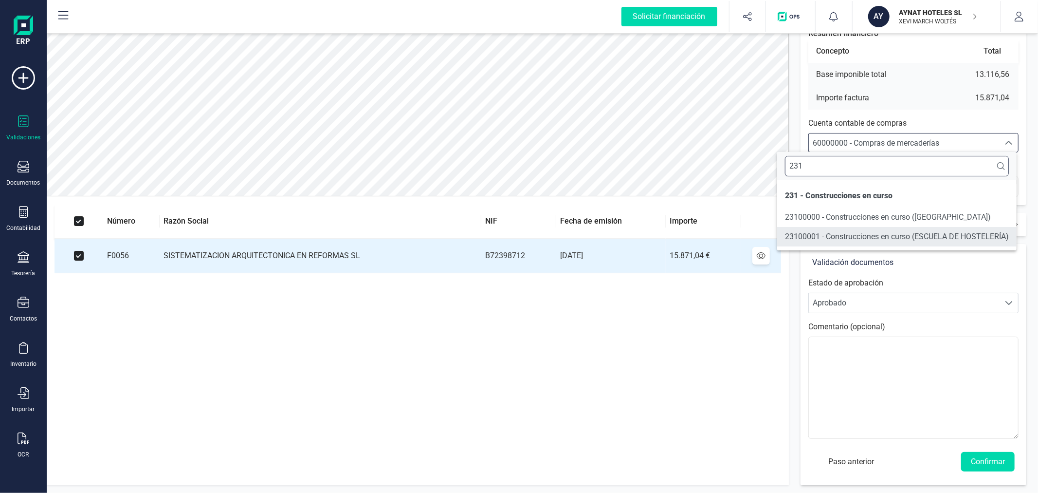
type input "231"
click at [948, 236] on span "23100001 - Construcciones en curso (ESCUELA DE HOSTELERÍA)" at bounding box center [897, 236] width 224 height 9
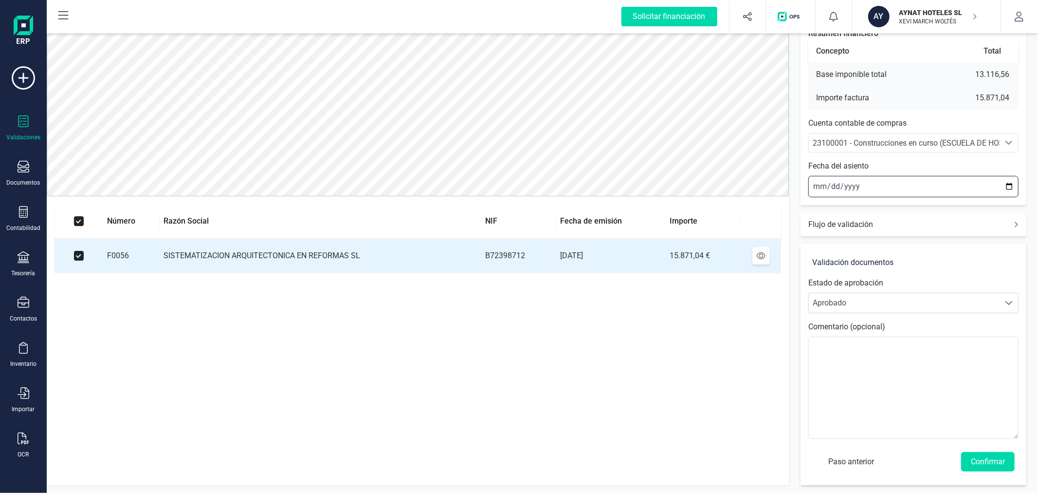
click at [1011, 185] on input "[DATE]" at bounding box center [914, 186] width 210 height 21
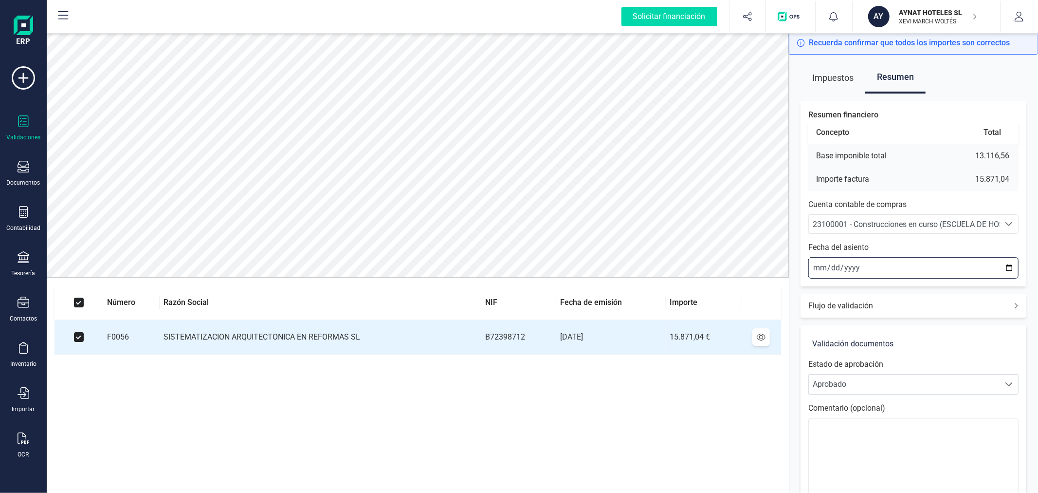
type input "[DATE]"
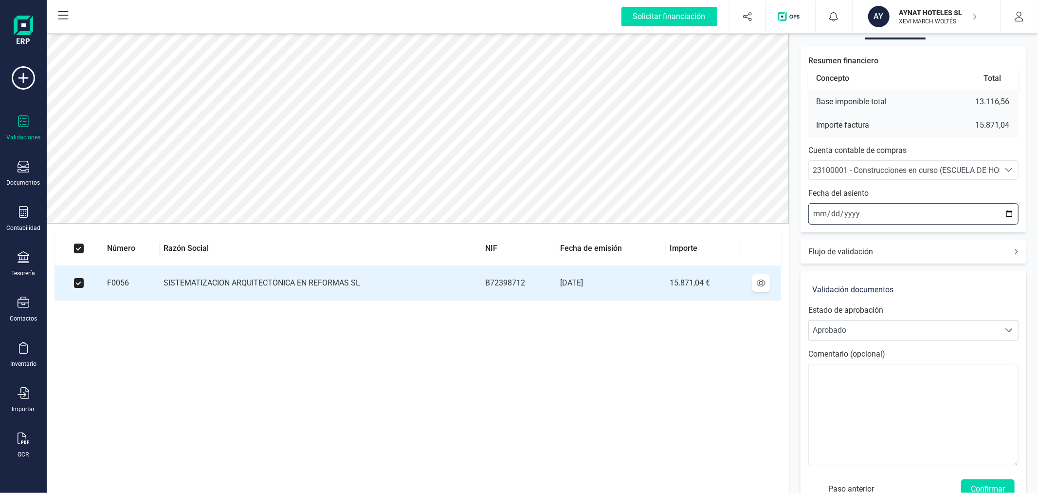
scroll to position [81, 0]
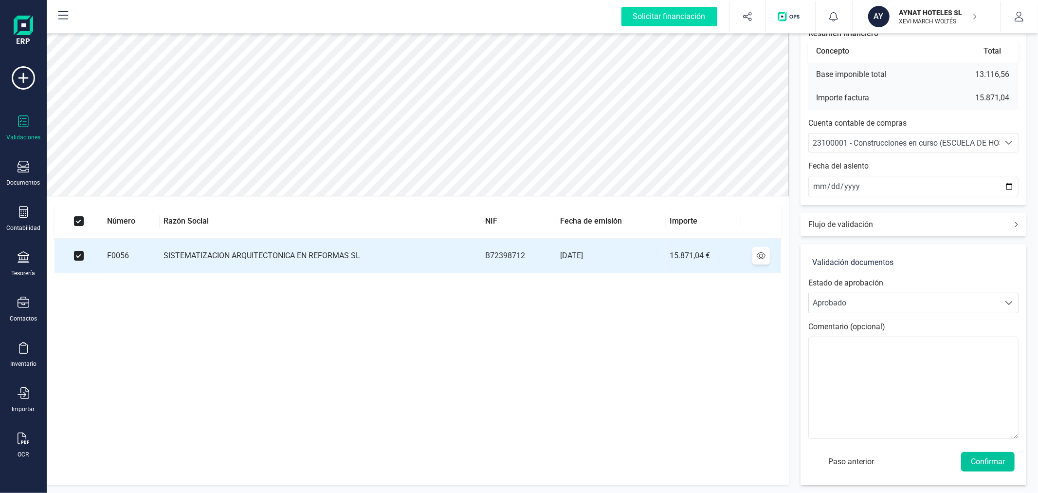
click at [998, 453] on button "Confirmar" at bounding box center [988, 461] width 54 height 19
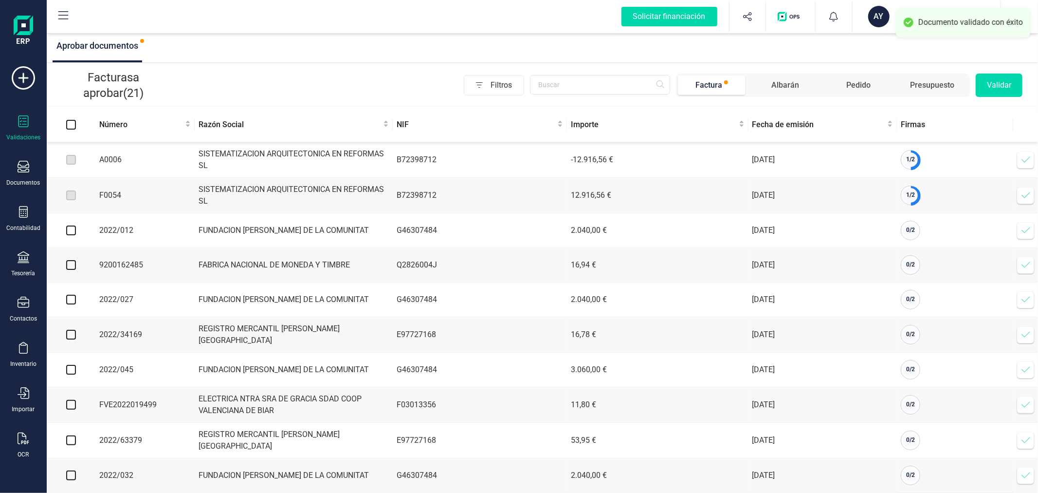
click at [1029, 158] on icon at bounding box center [1026, 160] width 8 height 6
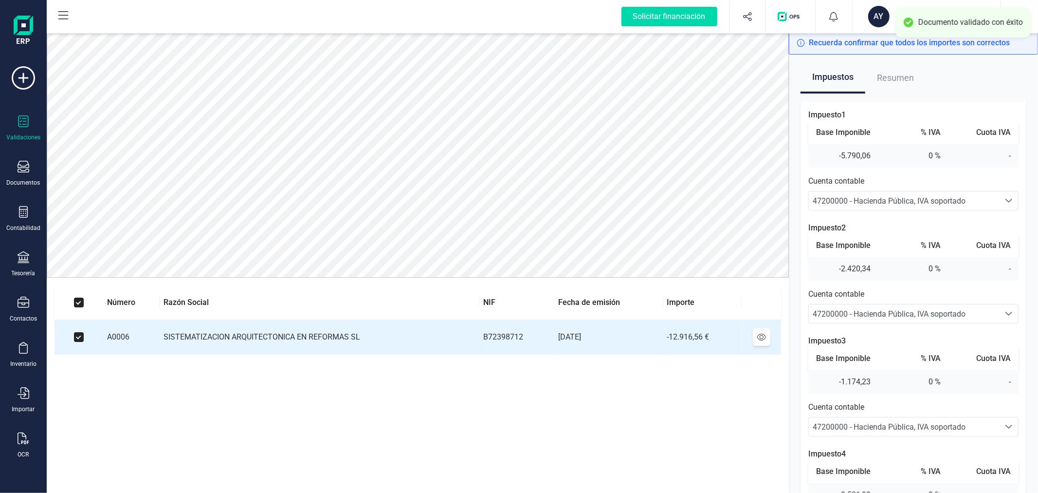
scroll to position [99, 0]
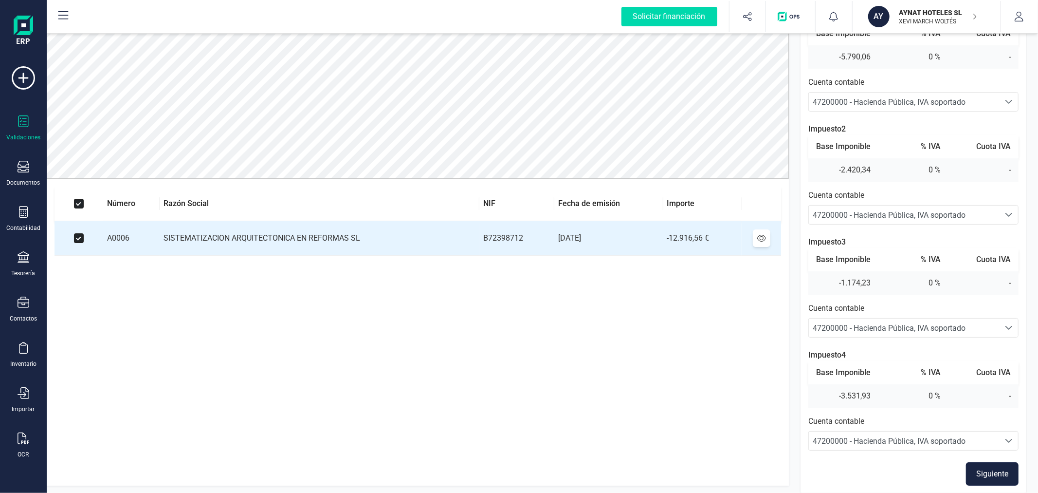
click at [995, 468] on button "Siguiente" at bounding box center [992, 473] width 53 height 23
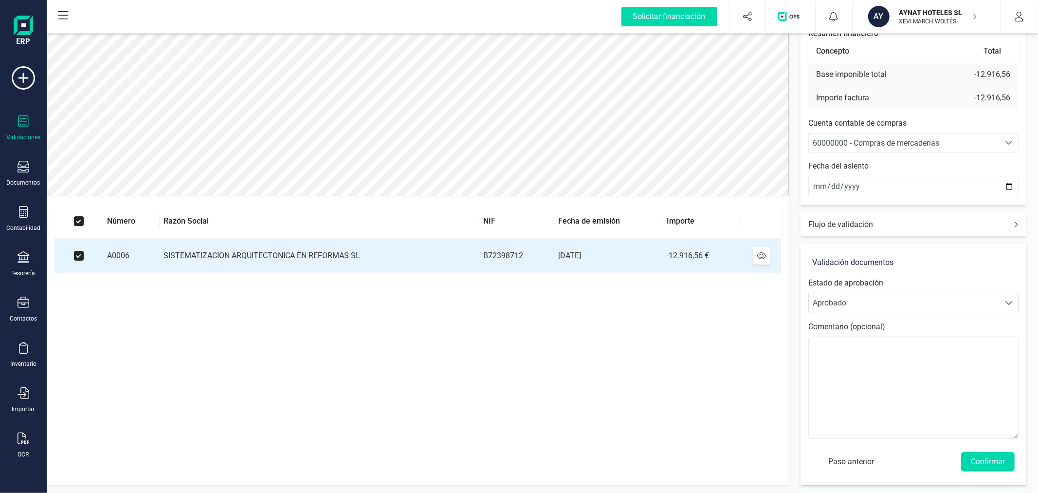
click at [941, 138] on div "60000000 - Compras de mercaderías" at bounding box center [904, 143] width 183 height 12
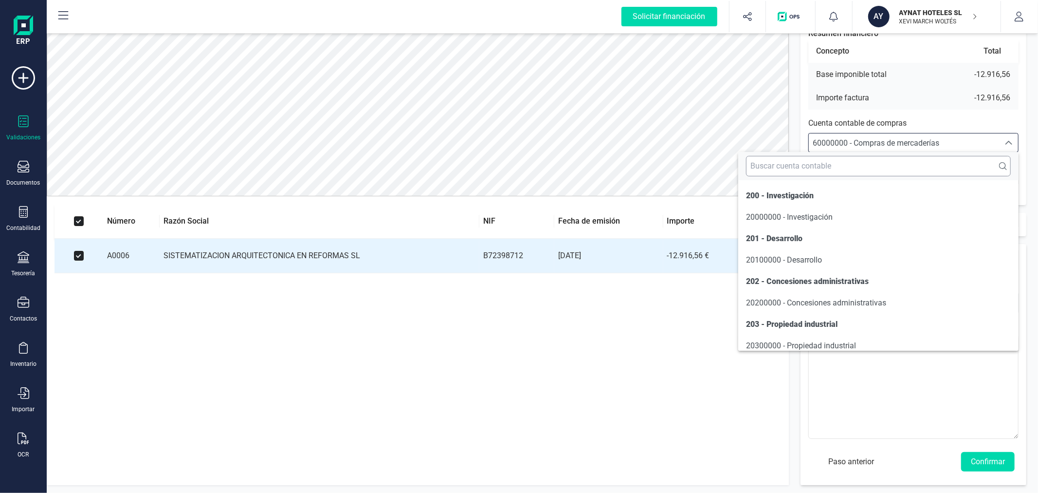
scroll to position [4809, 0]
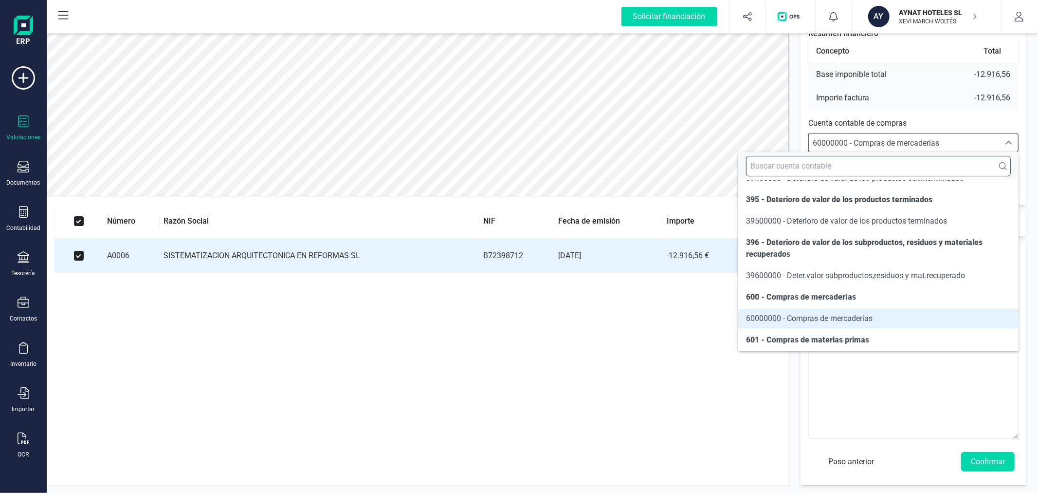
click at [940, 172] on input "text" at bounding box center [878, 166] width 265 height 20
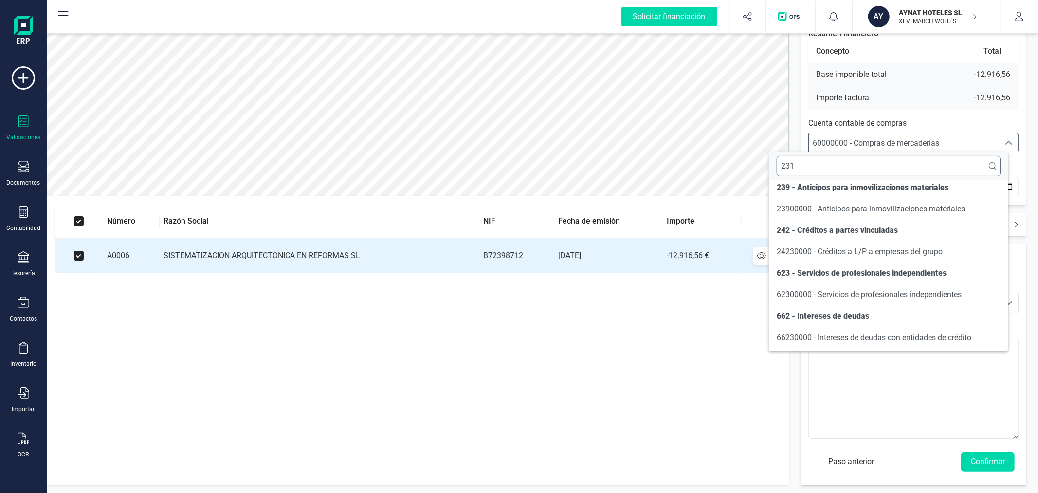
scroll to position [0, 0]
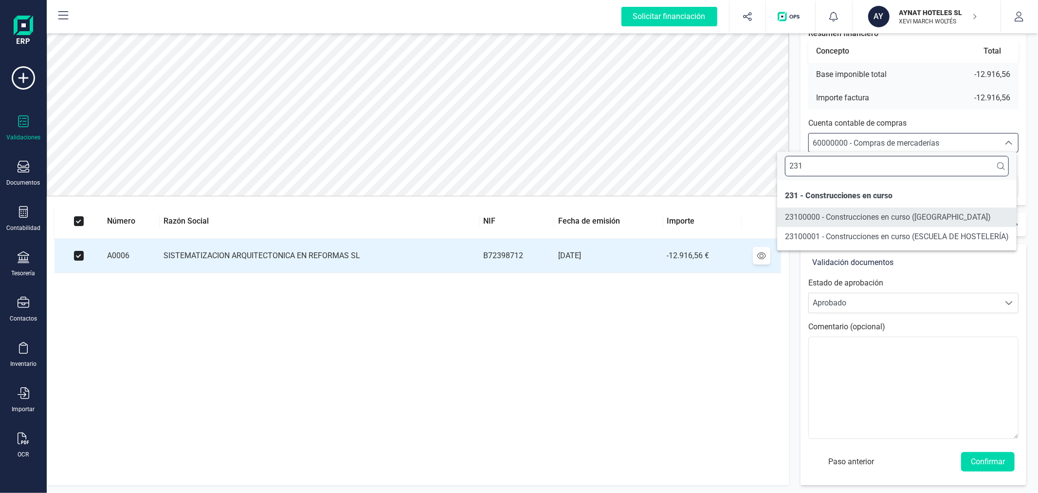
type input "231"
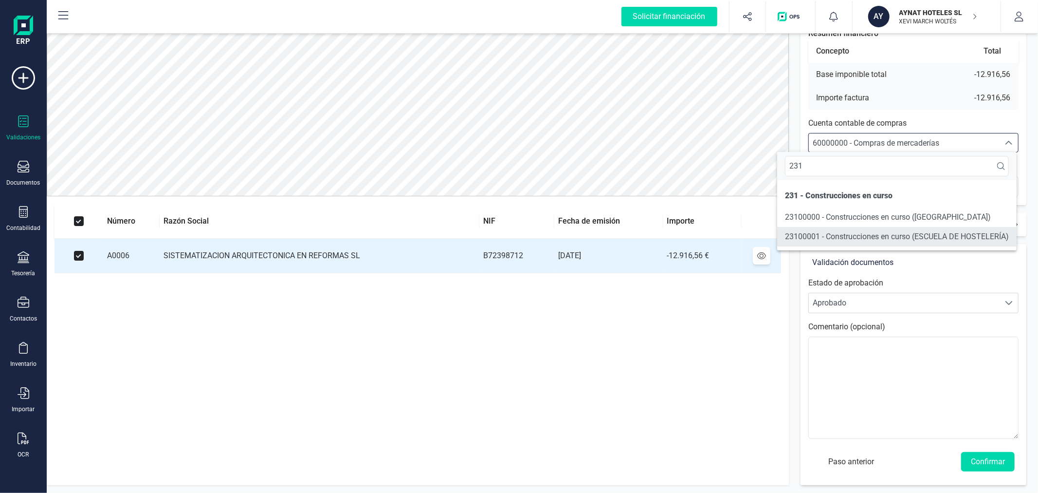
click at [944, 232] on span "23100001 - Construcciones en curso (ESCUELA DE HOSTELERÍA)" at bounding box center [897, 236] width 224 height 9
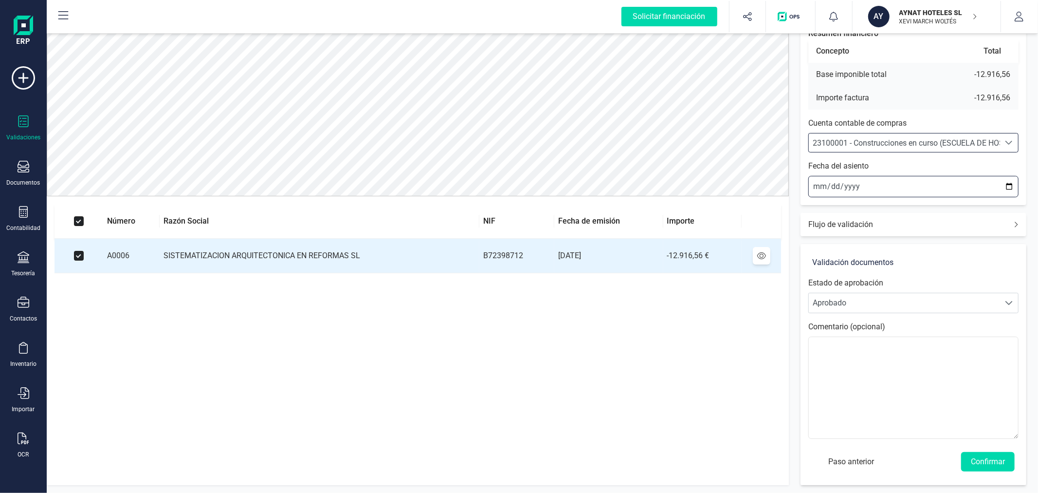
click at [1010, 186] on input "[DATE]" at bounding box center [914, 186] width 210 height 21
type input "[DATE]"
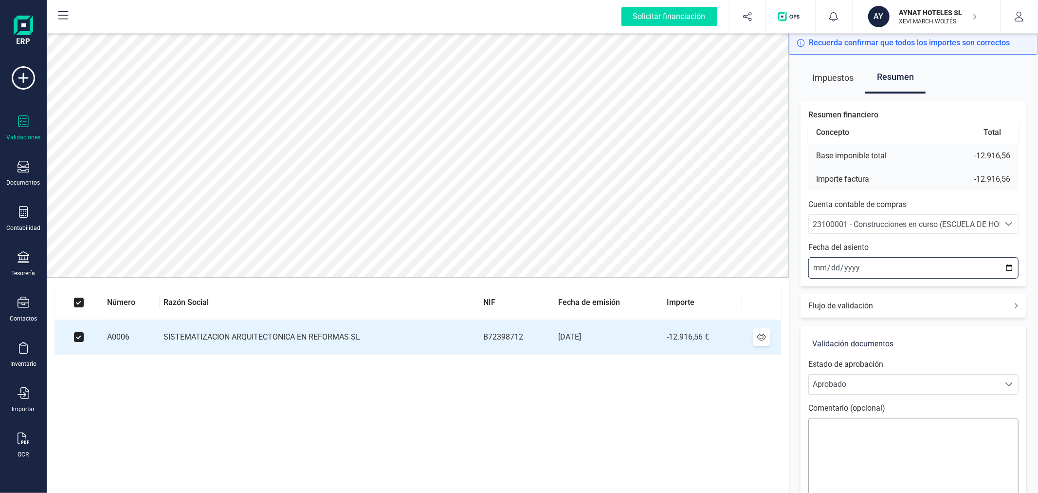
scroll to position [81, 0]
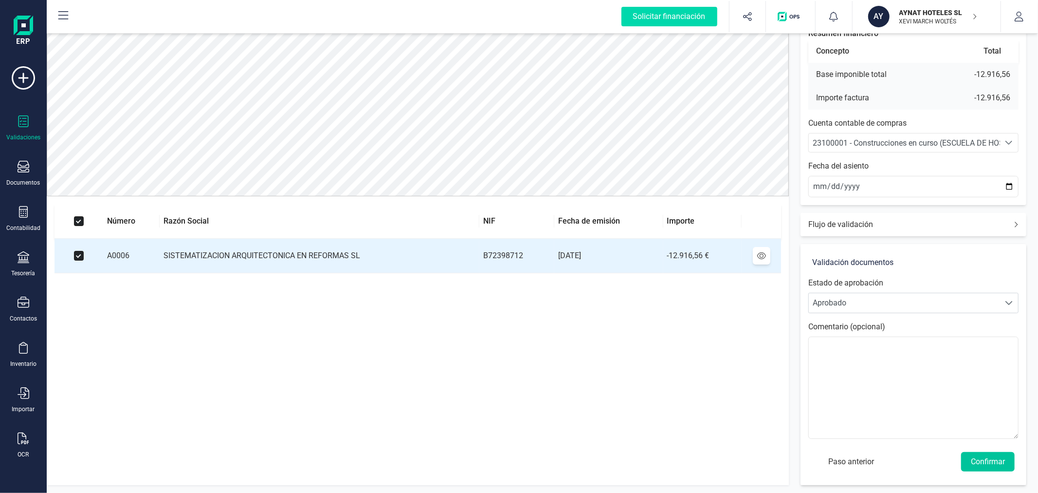
click at [984, 461] on button "Confirmar" at bounding box center [988, 461] width 54 height 19
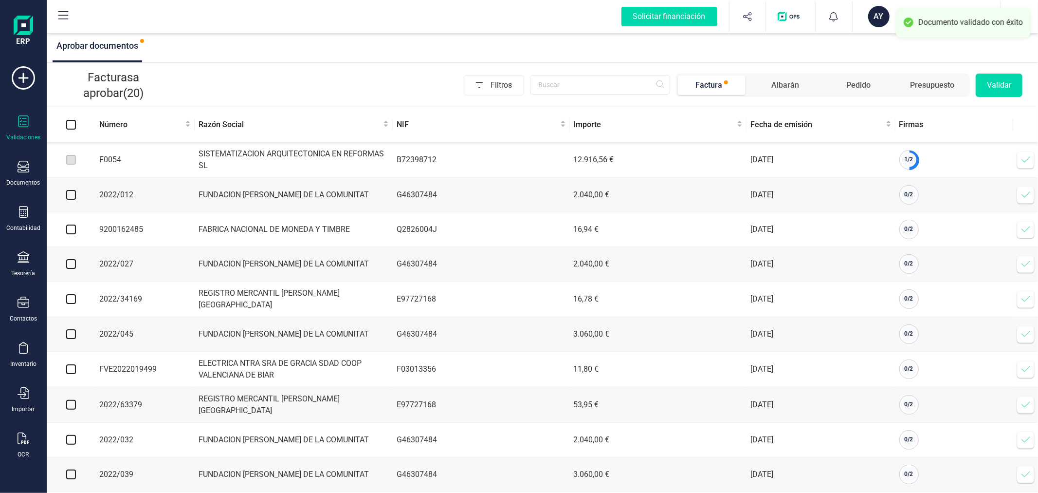
click at [1029, 157] on icon at bounding box center [1026, 160] width 10 height 10
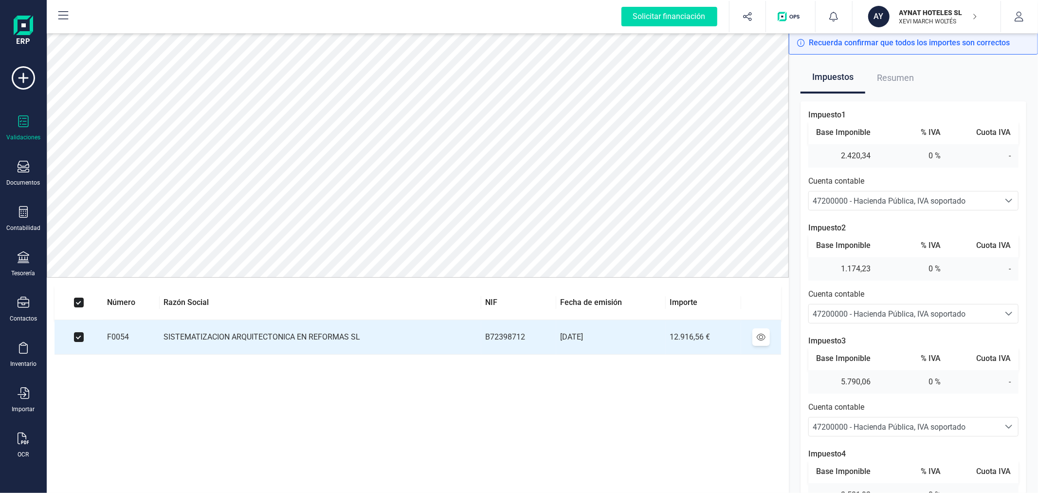
scroll to position [99, 0]
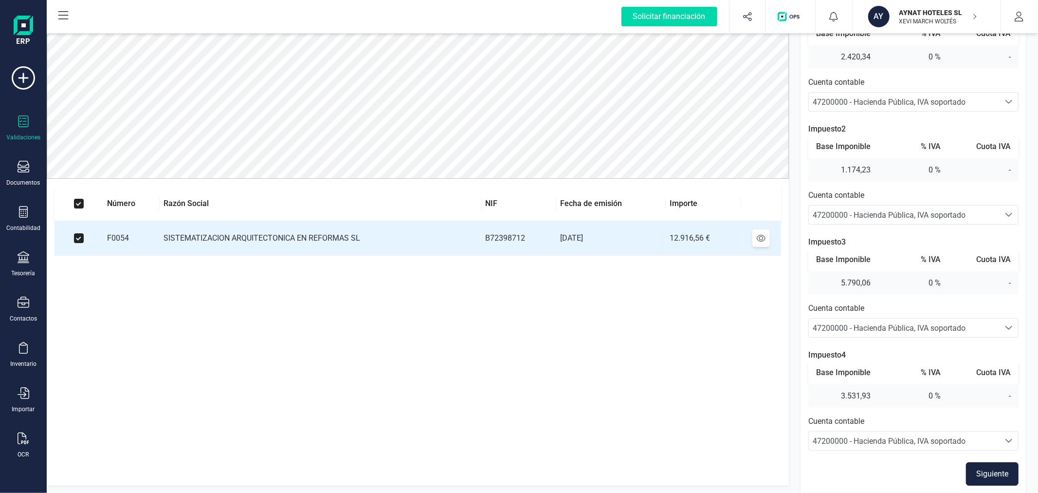
click at [998, 471] on button "Siguiente" at bounding box center [992, 473] width 53 height 23
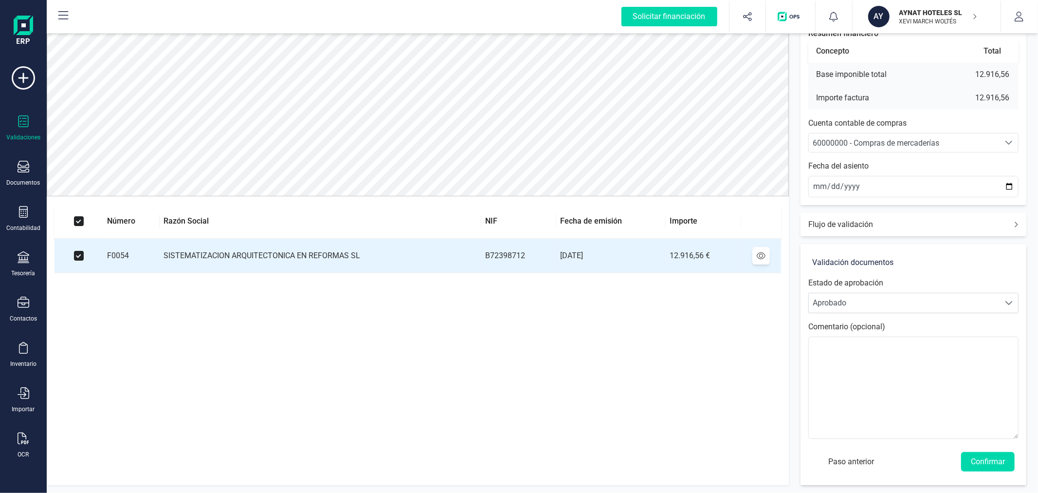
scroll to position [81, 0]
click at [974, 143] on div "60000000 - Compras de mercaderías" at bounding box center [904, 143] width 183 height 12
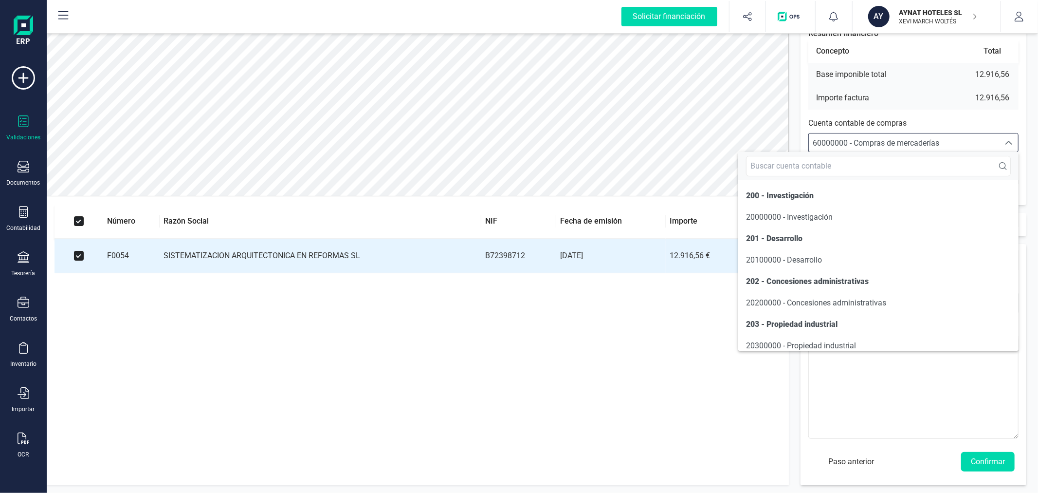
scroll to position [4809, 0]
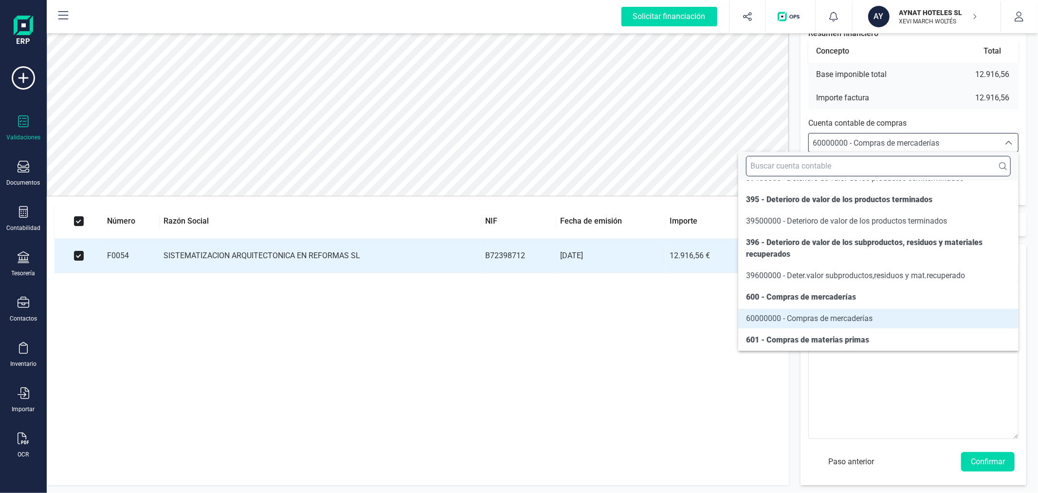
click at [966, 165] on input "text" at bounding box center [878, 166] width 265 height 20
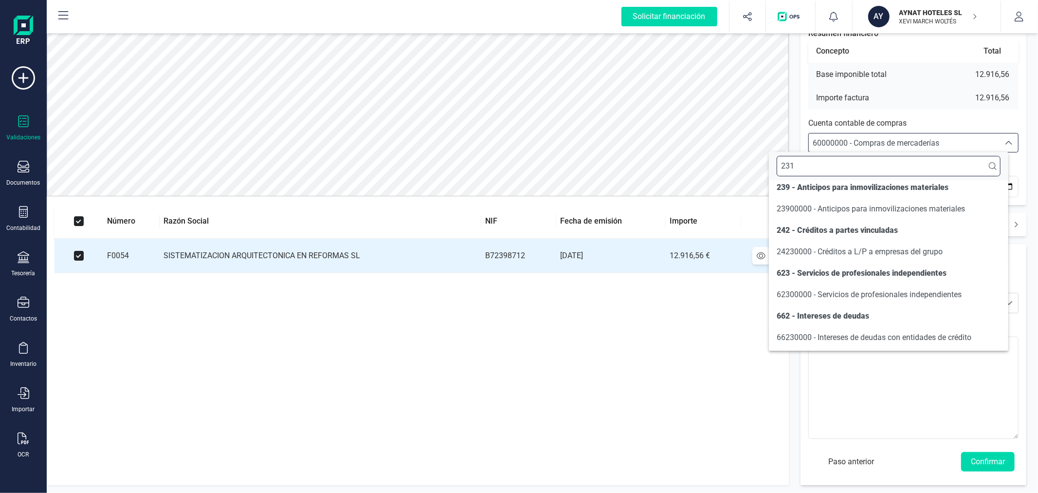
scroll to position [0, 0]
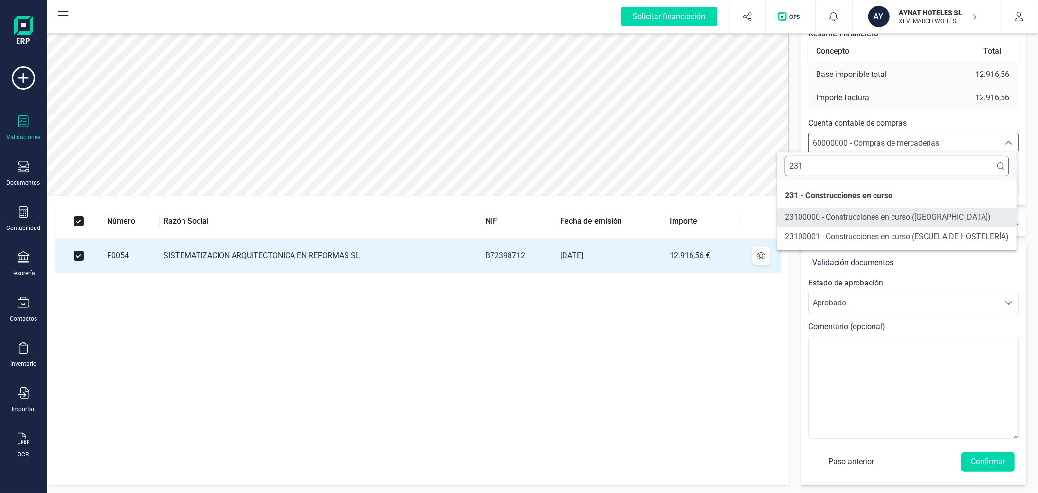
type input "231"
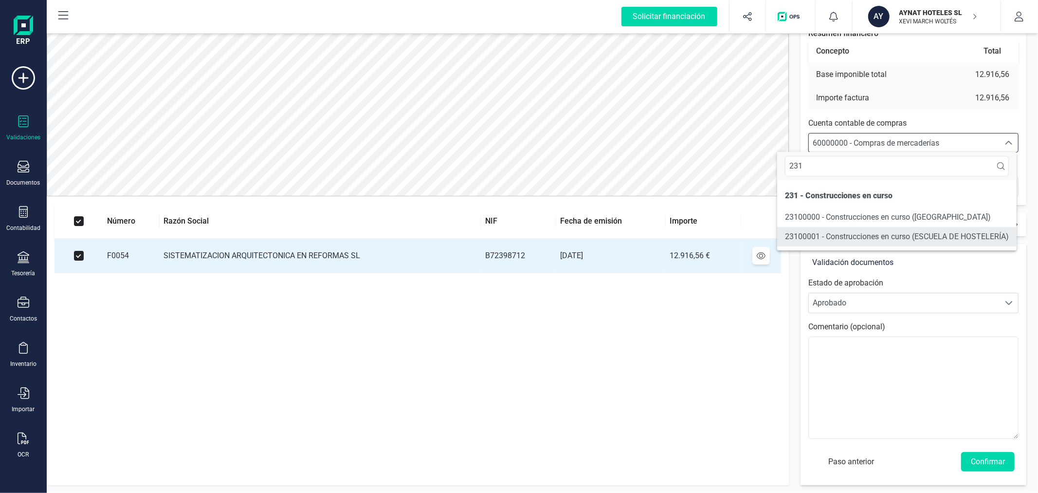
click at [982, 240] on span "23100001 - Construcciones en curso (ESCUELA DE HOSTELERÍA)" at bounding box center [897, 236] width 224 height 9
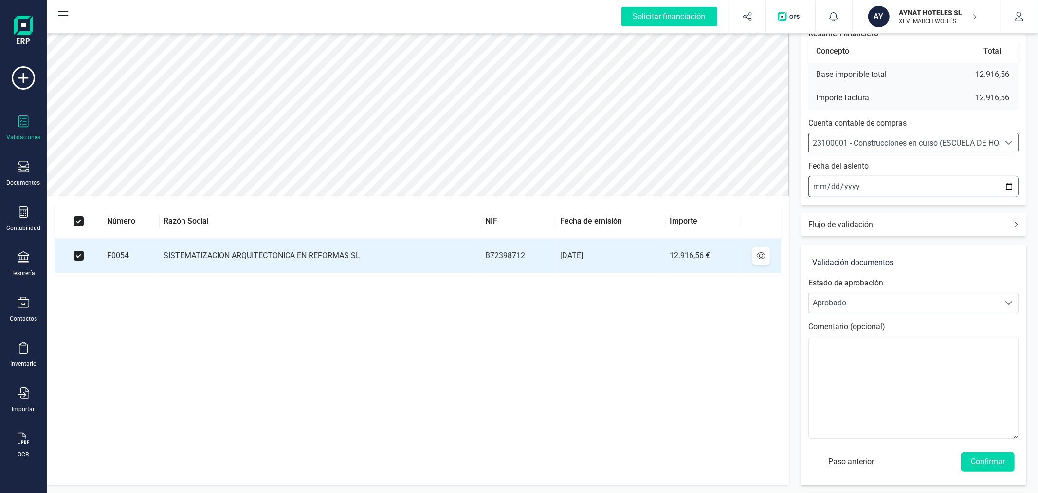
click at [1009, 187] on input "[DATE]" at bounding box center [914, 186] width 210 height 21
type input "[DATE]"
click at [979, 460] on button "Confirmar" at bounding box center [988, 461] width 54 height 19
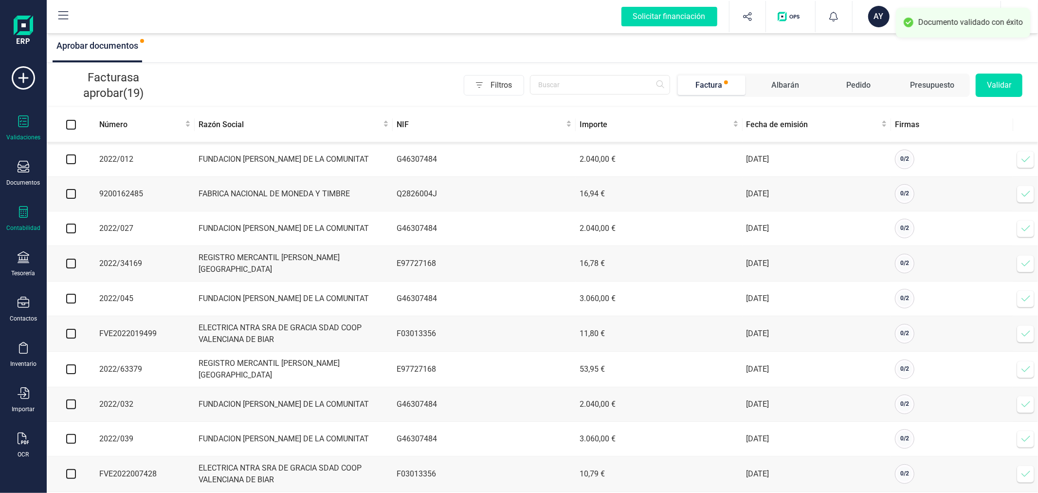
click at [23, 217] on icon at bounding box center [24, 212] width 12 height 12
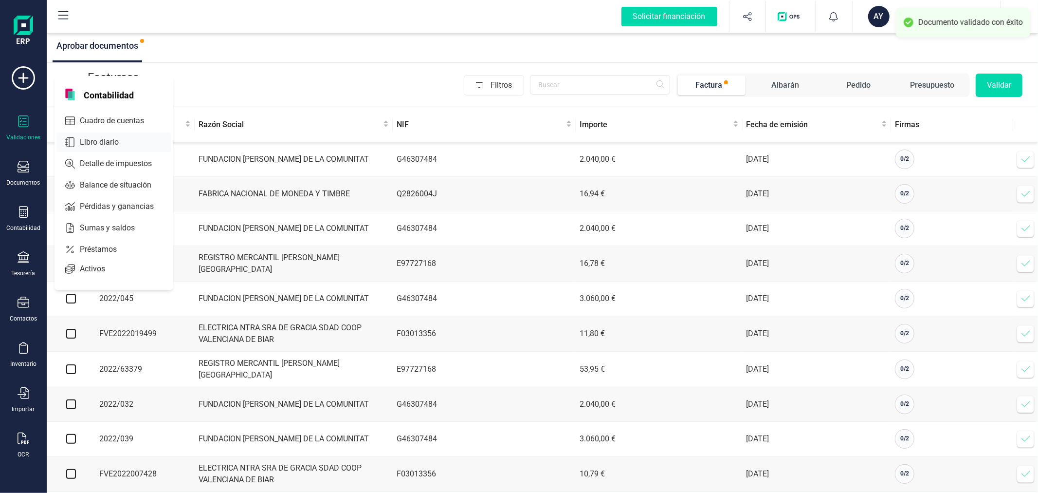
click at [105, 116] on span "Cuadro de cuentas" at bounding box center [119, 121] width 86 height 12
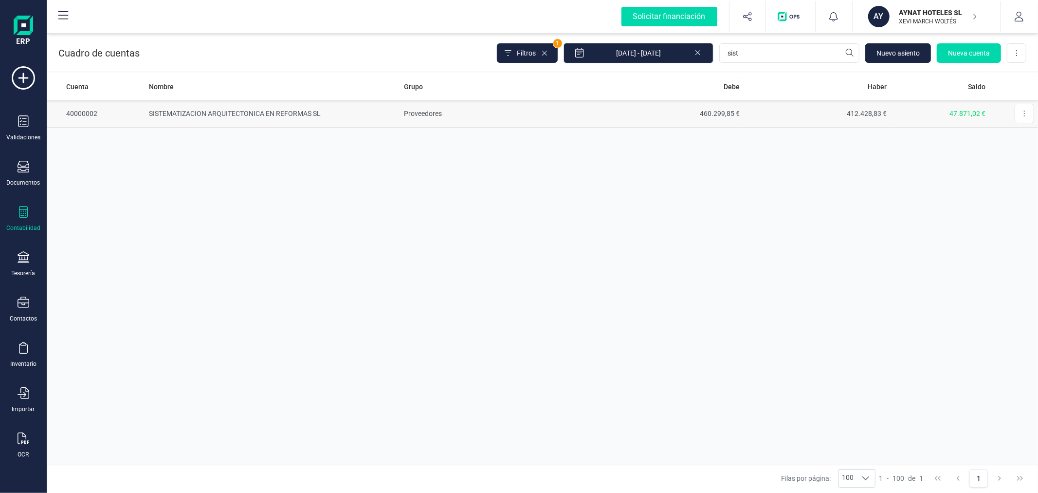
click at [787, 103] on td "412.428,83 €" at bounding box center [817, 114] width 147 height 28
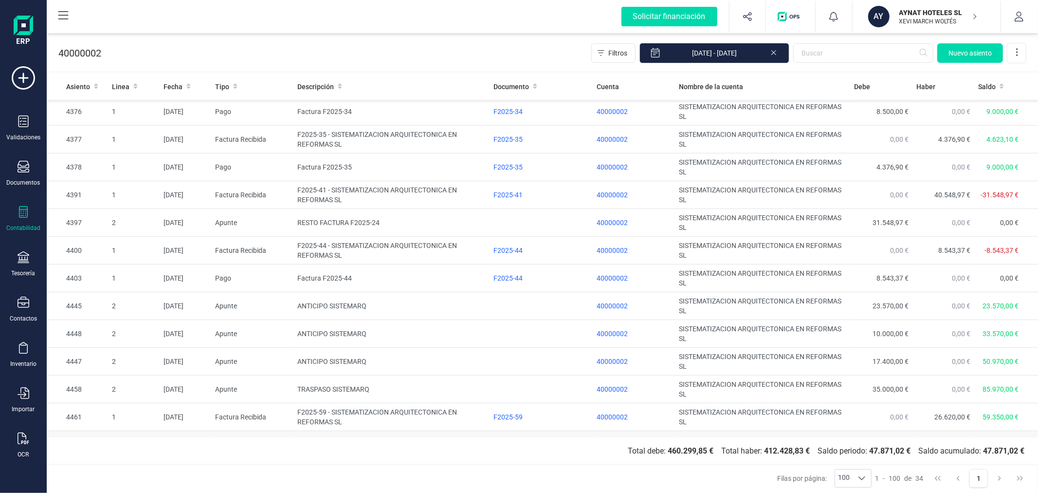
scroll to position [607, 0]
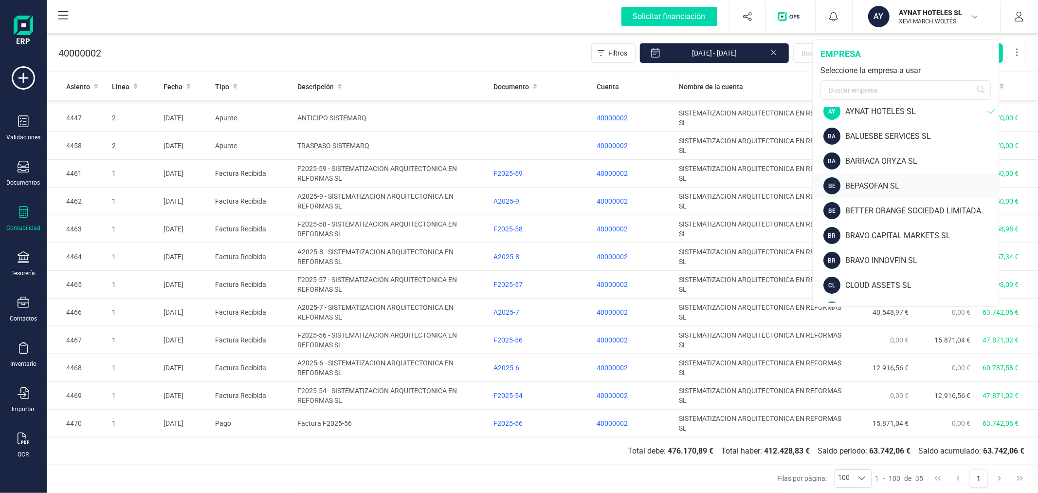
scroll to position [162, 0]
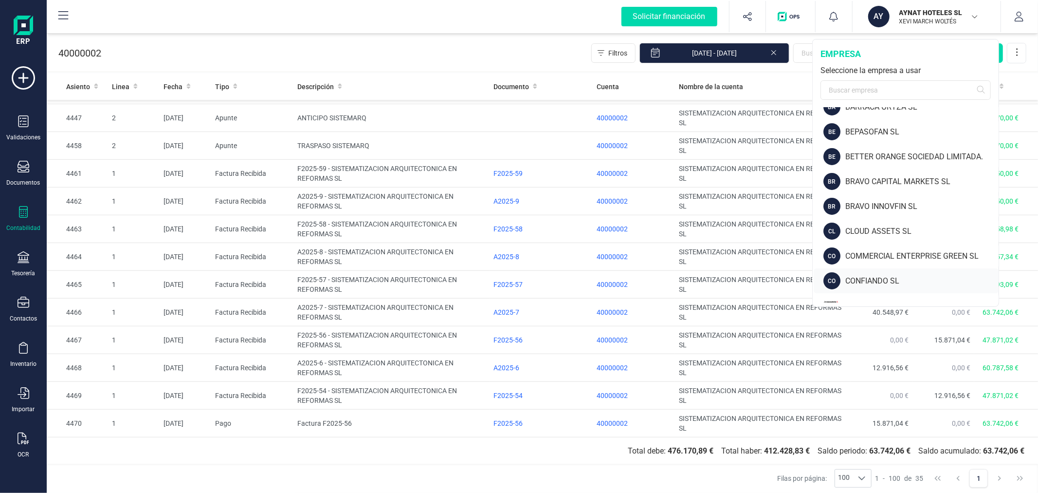
click at [884, 280] on div "CONFIANDO SL" at bounding box center [922, 281] width 153 height 12
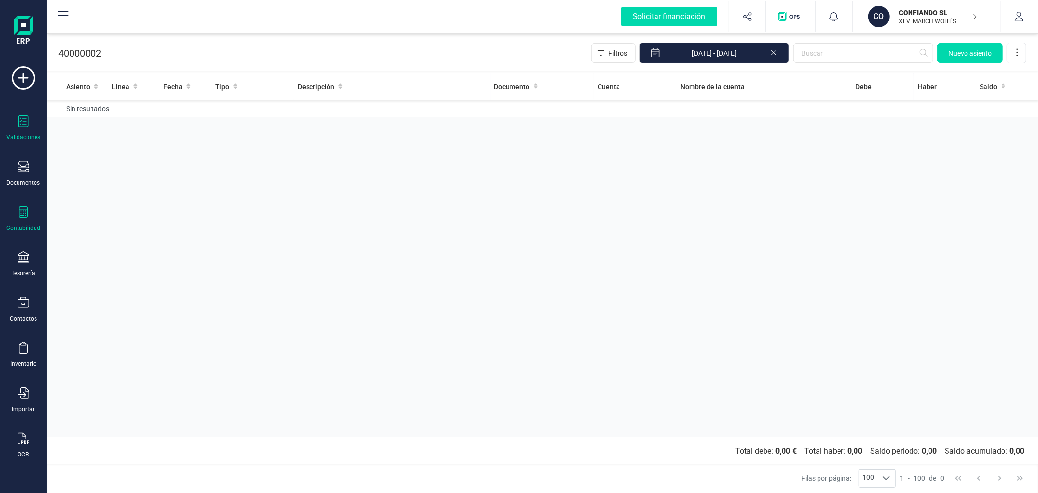
click at [25, 126] on icon at bounding box center [24, 121] width 12 height 12
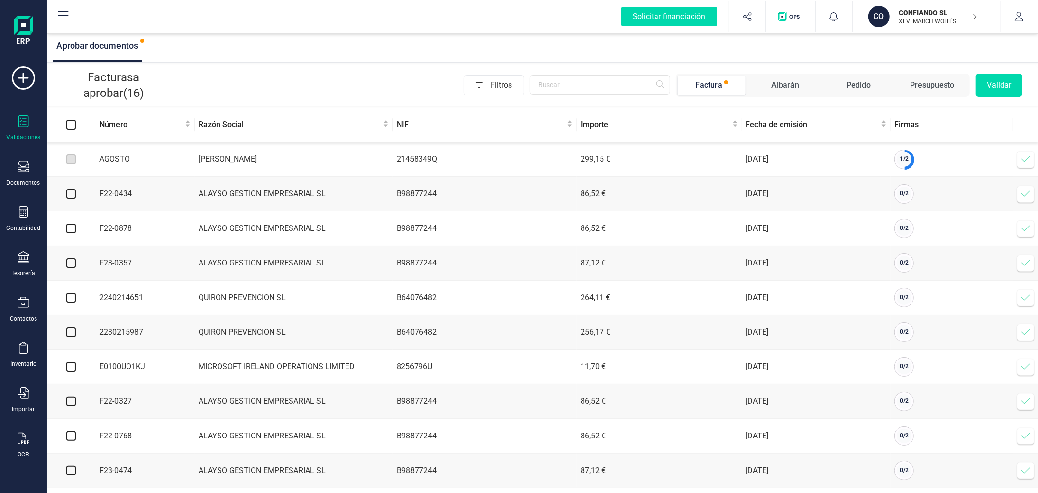
click at [1021, 161] on icon at bounding box center [1026, 159] width 10 height 10
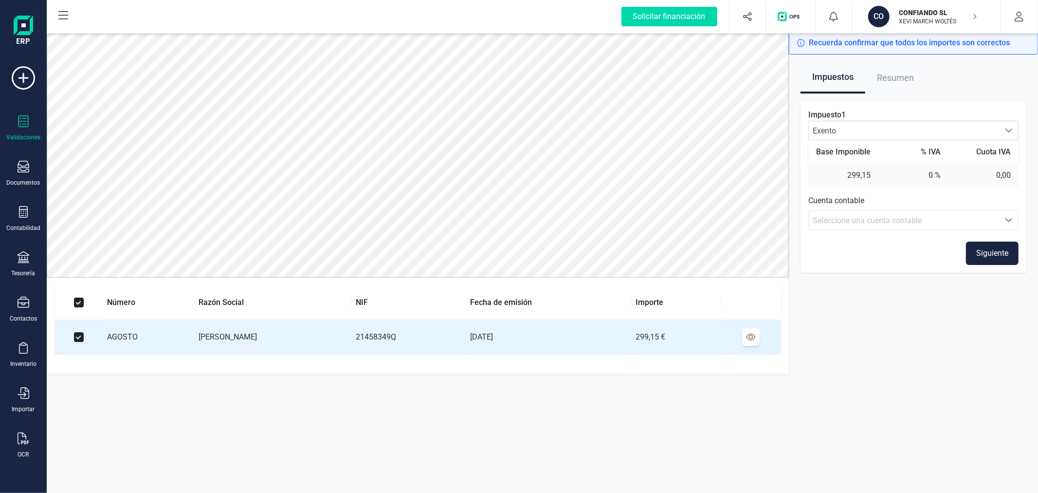
click at [953, 217] on div "Seleccione una cuenta contable" at bounding box center [904, 221] width 183 height 12
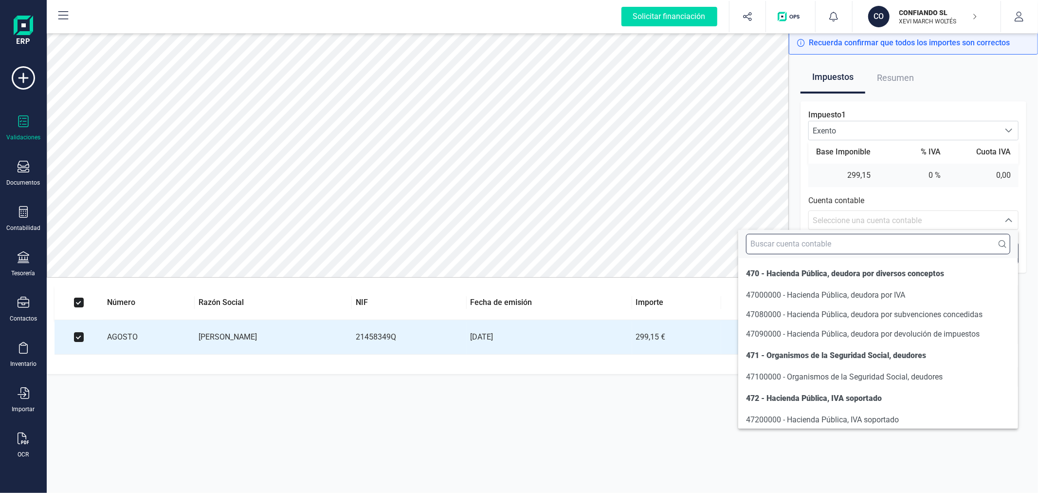
click at [866, 238] on input "text" at bounding box center [878, 244] width 264 height 20
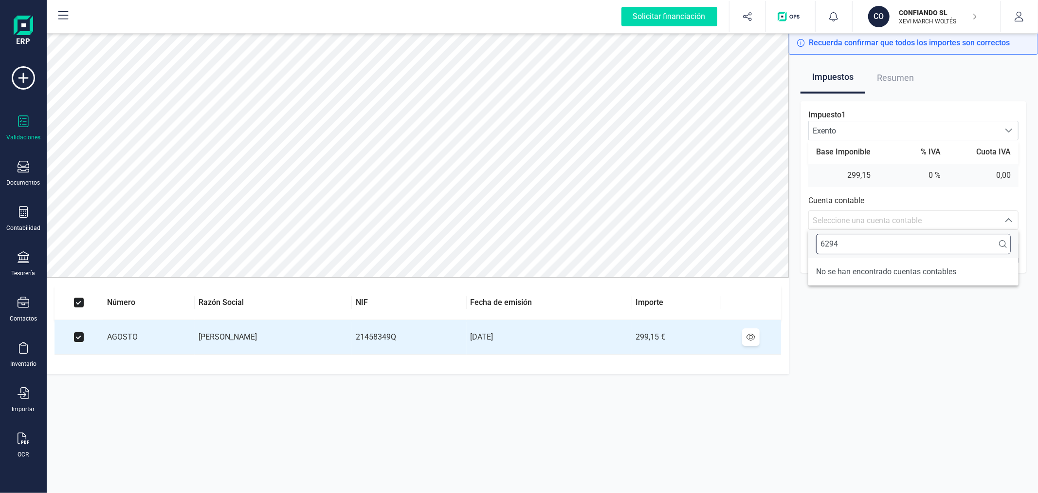
click at [887, 246] on input "6294" at bounding box center [913, 244] width 195 height 20
type input "472"
click at [912, 288] on li "47200000 - Hacienda Pública, IVA soportado" at bounding box center [914, 294] width 210 height 19
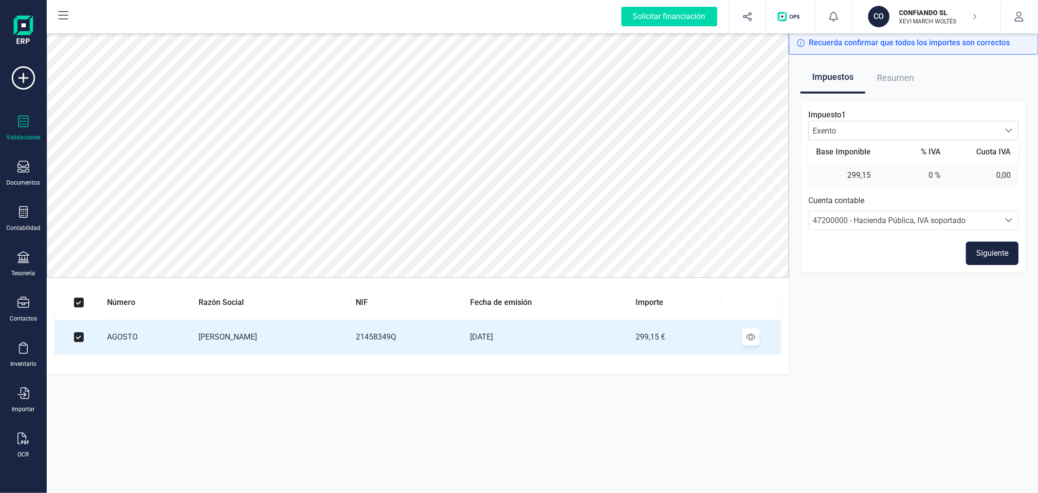
click at [977, 251] on button "Siguiente" at bounding box center [992, 252] width 53 height 23
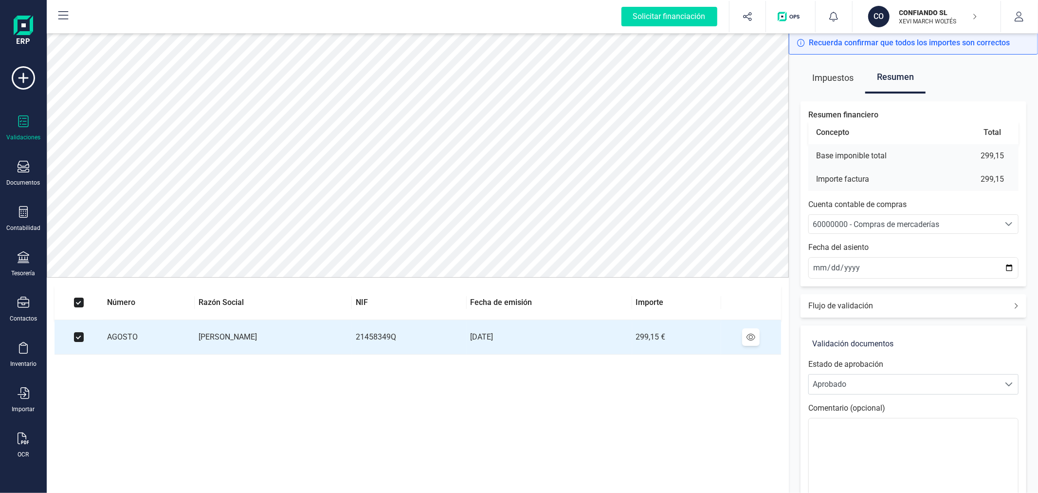
click at [904, 227] on span "60000000 - Compras de mercaderías" at bounding box center [876, 224] width 127 height 9
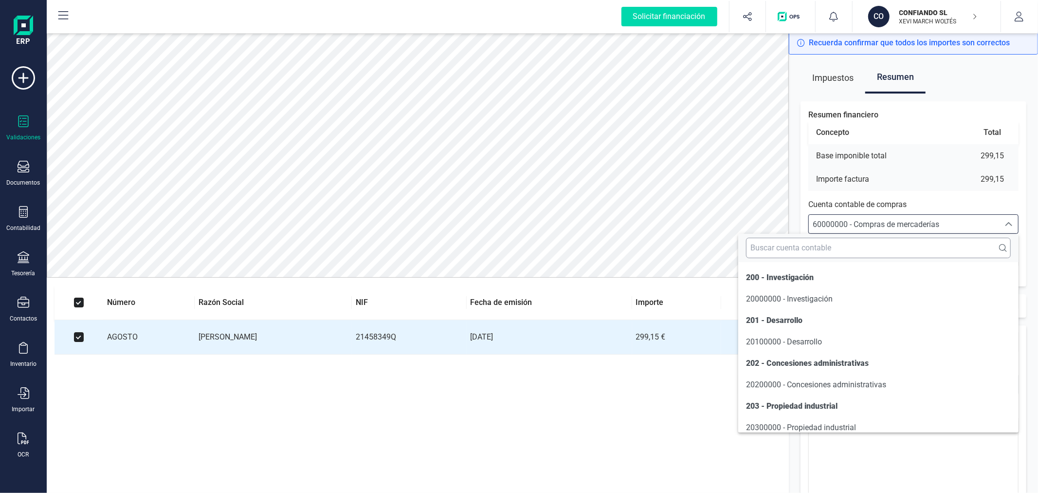
scroll to position [4653, 0]
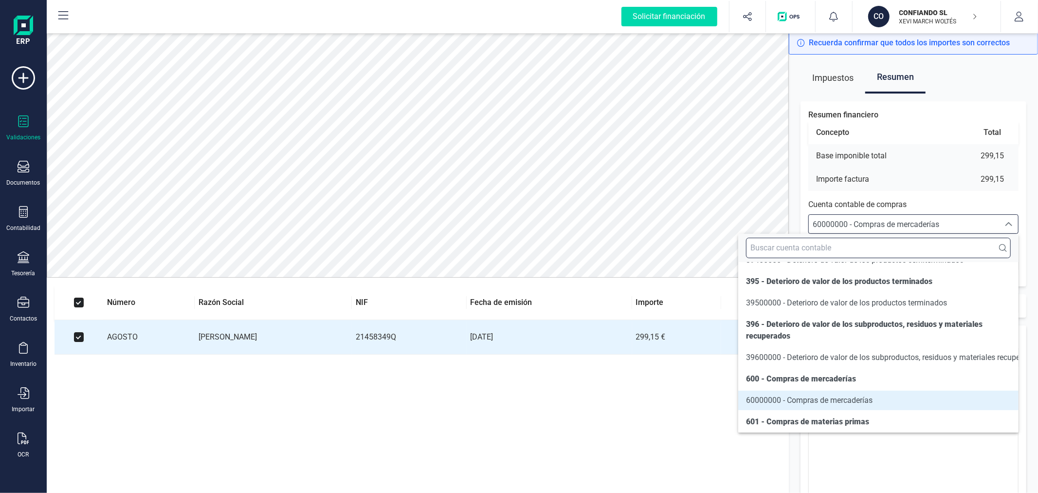
click at [835, 241] on input "text" at bounding box center [878, 248] width 265 height 20
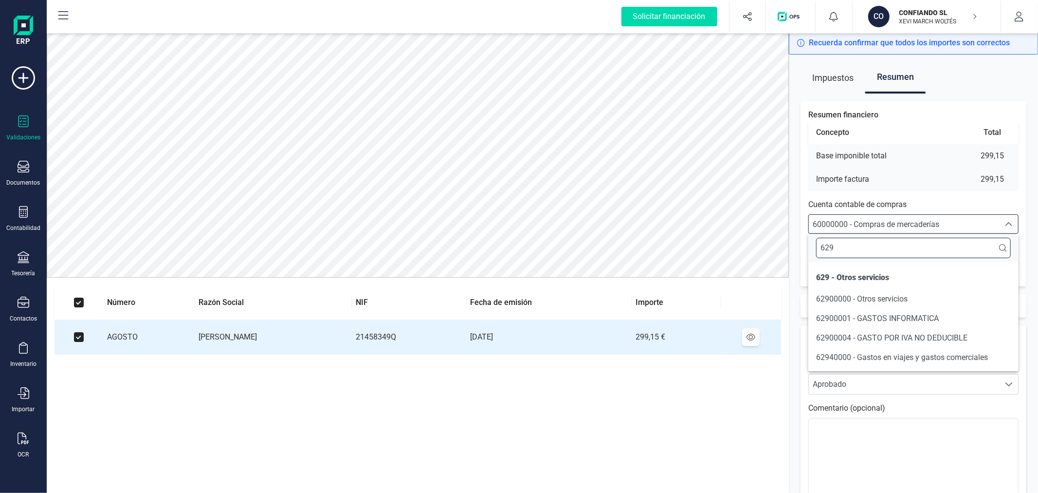
scroll to position [0, 0]
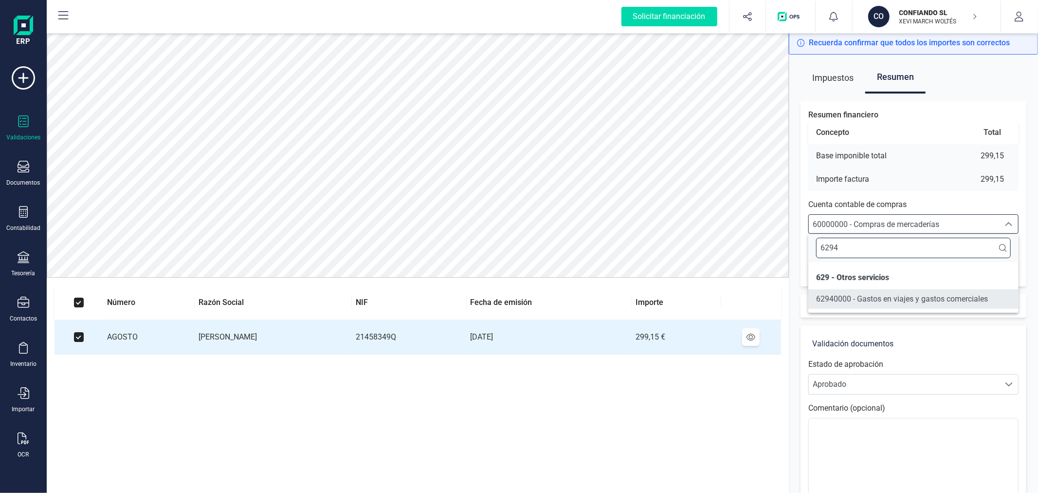
type input "6294"
click at [882, 294] on span "62940000 - Gastos en viajes y gastos comerciales" at bounding box center [902, 298] width 172 height 9
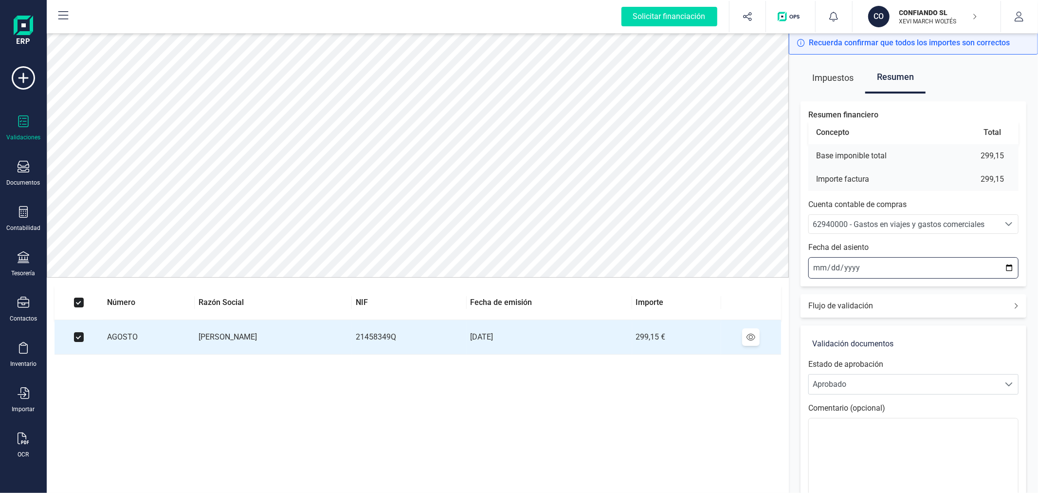
click at [1010, 262] on input "[DATE]" at bounding box center [914, 267] width 210 height 21
type input "2025-09-01"
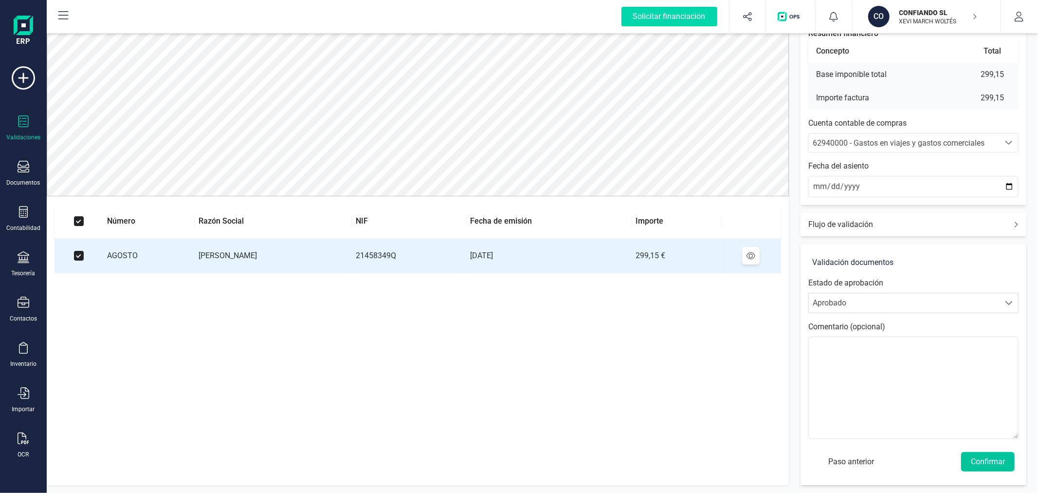
click at [992, 456] on button "Confirmar" at bounding box center [988, 461] width 54 height 19
